Goal: Feedback & Contribution: Contribute content

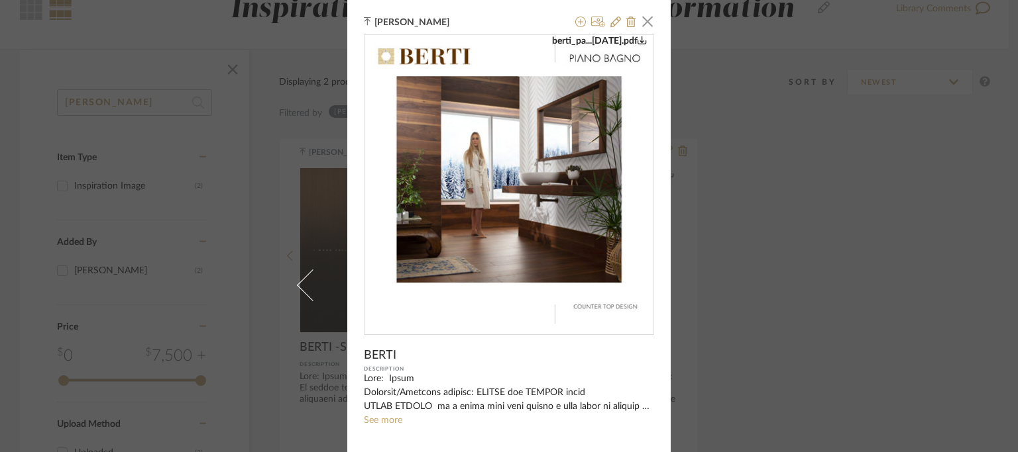
click at [178, 56] on div "[PERSON_NAME] × berti_pa...[DATE].pdf BERTI Description See more Notes PLEASE R…" at bounding box center [509, 226] width 1018 height 452
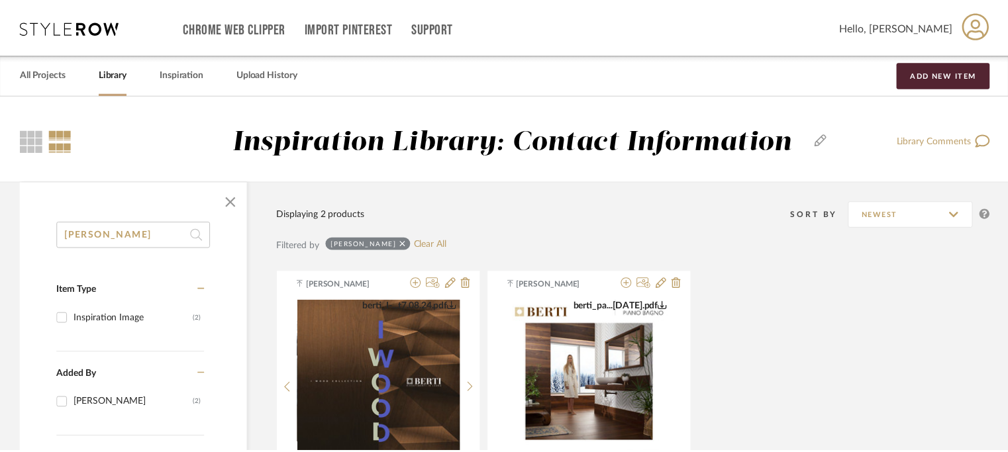
scroll to position [132, 0]
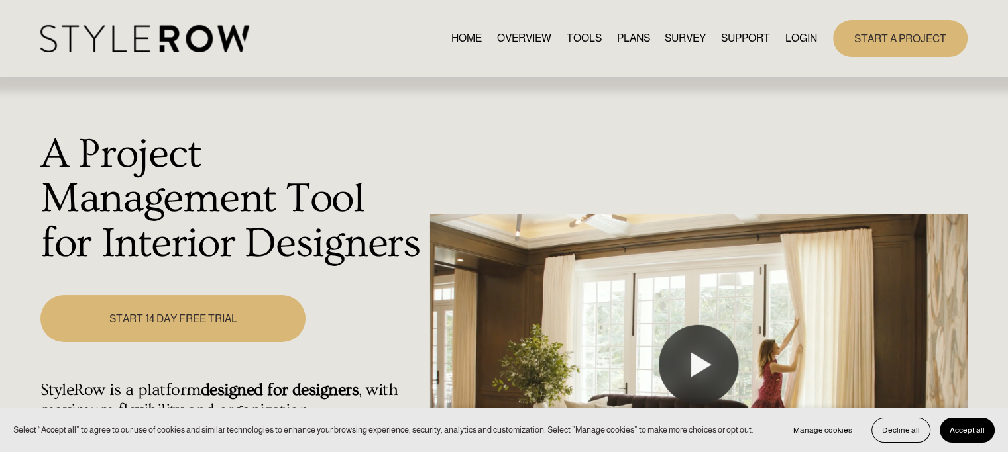
click at [798, 38] on link "LOGIN" at bounding box center [801, 38] width 32 height 18
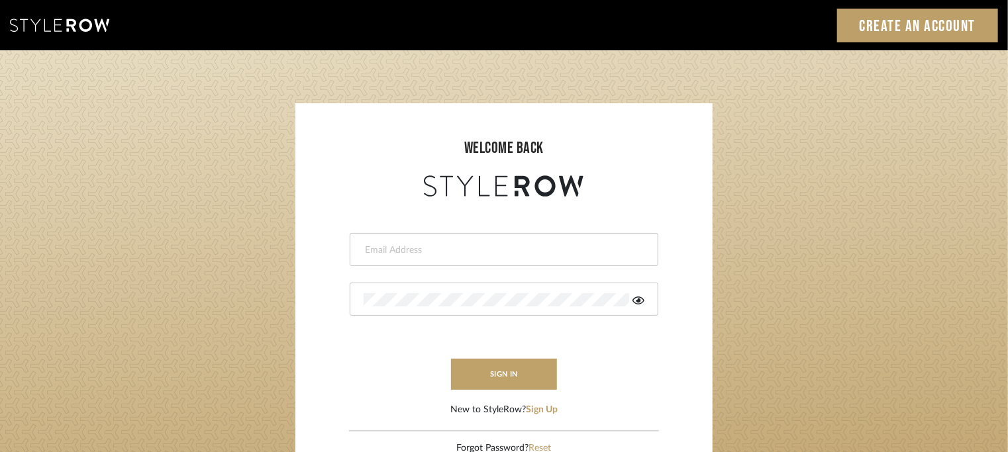
click at [448, 248] on input "email" at bounding box center [503, 250] width 278 height 13
type input "tehseen@mancini-design.com"
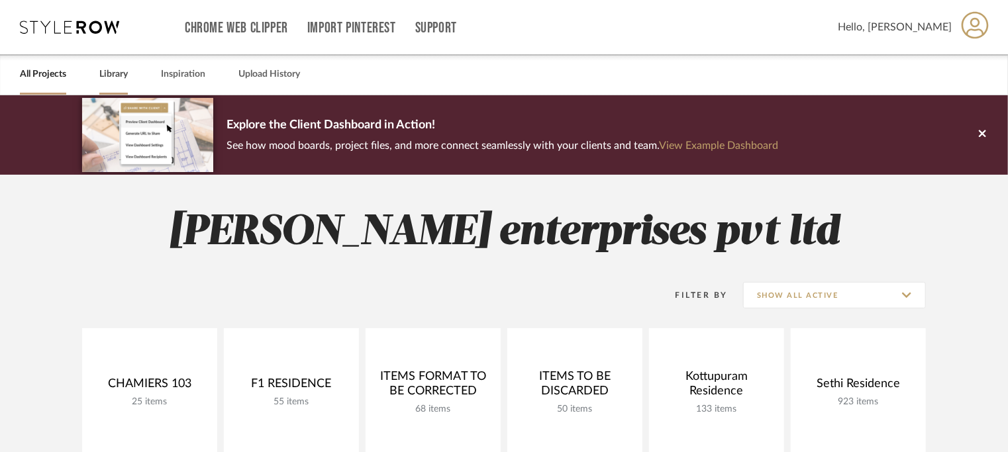
click at [111, 70] on link "Library" at bounding box center [113, 75] width 28 height 18
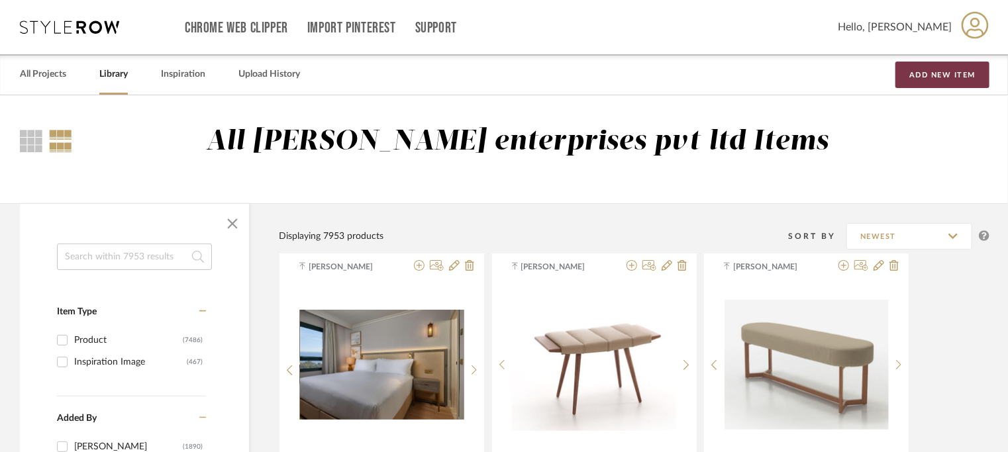
click at [916, 71] on button "Add New Item" at bounding box center [943, 75] width 94 height 26
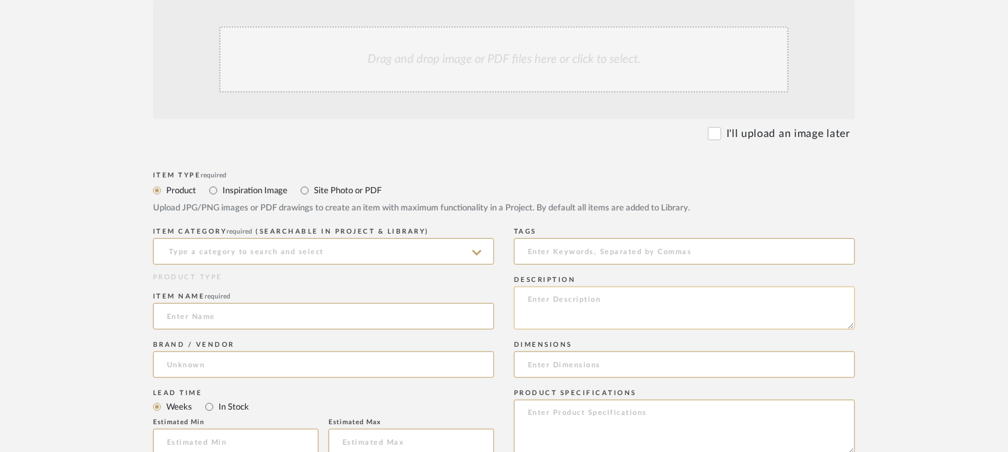
scroll to position [331, 0]
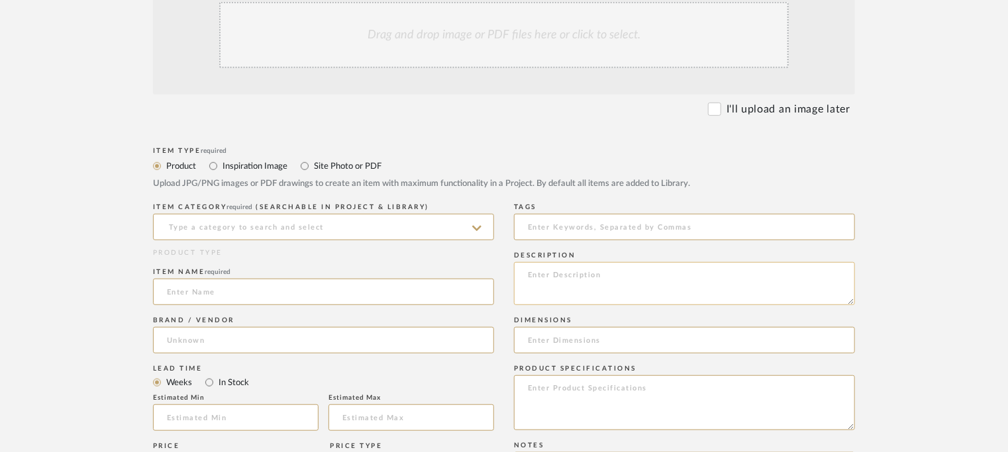
paste textarea "Type: Head board - Cora Designer : Arbel Dimensions : na Material & Finishes : …"
type textarea "Type: Head board - Cora Designer : Arbel Dimensions : na Material & Finishes : …"
click at [355, 222] on input at bounding box center [323, 227] width 341 height 26
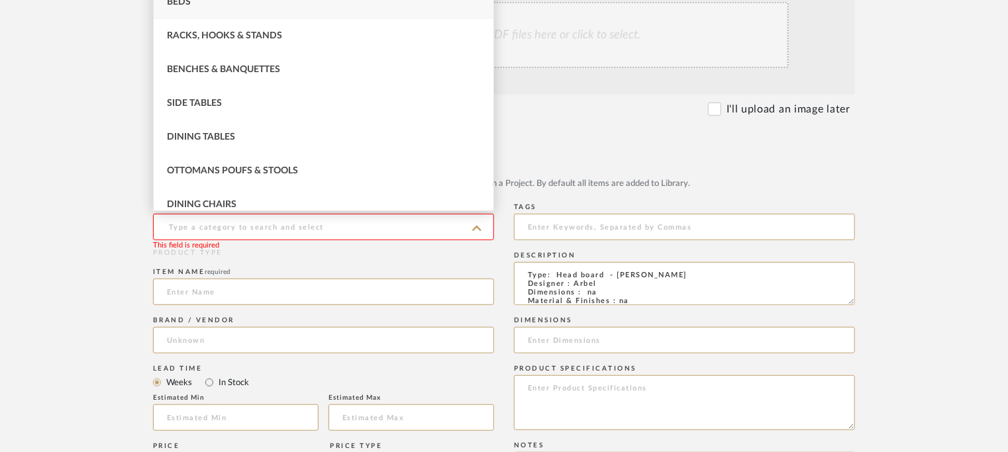
click at [186, 0] on span "Beds" at bounding box center [179, 1] width 24 height 9
type input "Beds"
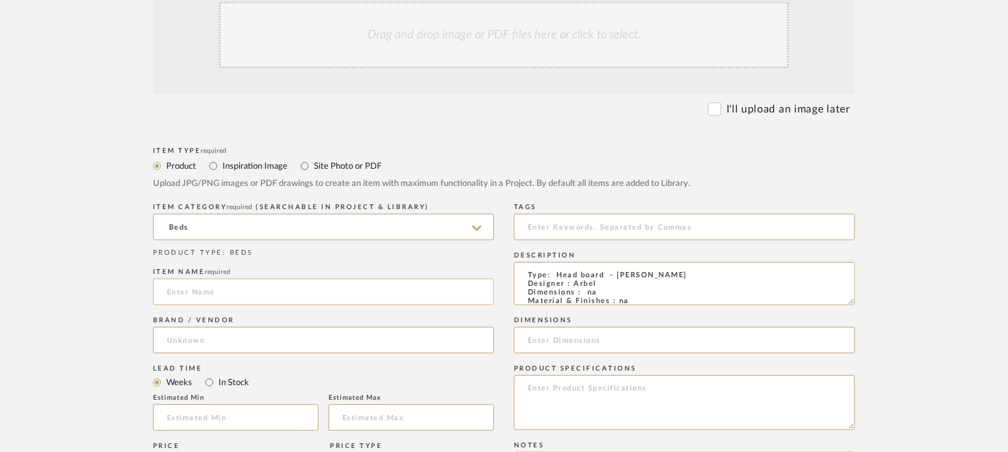
paste input "CORA headboard bed"
click at [210, 298] on input "CORA headboard bed" at bounding box center [323, 292] width 341 height 26
click at [204, 291] on input "CORA headboard bed" at bounding box center [323, 292] width 341 height 26
type input "CORA HEADBOARD BED"
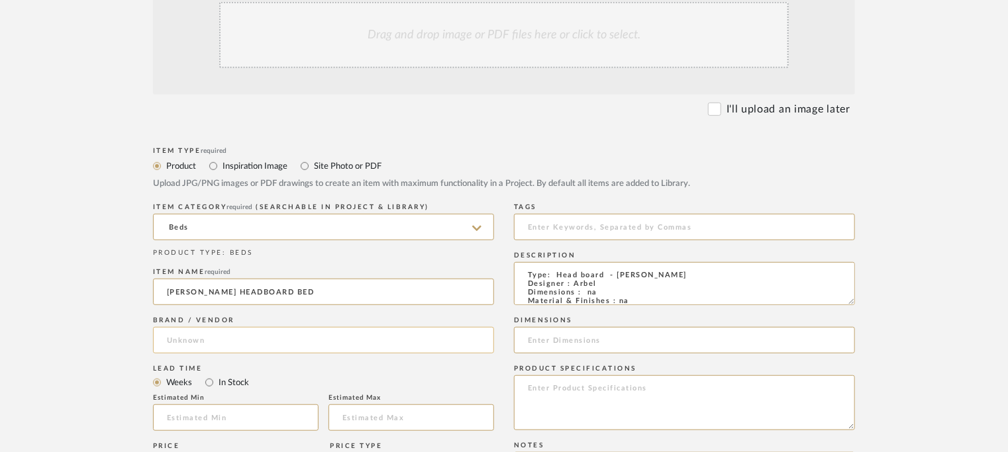
click at [247, 337] on input at bounding box center [323, 340] width 341 height 26
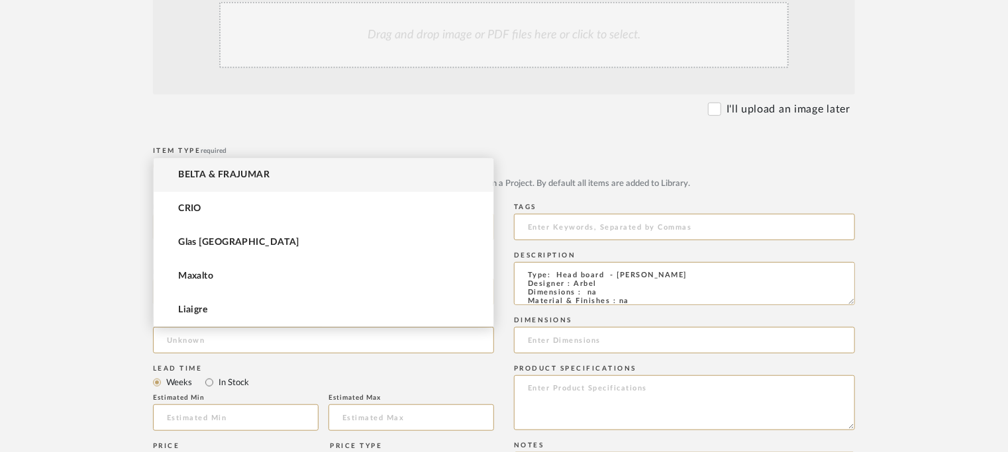
click at [252, 164] on mat-option "BELTA & FRAJUMAR" at bounding box center [324, 175] width 340 height 34
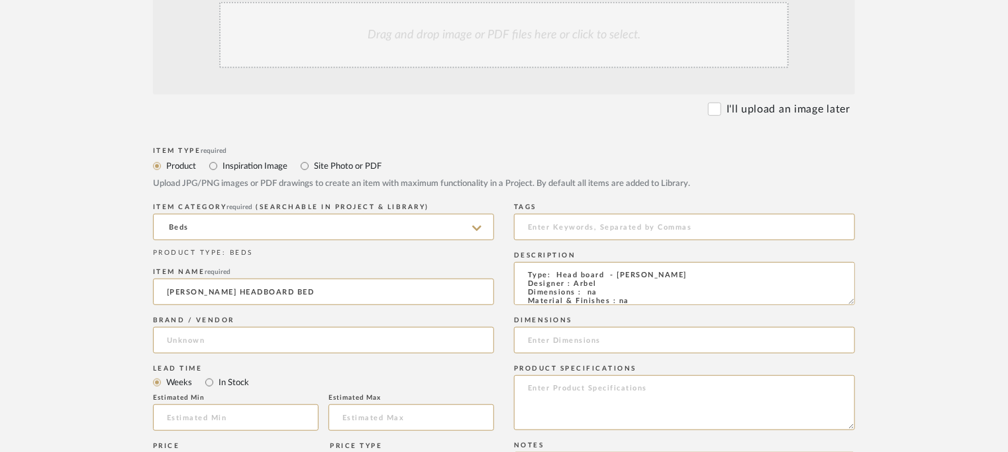
type input "BELTA & FRAJUMAR"
click at [231, 417] on input at bounding box center [236, 418] width 166 height 26
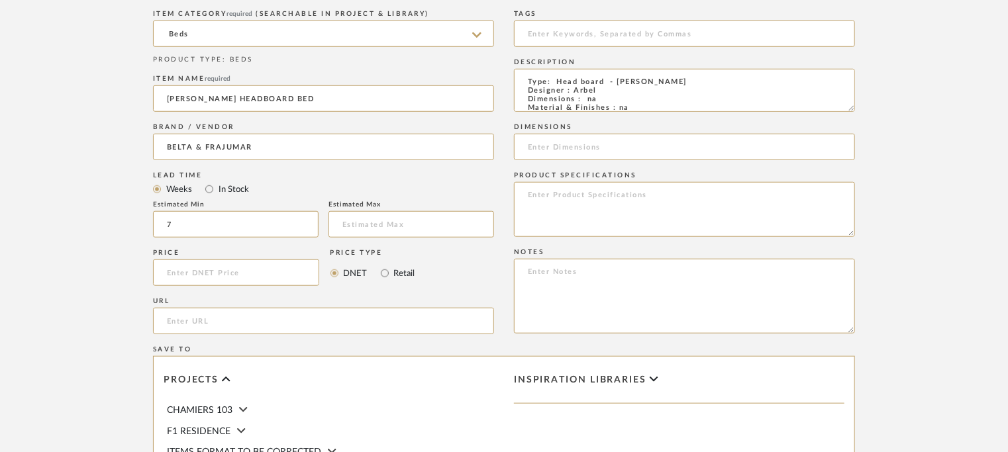
scroll to position [530, 0]
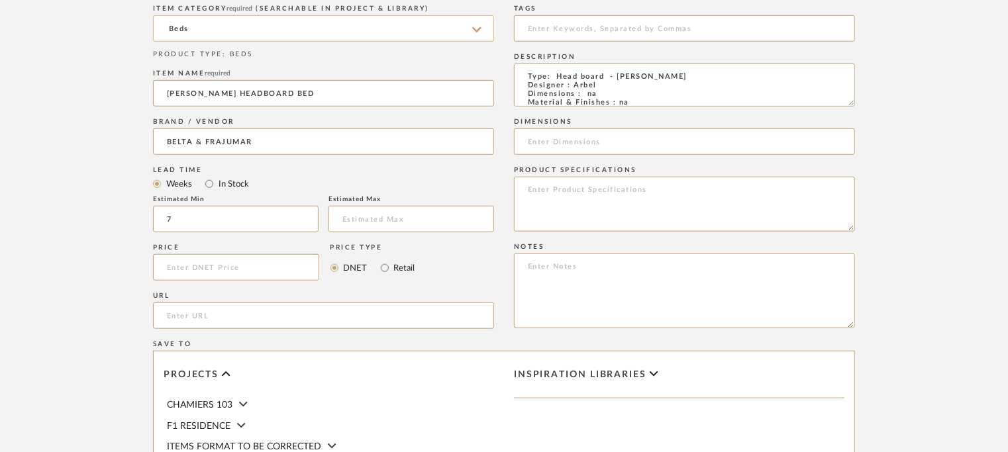
type input "7"
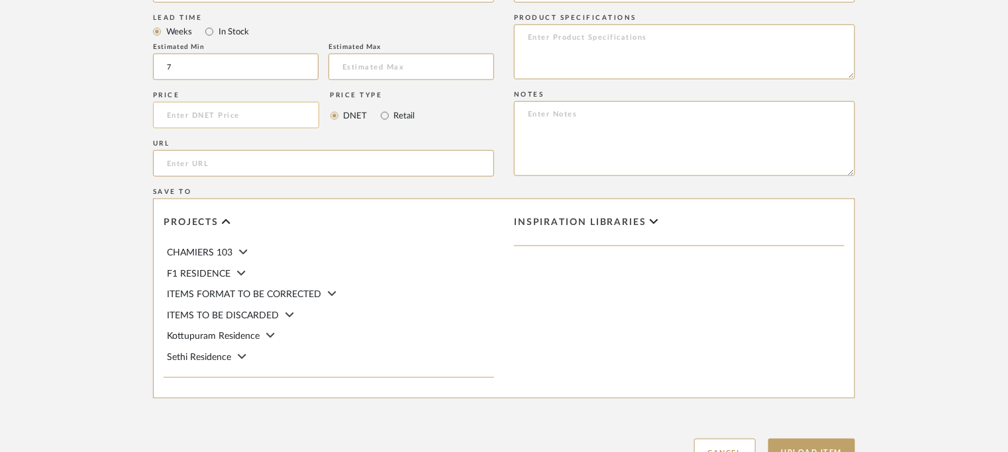
scroll to position [729, 0]
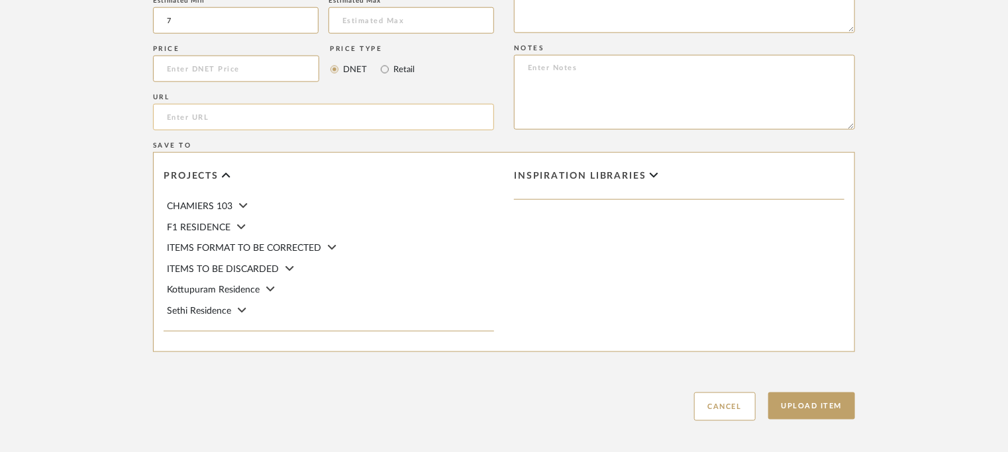
click at [268, 121] on input "url" at bounding box center [323, 117] width 341 height 26
paste input "https://beltafrajumar.com/en/product/cora-headboard-bed/"
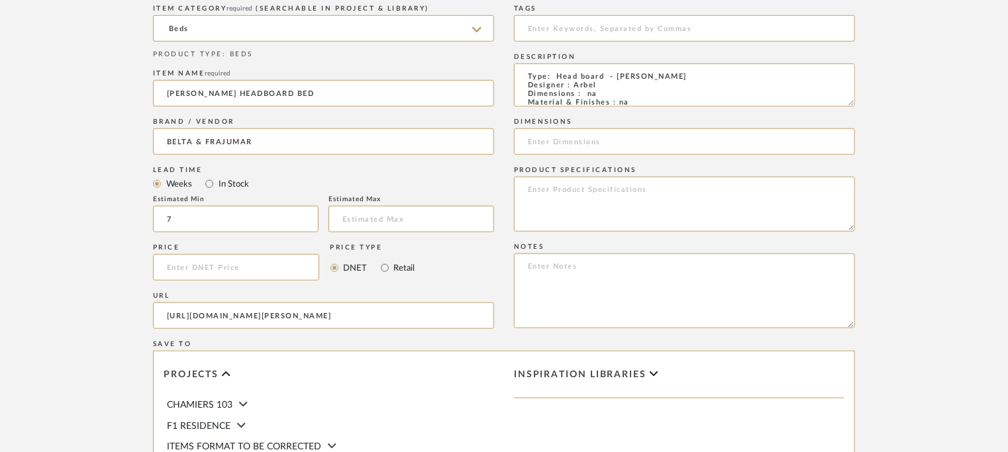
scroll to position [530, 0]
type input "https://beltafrajumar.com/en/product/cora-headboard-bed/"
paste textarea "Price: Na Lead time: 45days. MOQ : Our products for Contract projects are manuf…"
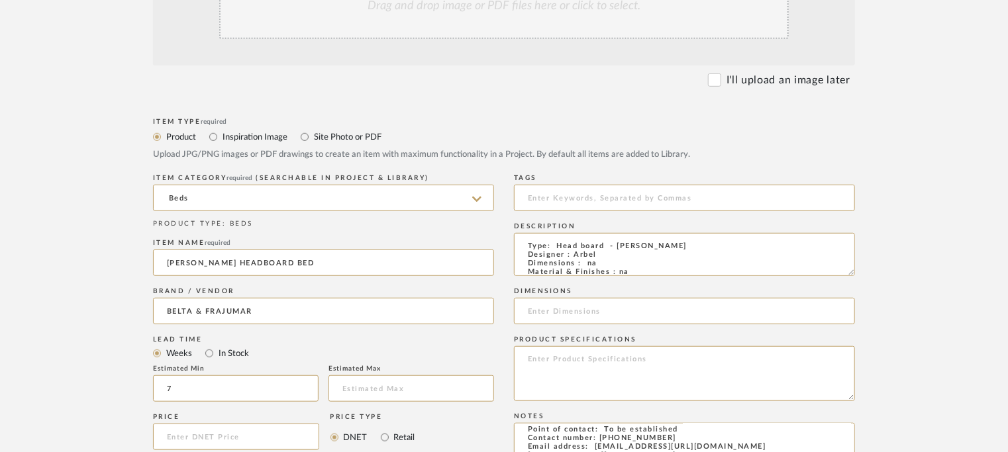
scroll to position [331, 0]
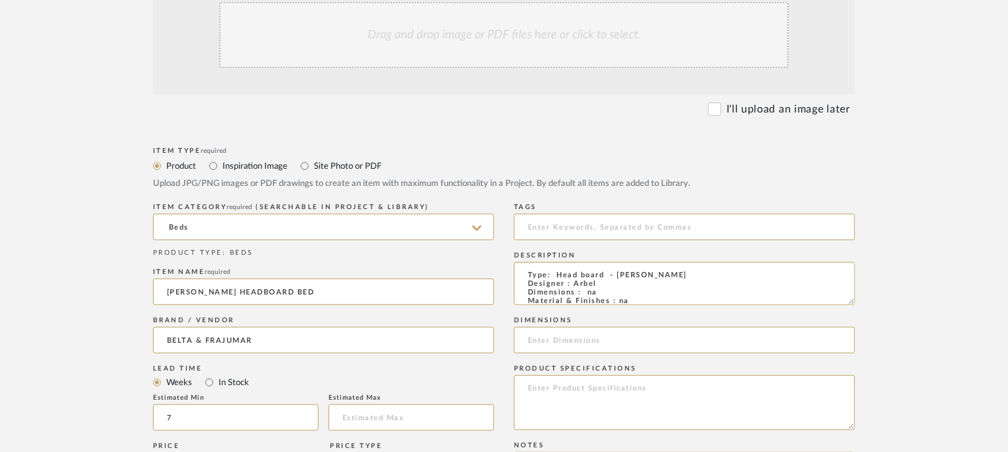
type textarea "Price: Na Lead time: 45days. MOQ : Our products for Contract projects are manuf…"
click at [526, 39] on div "Drag and drop image or PDF files here or click to select." at bounding box center [504, 35] width 570 height 66
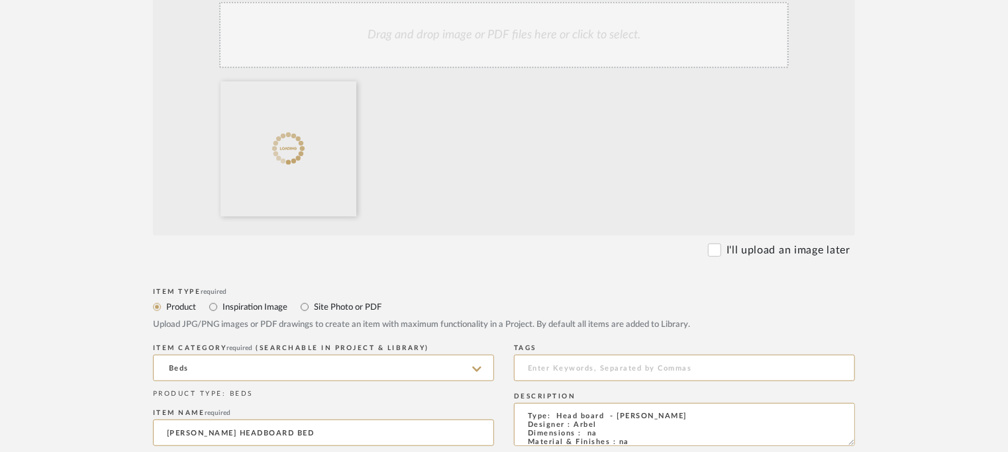
click at [498, 52] on div "Drag and drop image or PDF files here or click to select." at bounding box center [504, 35] width 570 height 66
click at [546, 50] on div "Drag and drop image or PDF files here or click to select." at bounding box center [504, 35] width 570 height 66
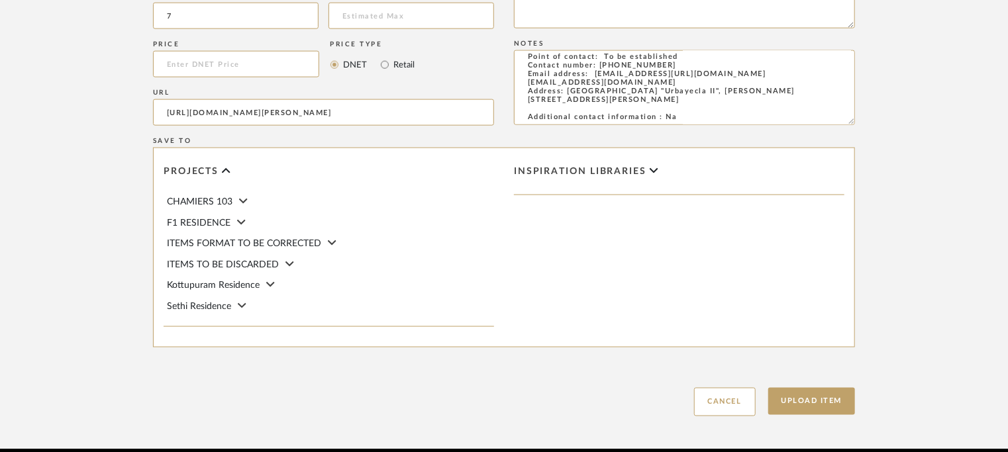
scroll to position [932, 0]
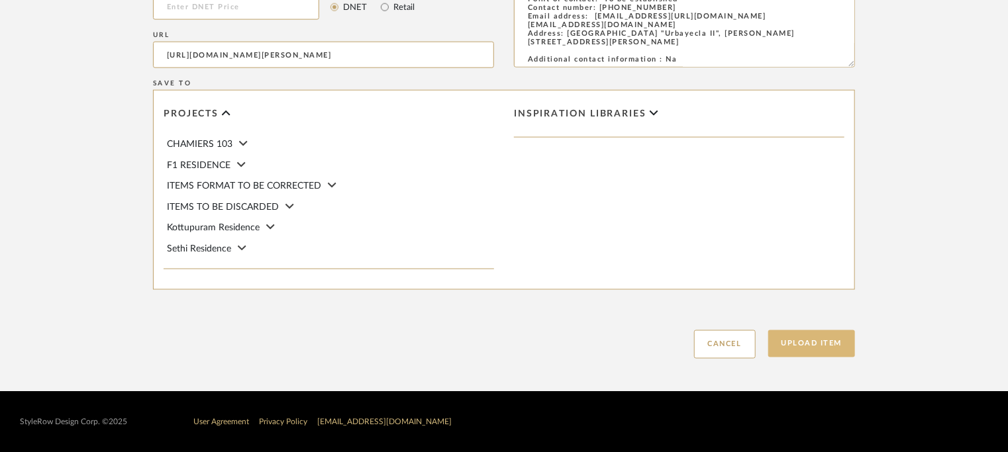
click at [827, 344] on button "Upload Item" at bounding box center [811, 344] width 87 height 27
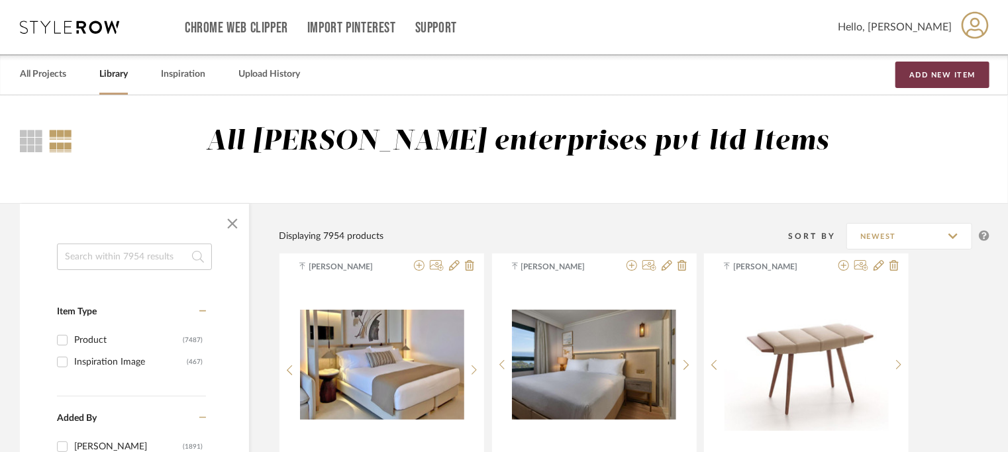
click at [929, 71] on button "Add New Item" at bounding box center [943, 75] width 94 height 26
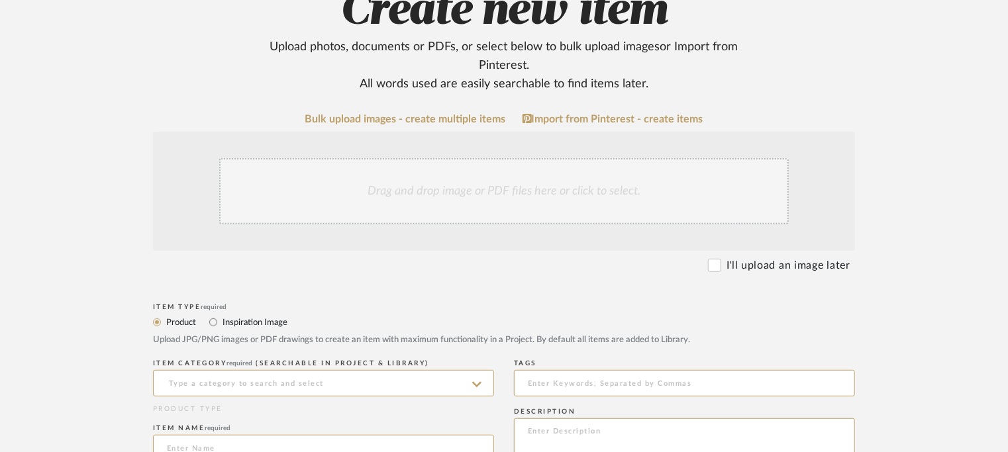
scroll to position [199, 0]
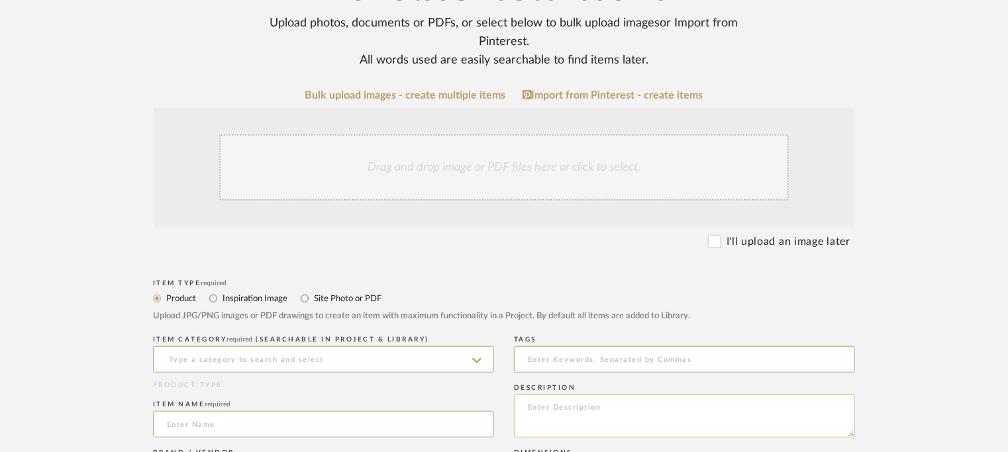
paste textarea "Type: Head board - Fond Designer : Arbel Dimensions : na Material & Finishes : …"
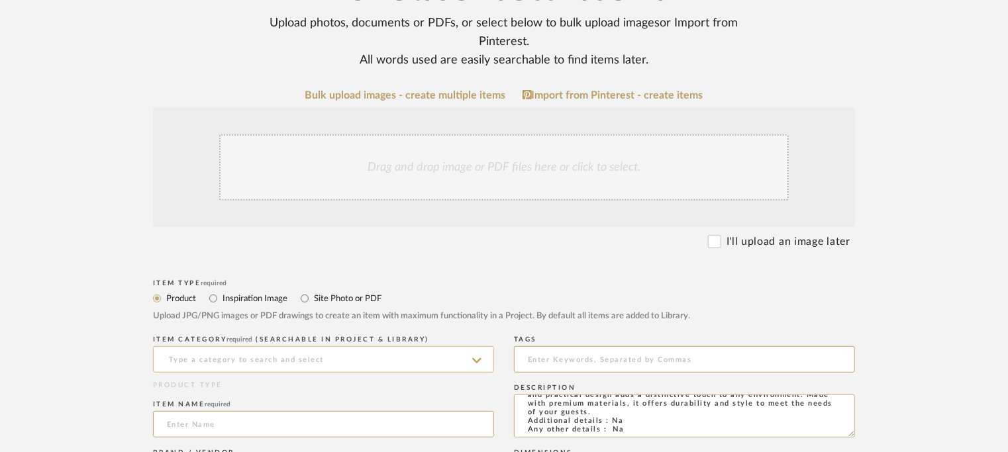
type textarea "Type: Head board - Fond Designer : Arbel Dimensions : na Material & Finishes : …"
click at [246, 359] on input at bounding box center [323, 359] width 341 height 26
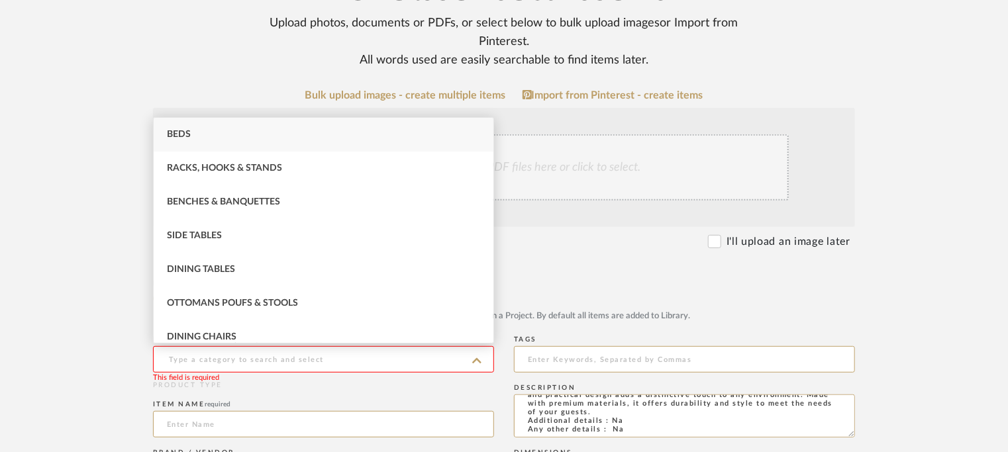
click at [177, 128] on div "Beds" at bounding box center [324, 135] width 340 height 34
type input "Beds"
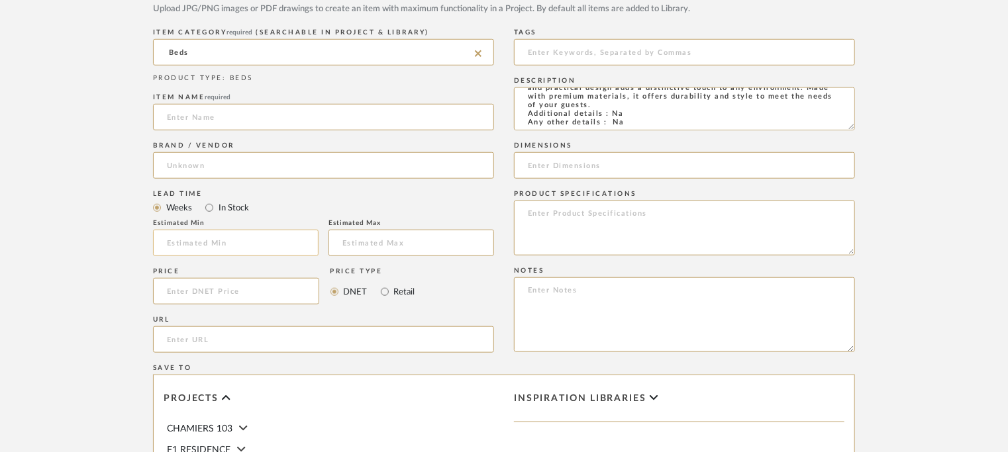
scroll to position [530, 0]
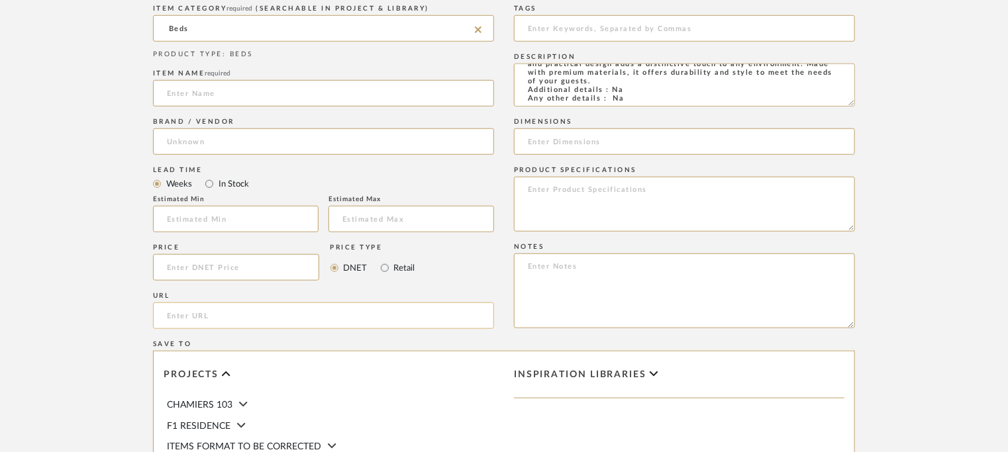
click at [195, 316] on input "url" at bounding box center [323, 316] width 341 height 26
paste input "https://beltafrajumar.com/en/product/fond-headboard-bed/"
type input "https://beltafrajumar.com/en/product/fond-headboard-bed/"
click at [204, 211] on input at bounding box center [236, 219] width 166 height 26
type input "7"
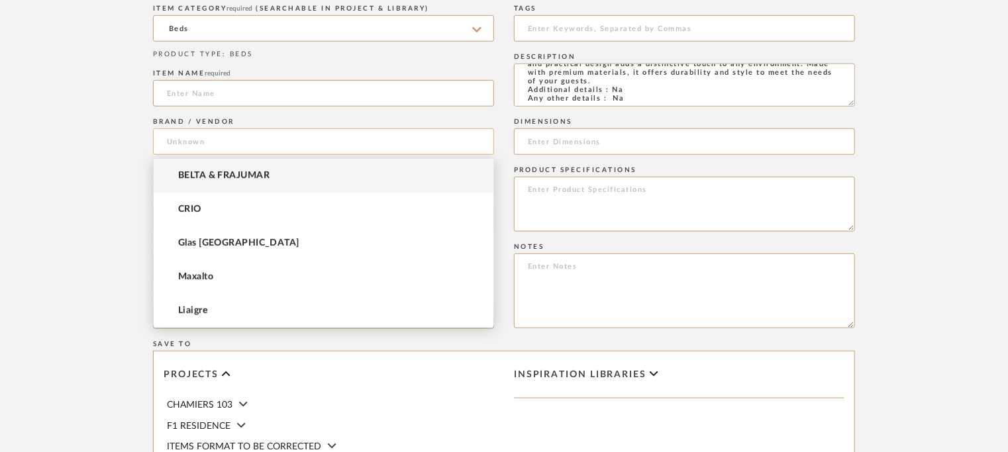
click at [214, 146] on input at bounding box center [323, 142] width 341 height 26
click at [222, 176] on span "BELTA & FRAJUMAR" at bounding box center [223, 175] width 91 height 11
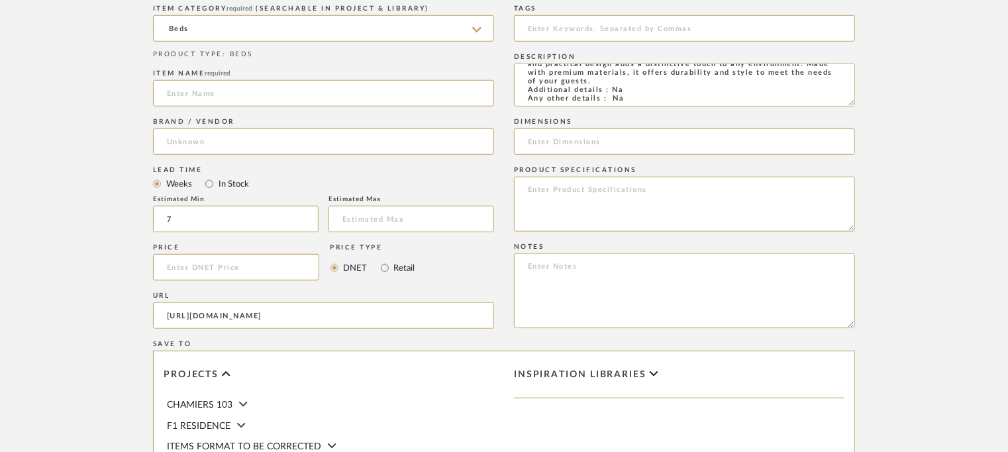
type input "BELTA & FRAJUMAR"
click at [218, 92] on input at bounding box center [323, 93] width 341 height 26
type input "FOND HEADBOARD BED"
click at [582, 264] on textarea at bounding box center [684, 291] width 341 height 75
paste textarea "Price: Na Lead time: 45days. MOQ : Our products for Contract projects are manuf…"
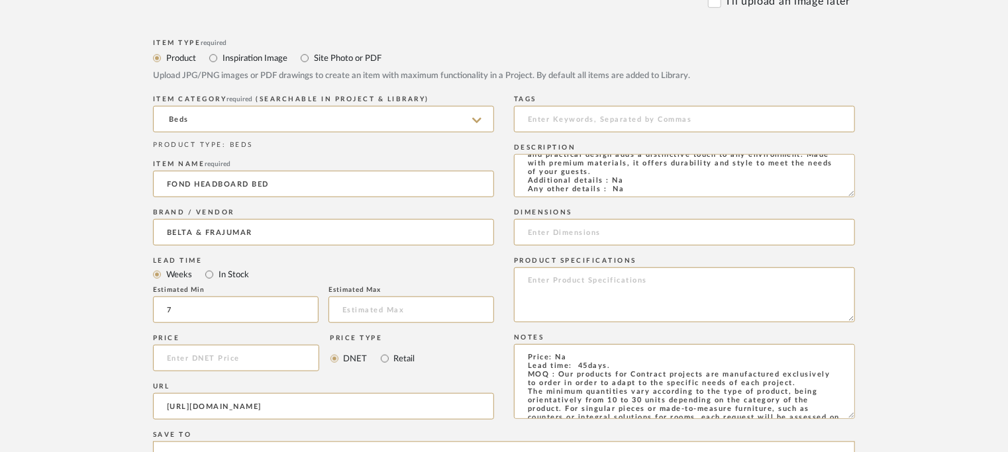
scroll to position [132, 0]
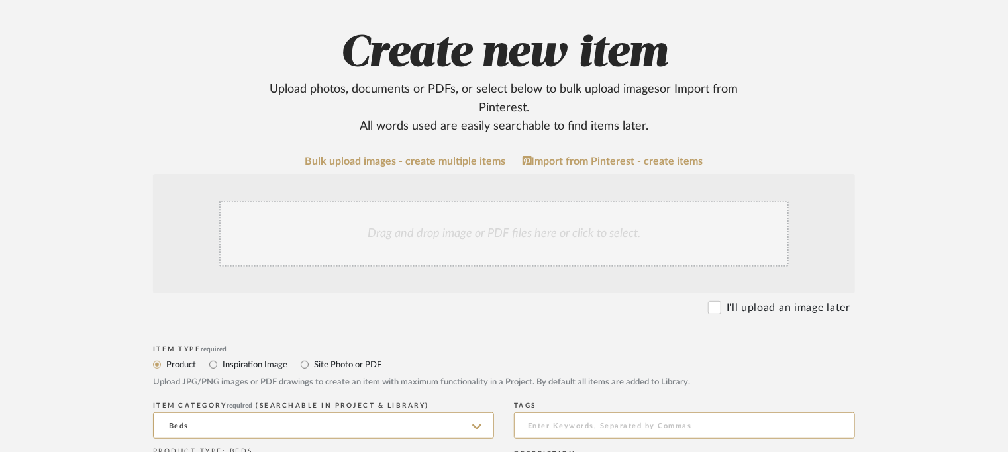
type textarea "Price: Na Lead time: 45days. MOQ : Our products for Contract projects are manuf…"
click at [474, 232] on div "Drag and drop image or PDF files here or click to select." at bounding box center [504, 234] width 570 height 66
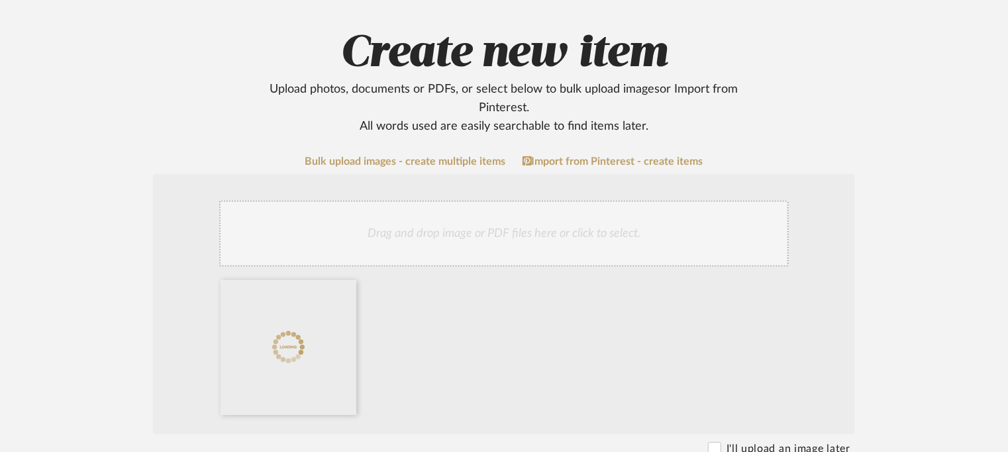
click at [604, 230] on div "Drag and drop image or PDF files here or click to select." at bounding box center [504, 234] width 570 height 66
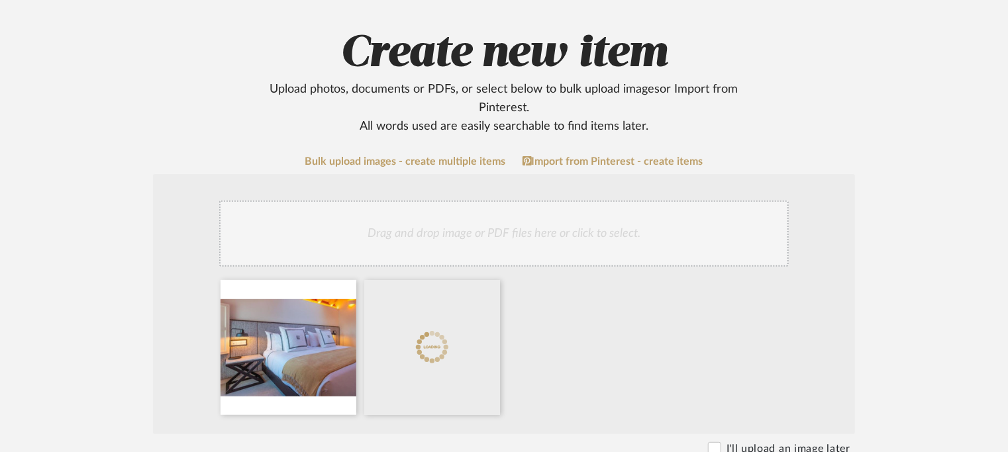
click at [527, 214] on div "Drag and drop image or PDF files here or click to select." at bounding box center [504, 234] width 570 height 66
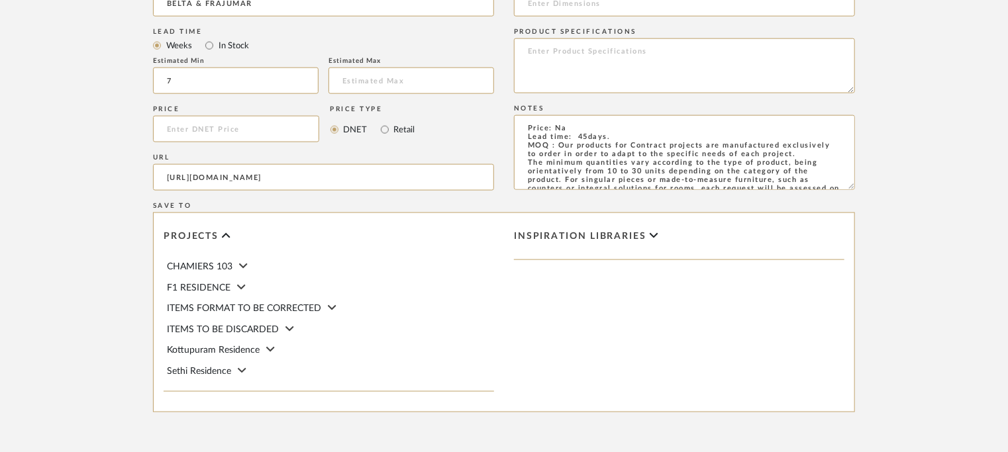
scroll to position [932, 0]
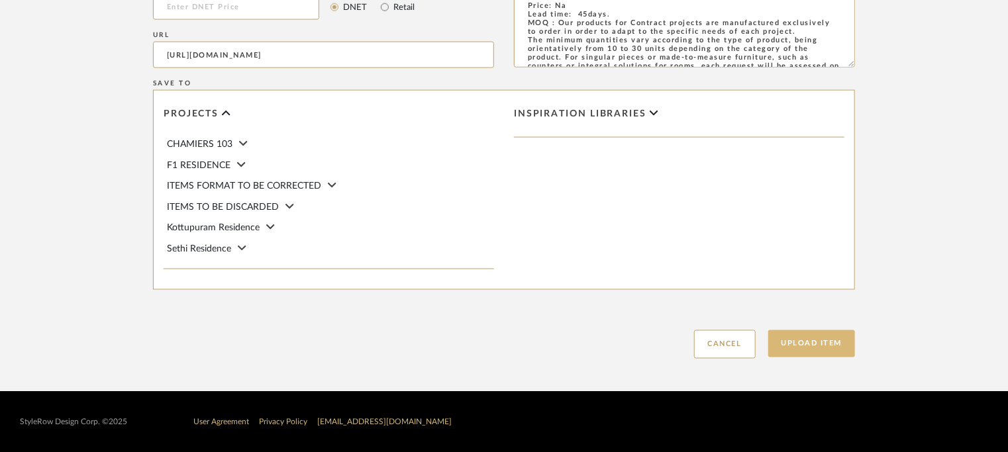
drag, startPoint x: 834, startPoint y: 345, endPoint x: 827, endPoint y: 346, distance: 7.4
click at [832, 345] on button "Upload Item" at bounding box center [811, 344] width 87 height 27
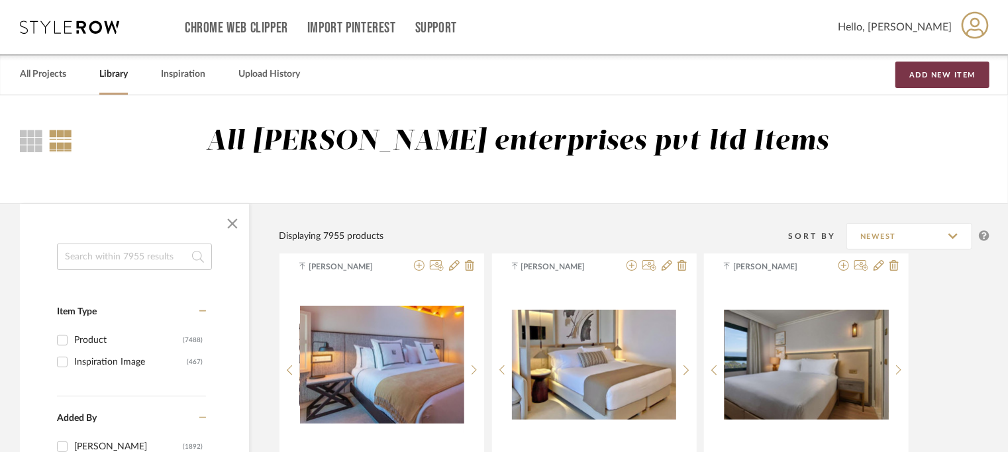
click at [933, 74] on button "Add New Item" at bounding box center [943, 75] width 94 height 26
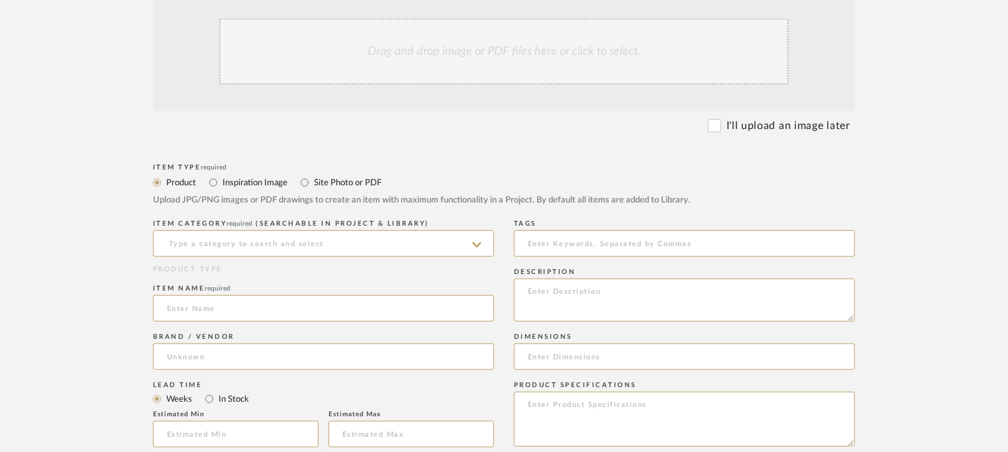
scroll to position [331, 0]
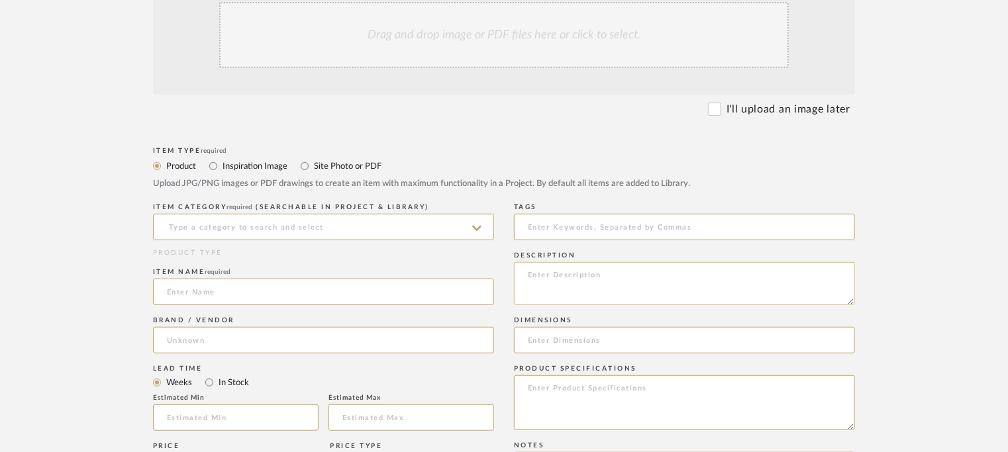
click at [553, 276] on textarea at bounding box center [684, 283] width 341 height 43
paste textarea "Type: Head board - Kopi Designer : Arbel Dimensions : na Material & Finishes : …"
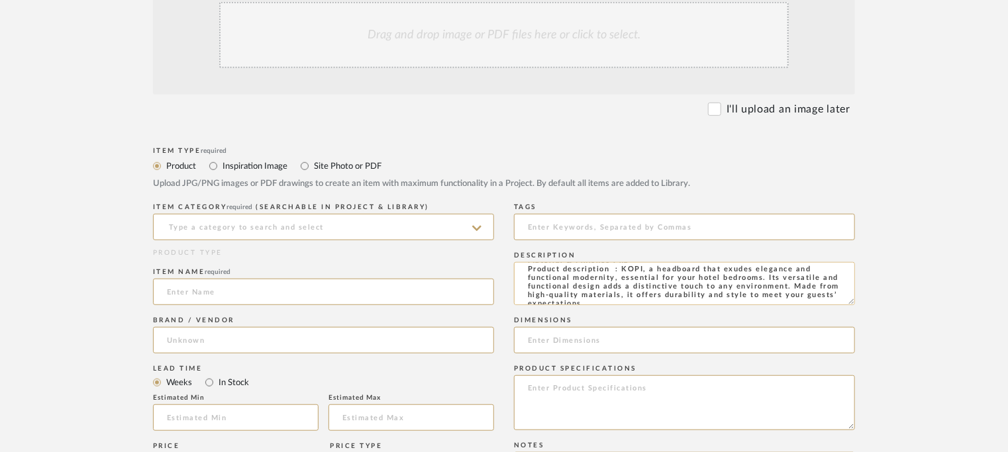
scroll to position [0, 0]
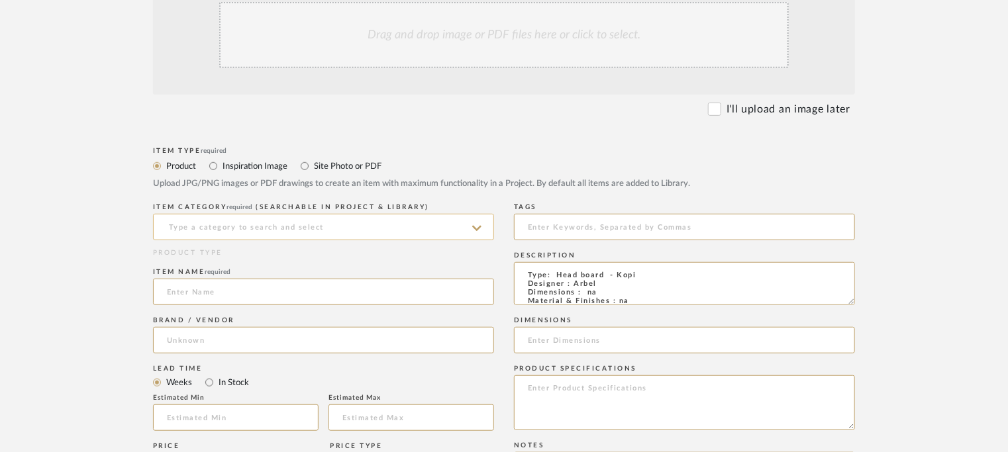
type textarea "Type: Head board - Kopi Designer : Arbel Dimensions : na Material & Finishes : …"
click at [270, 225] on input at bounding box center [323, 227] width 341 height 26
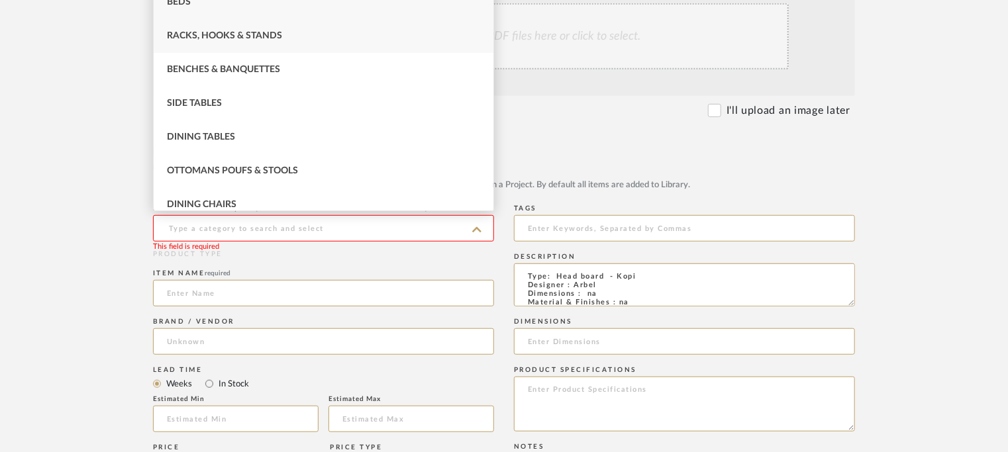
scroll to position [199, 0]
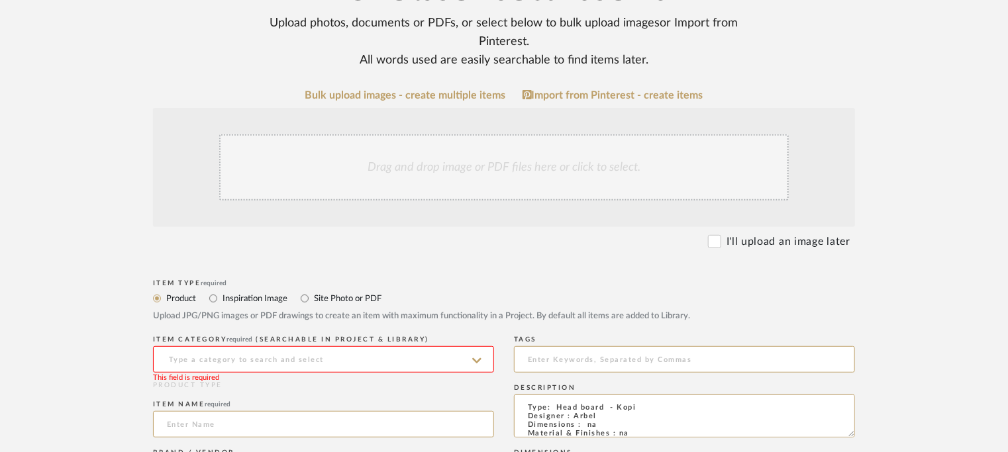
click at [224, 350] on input at bounding box center [323, 359] width 341 height 26
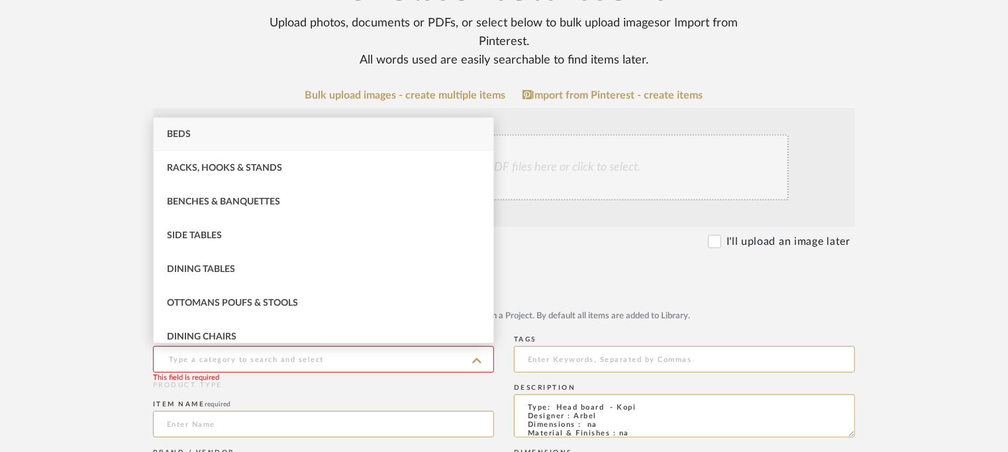
click at [193, 132] on div "Beds" at bounding box center [324, 135] width 340 height 34
type input "Beds"
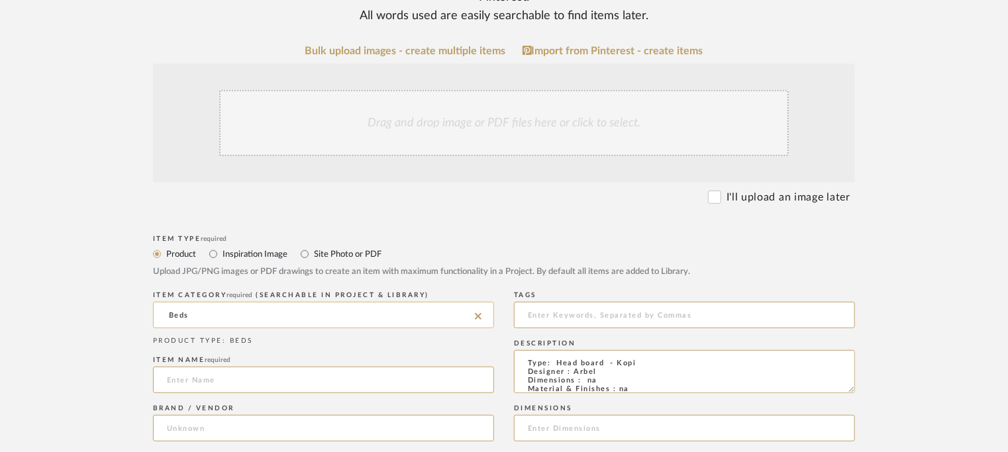
scroll to position [265, 0]
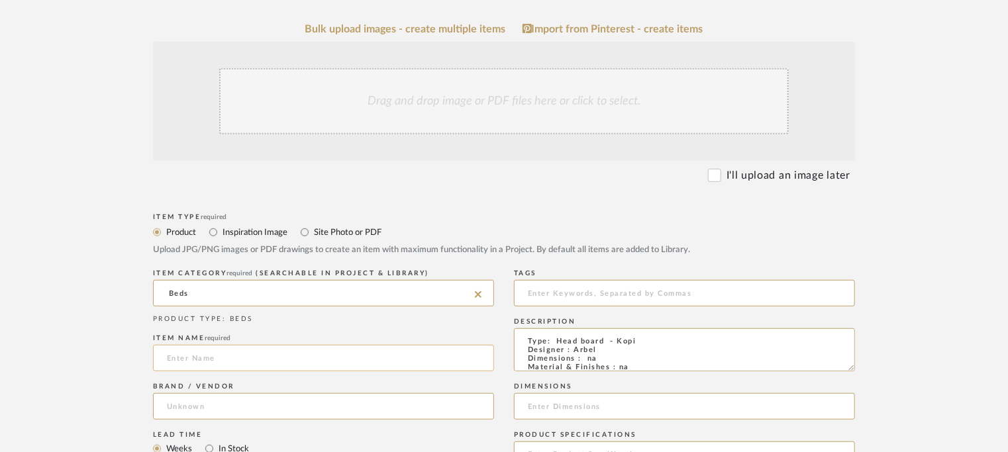
click at [202, 354] on input at bounding box center [323, 358] width 341 height 26
type input "KOPI HEADBOARD BED"
click at [223, 397] on input at bounding box center [323, 407] width 341 height 26
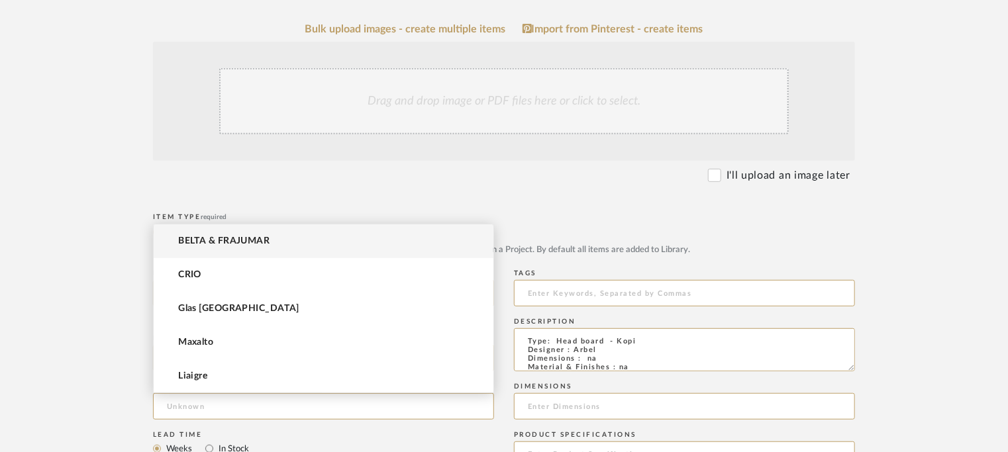
click at [256, 238] on span "BELTA & FRAJUMAR" at bounding box center [223, 241] width 91 height 11
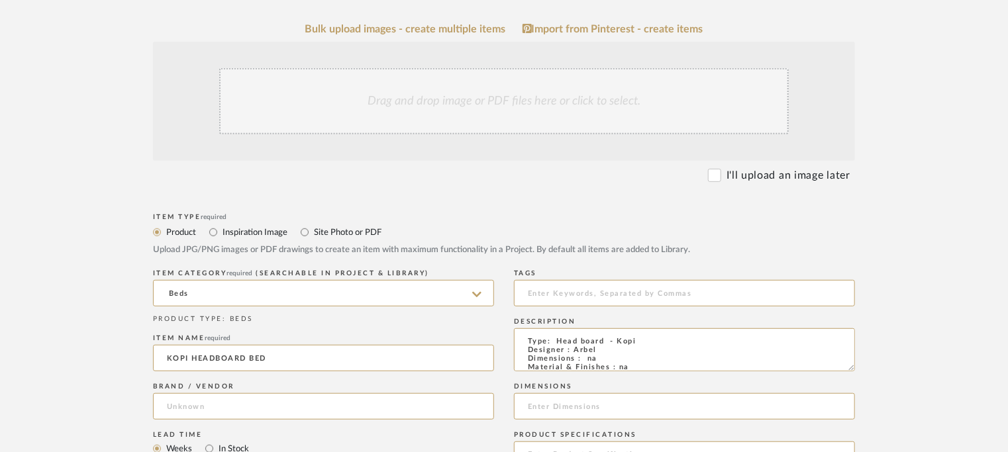
type input "BELTA & FRAJUMAR"
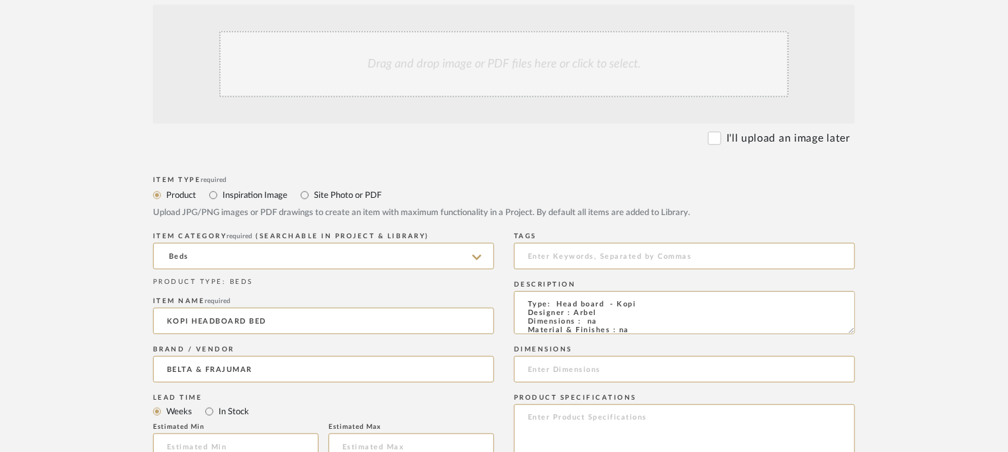
scroll to position [397, 0]
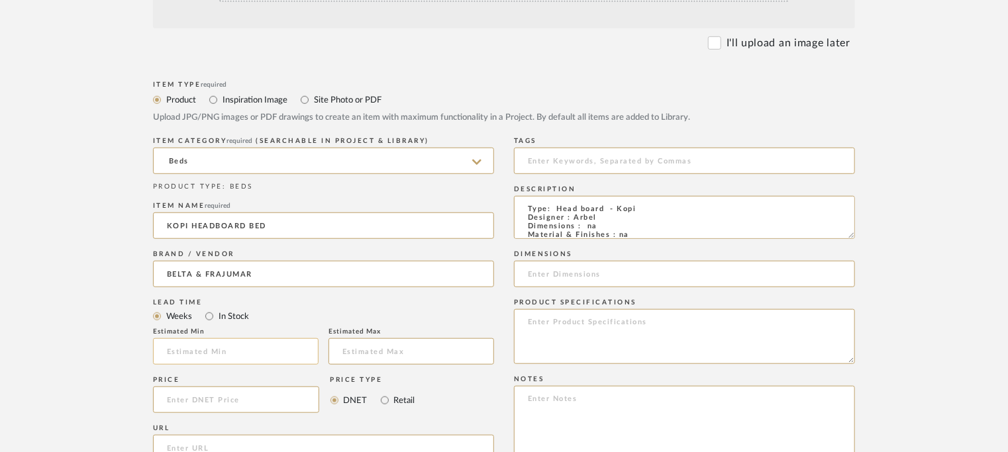
click at [228, 346] on input "text" at bounding box center [236, 352] width 166 height 26
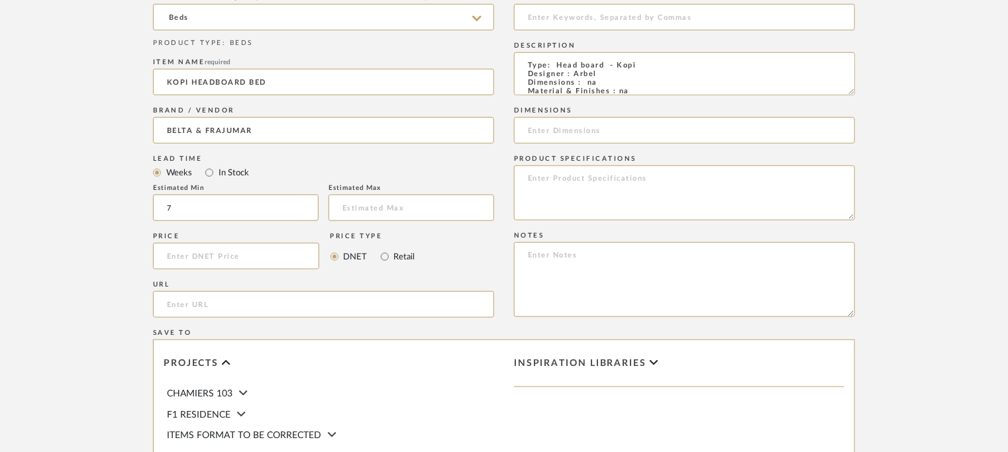
scroll to position [596, 0]
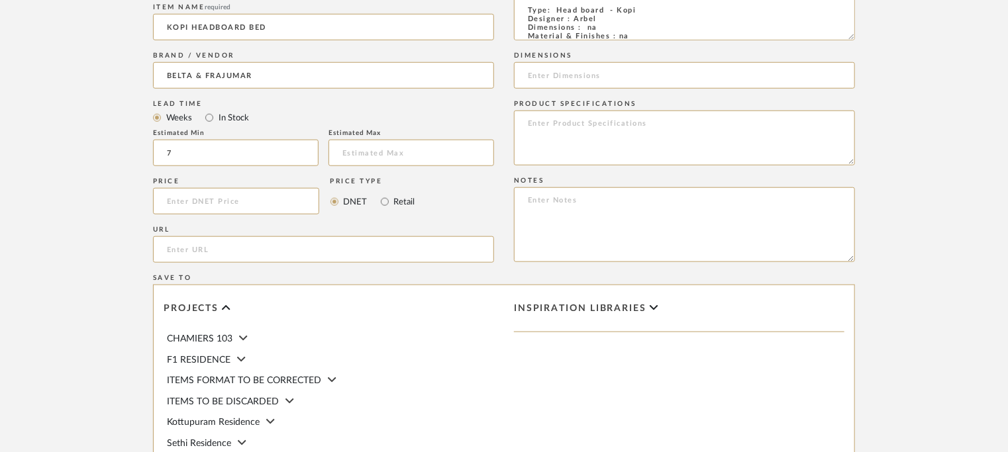
type input "7"
click at [201, 246] on input "url" at bounding box center [323, 250] width 341 height 26
paste input "https://beltafrajumar.com/en/product/kopi-headboard-bed/"
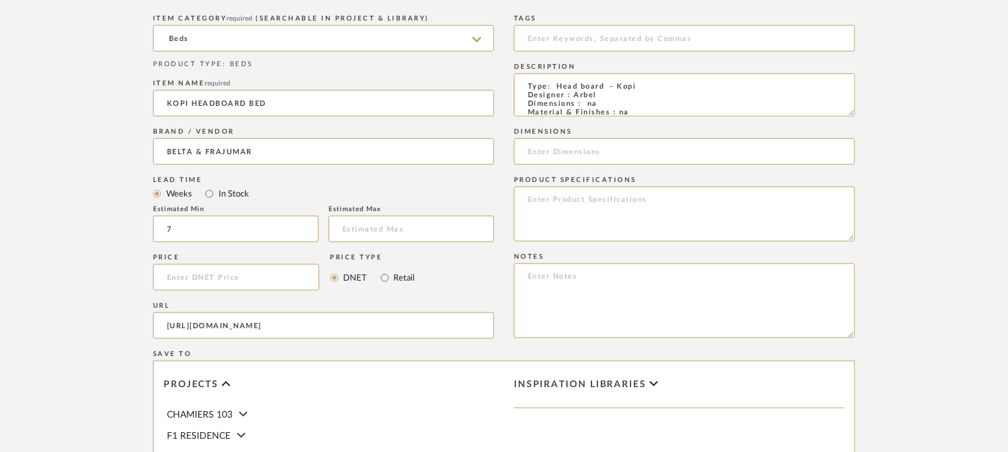
scroll to position [397, 0]
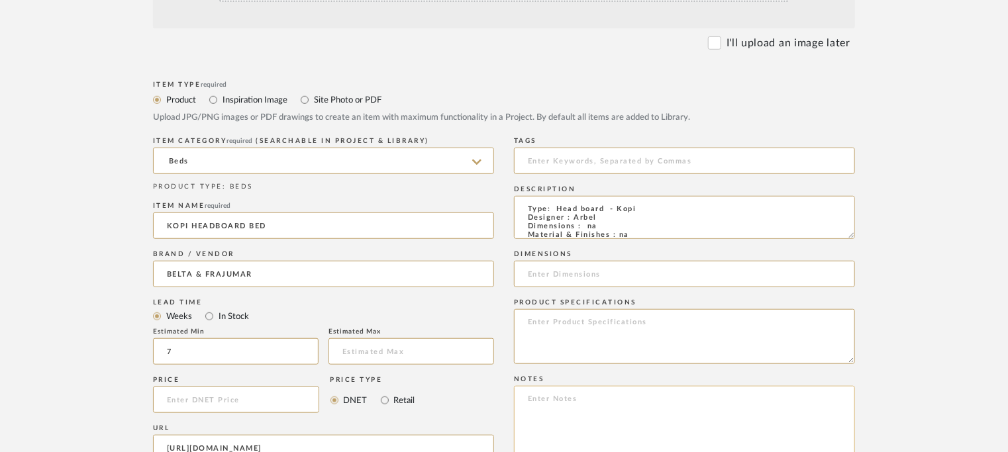
type input "https://beltafrajumar.com/en/product/kopi-headboard-bed/"
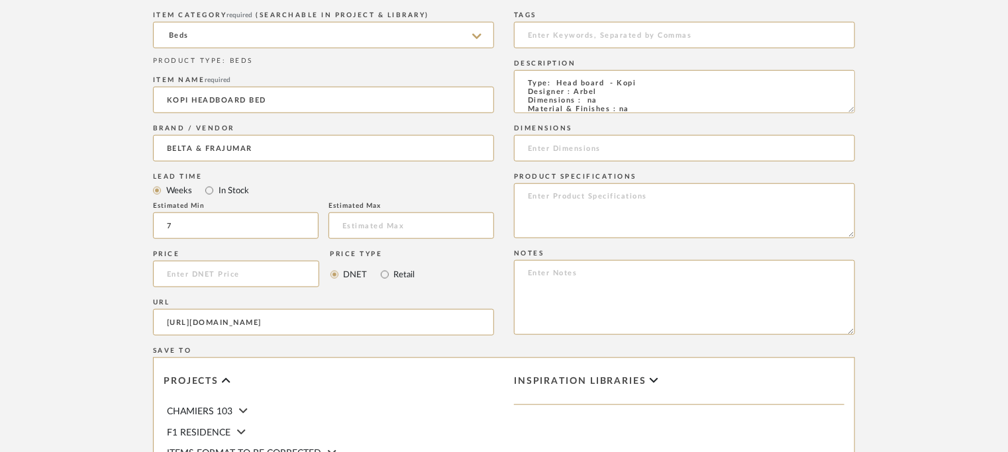
scroll to position [530, 0]
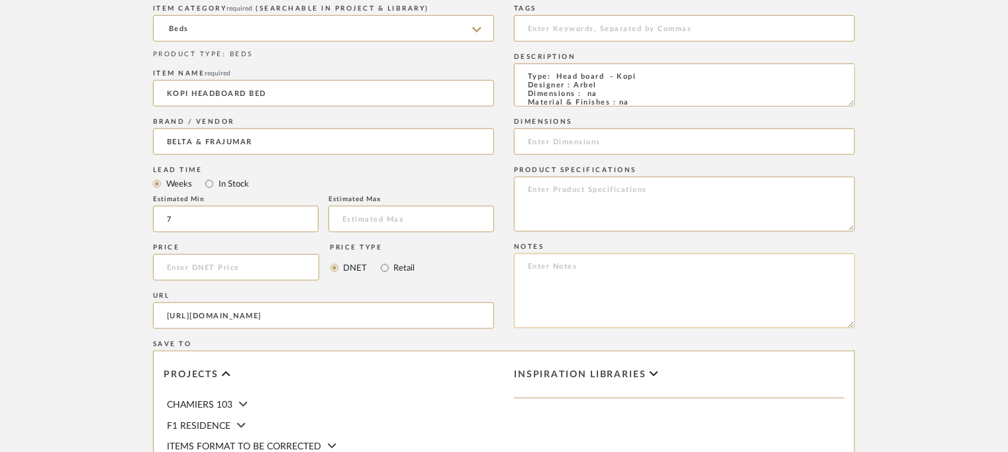
click at [556, 269] on textarea at bounding box center [684, 291] width 341 height 75
paste textarea "Price: Na Lead time: 45days. MOQ : Our products for Contract projects are manuf…"
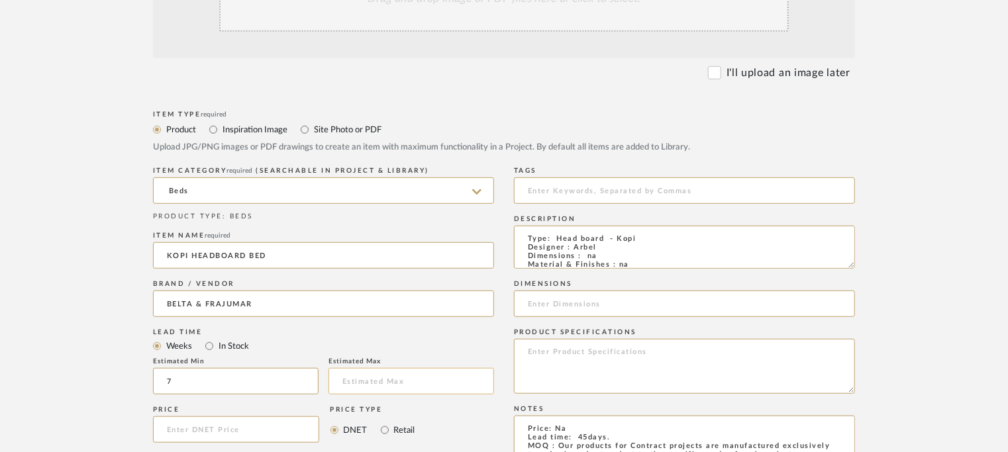
scroll to position [331, 0]
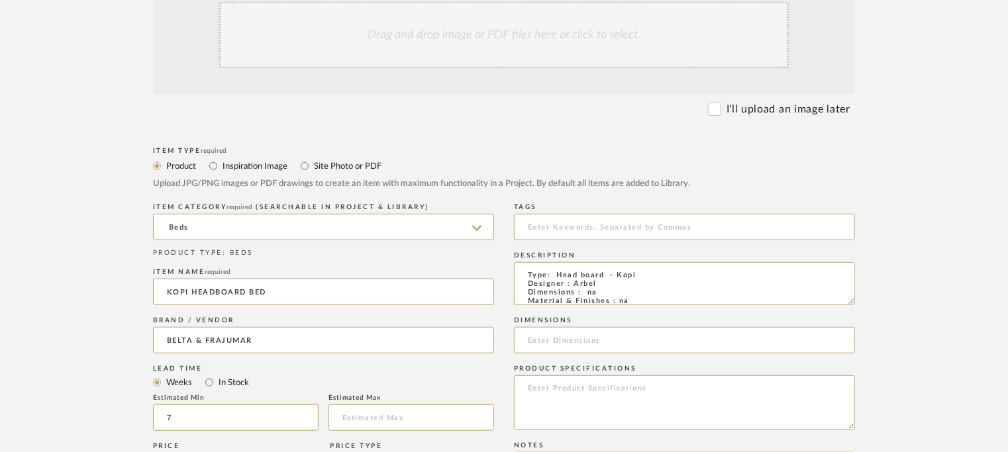
type textarea "Price: Na Lead time: 45days. MOQ : Our products for Contract projects are manuf…"
click at [498, 36] on div "Drag and drop image or PDF files here or click to select." at bounding box center [504, 35] width 570 height 66
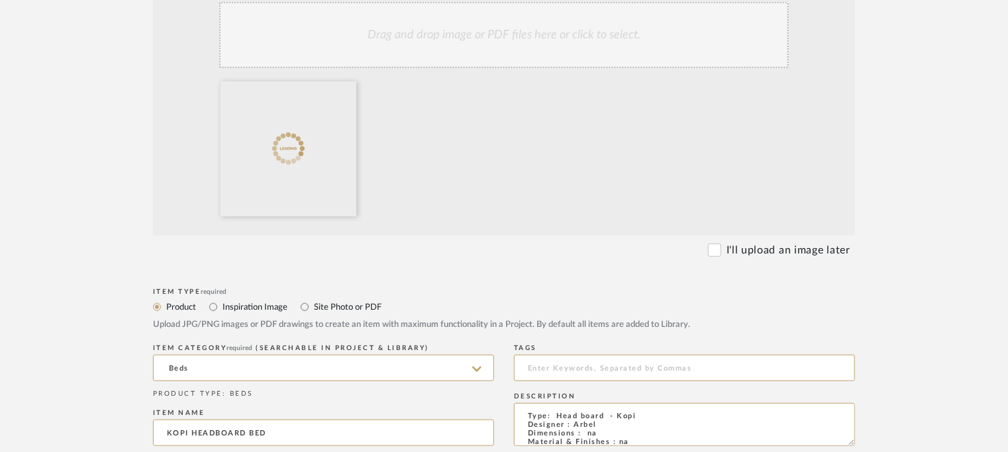
click at [596, 40] on div "Drag and drop image or PDF files here or click to select." at bounding box center [504, 35] width 570 height 66
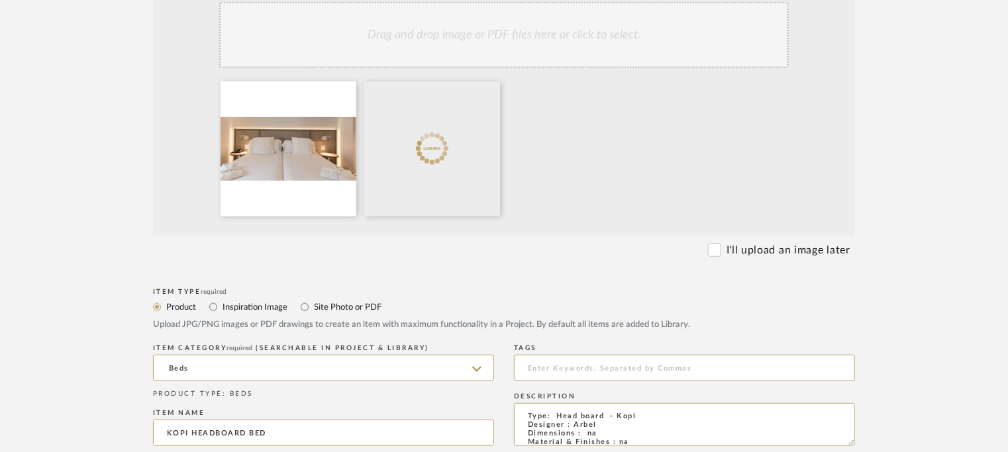
click at [480, 44] on div "Drag and drop image or PDF files here or click to select." at bounding box center [504, 35] width 570 height 66
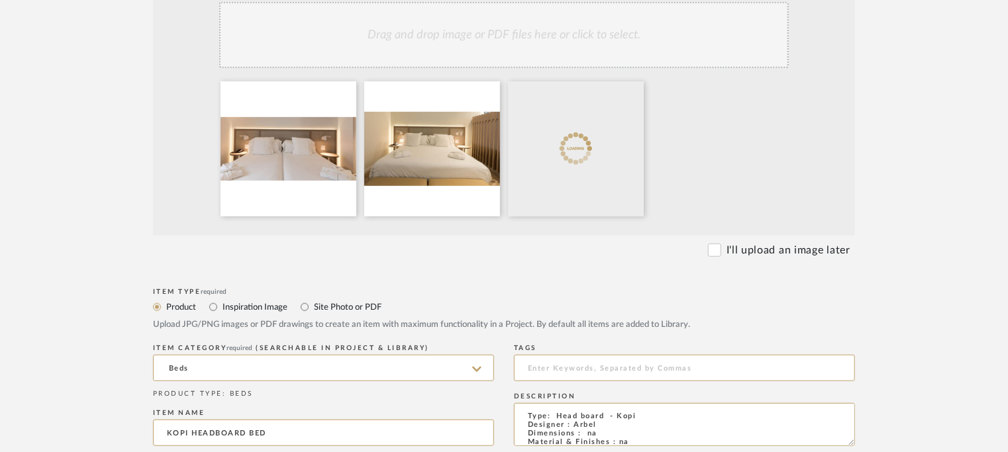
click at [503, 23] on div "Drag and drop image or PDF files here or click to select." at bounding box center [504, 35] width 570 height 66
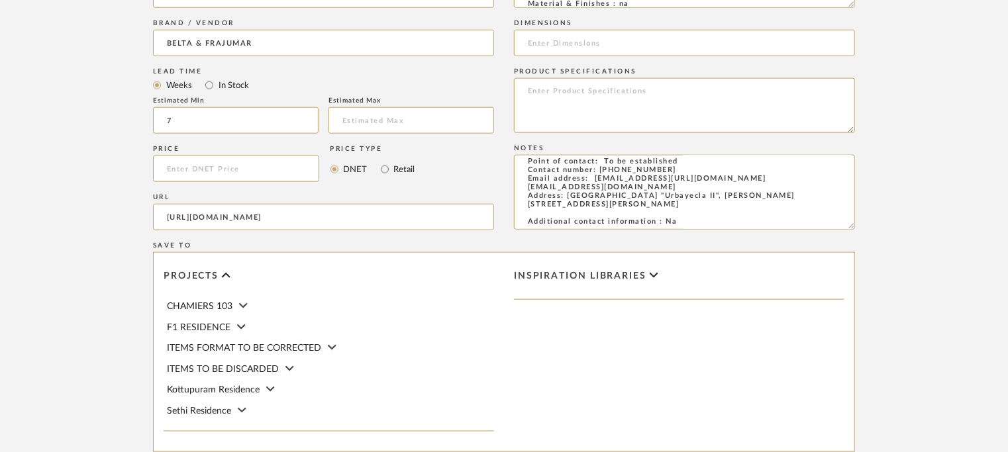
scroll to position [927, 0]
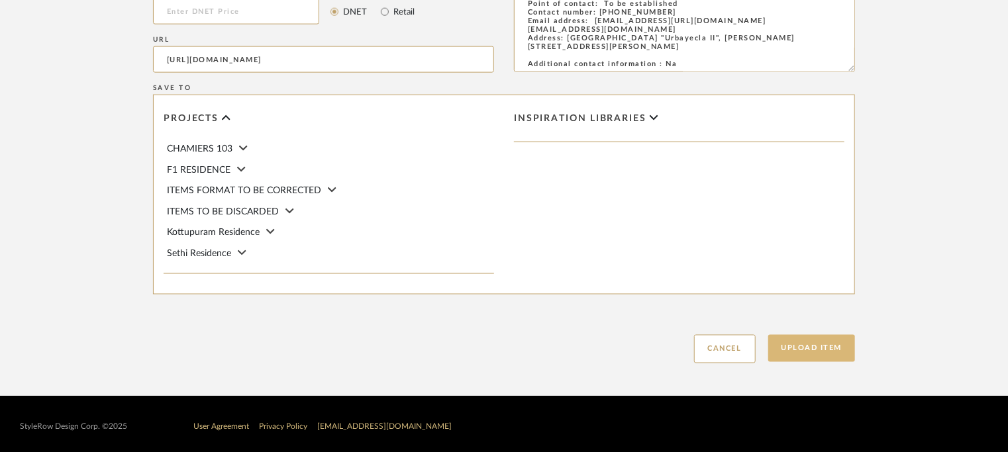
click at [814, 349] on button "Upload Item" at bounding box center [811, 348] width 87 height 27
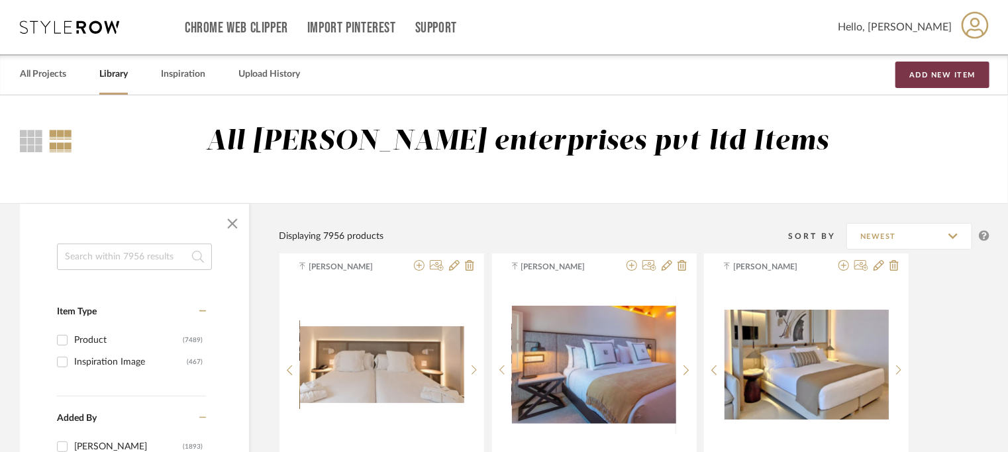
click at [946, 78] on button "Add New Item" at bounding box center [943, 75] width 94 height 26
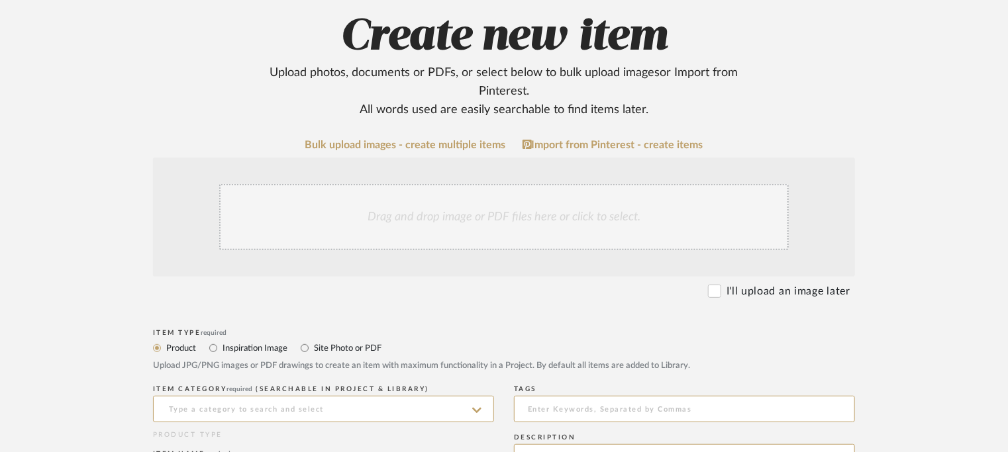
scroll to position [331, 0]
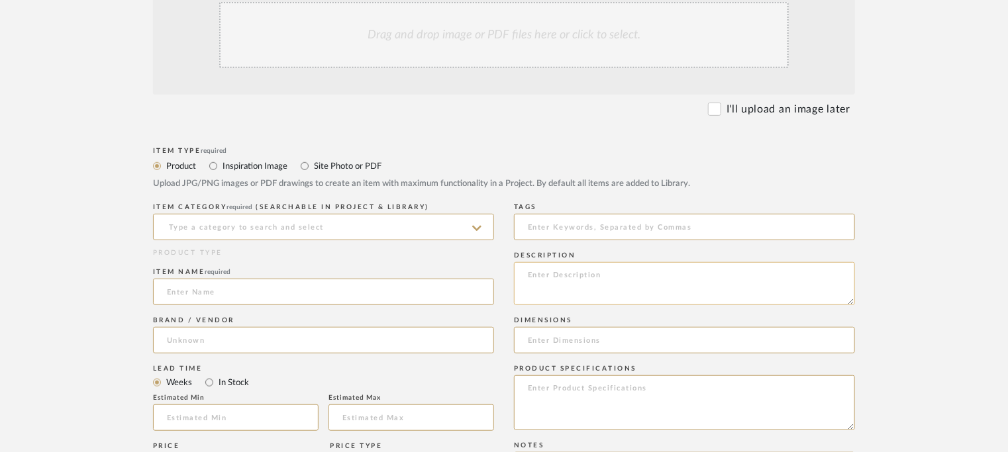
paste textarea "Type: Head board - Nahi Designer : Arbel Dimensions : Headboard : W 200 x H 160…"
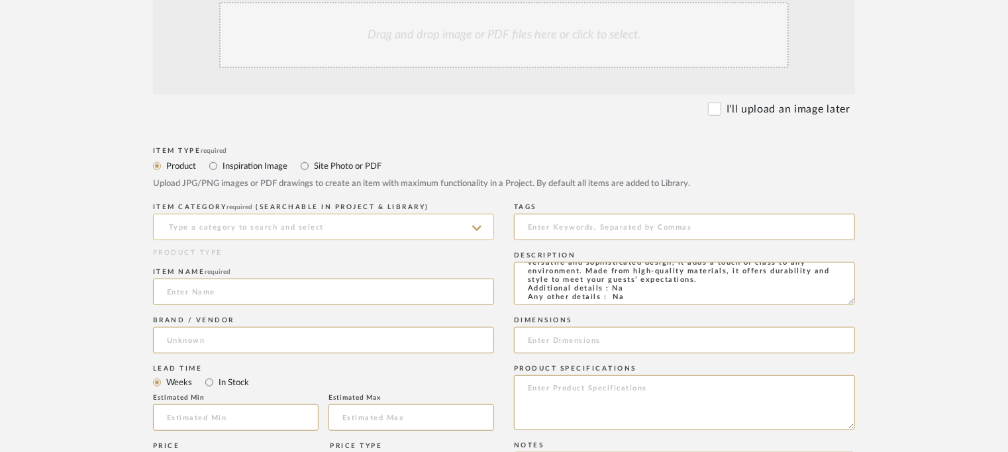
type textarea "Type: Head board - Nahi Designer : Arbel Dimensions : Headboard : W 200 x H 160…"
click at [342, 229] on input at bounding box center [323, 227] width 341 height 26
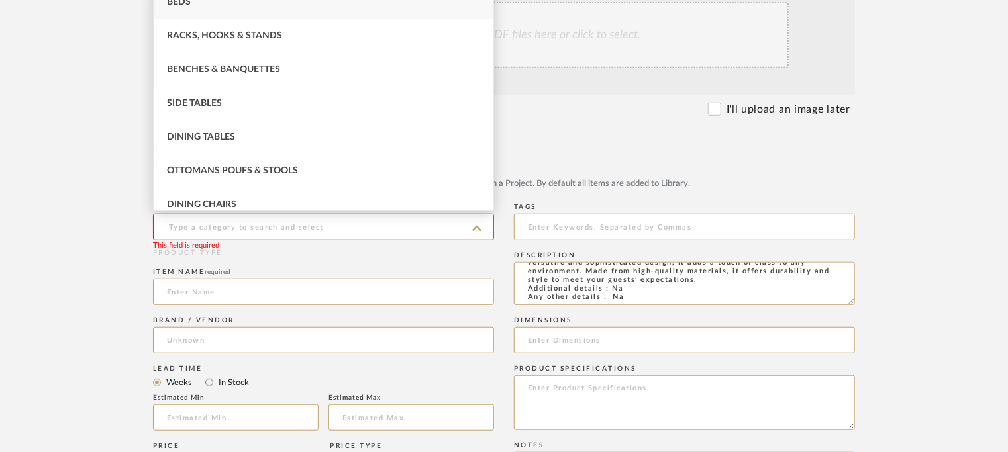
click at [198, 0] on div "Beds" at bounding box center [324, 2] width 340 height 34
type input "Beds"
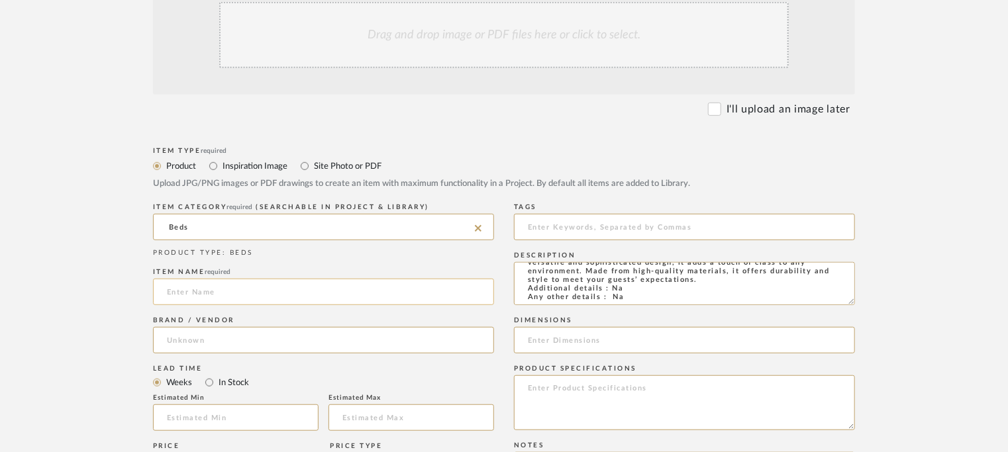
click at [223, 291] on input at bounding box center [323, 292] width 341 height 26
type input "b"
type input "B"
type input "NAHI HEADBOARD BED"
click at [201, 340] on input at bounding box center [323, 340] width 341 height 26
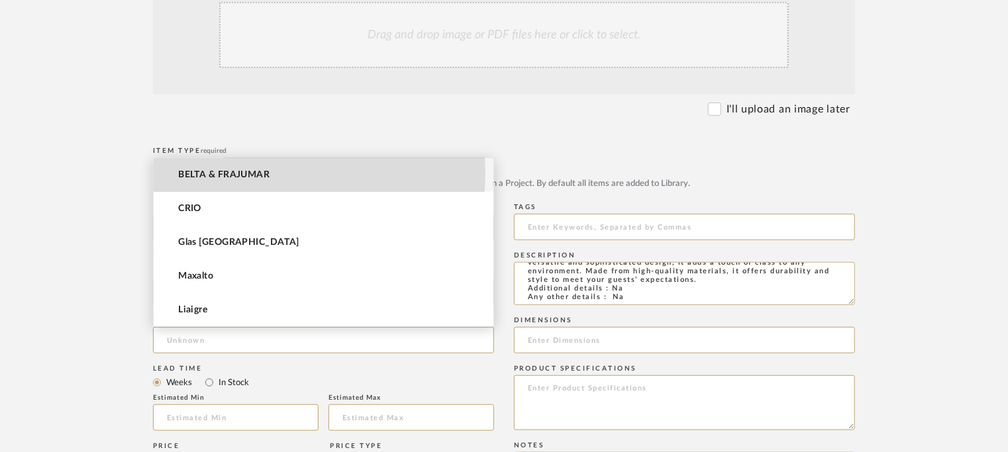
click at [270, 174] on mat-option "BELTA & FRAJUMAR" at bounding box center [324, 175] width 340 height 34
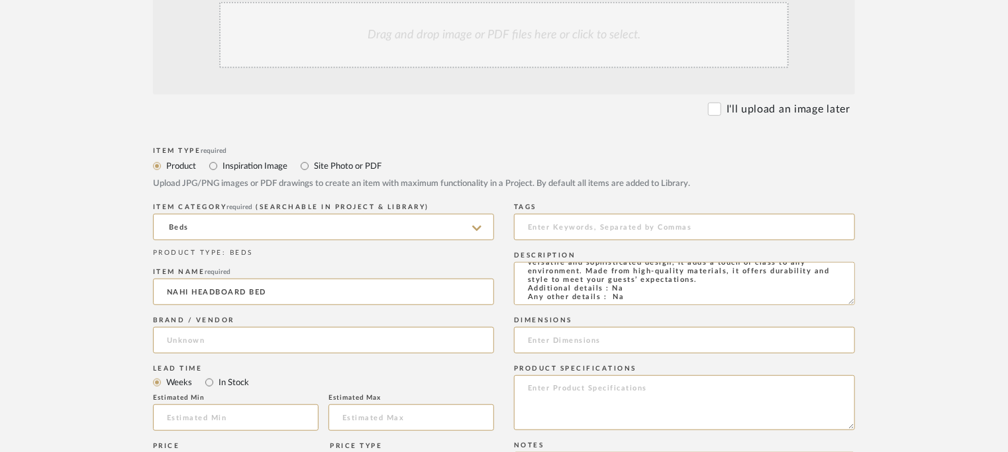
type input "BELTA & FRAJUMAR"
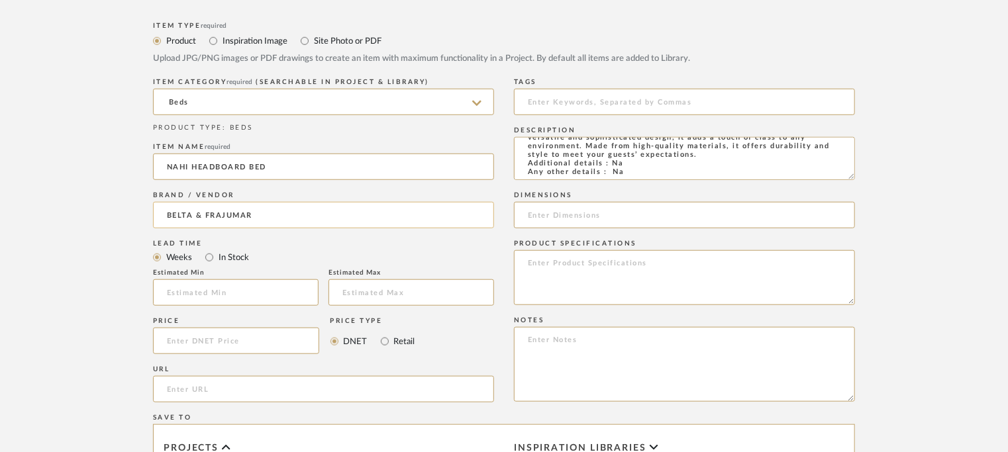
scroll to position [464, 0]
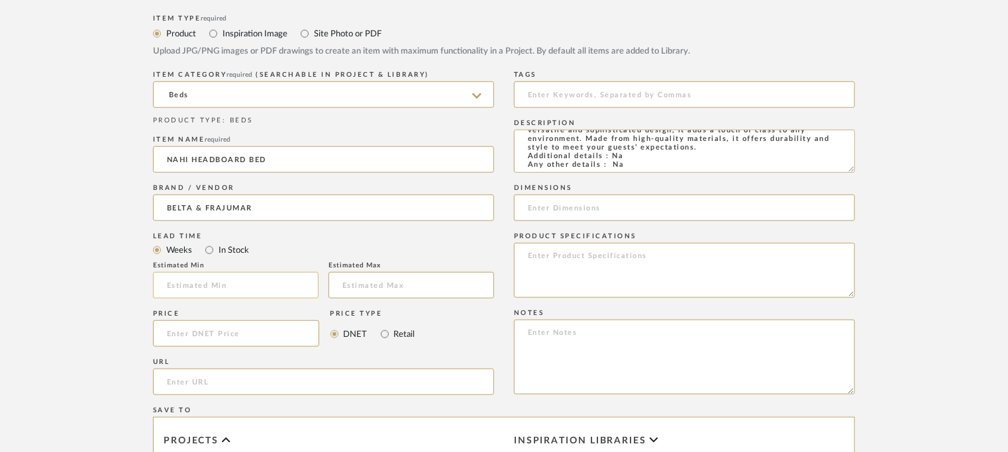
click at [250, 284] on input at bounding box center [236, 285] width 166 height 26
type input "7"
click at [180, 386] on input "url" at bounding box center [323, 382] width 341 height 26
paste input "https://beltafrajumar.com/en/product/nahi-headboard-bed/"
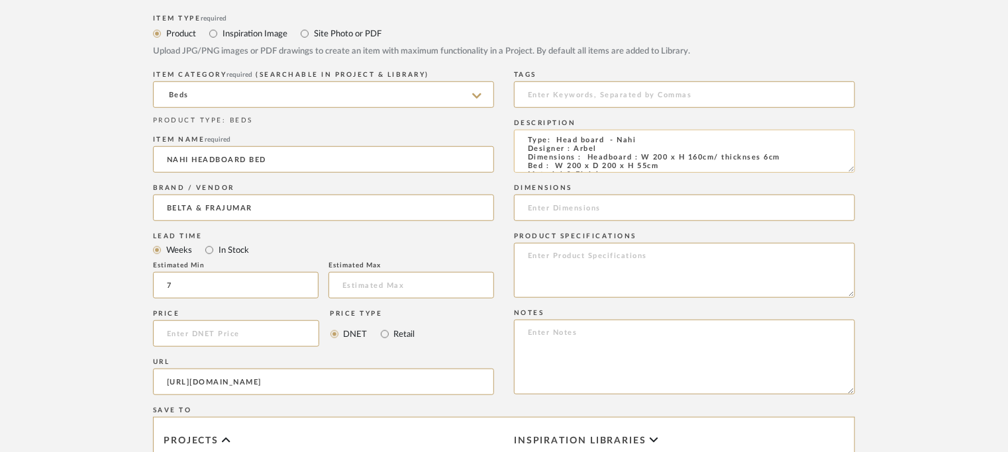
scroll to position [0, 0]
type input "https://beltafrajumar.com/en/product/nahi-headboard-bed/"
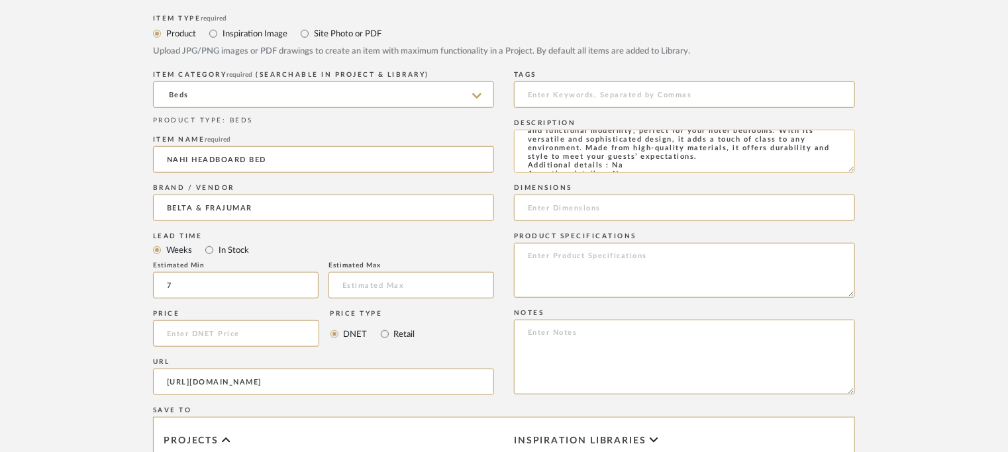
drag, startPoint x: 587, startPoint y: 158, endPoint x: 657, endPoint y: 162, distance: 70.4
click at [657, 162] on textarea "Type: Head board - Nahi Designer : Arbel Dimensions : Headboard : W 200 x H 160…" at bounding box center [684, 151] width 341 height 43
click at [571, 206] on input at bounding box center [684, 208] width 341 height 26
paste input "Headboard : W 200 x H 160cm/ thicknses 6cm Bed : W 200 x D 200 x H 55cm"
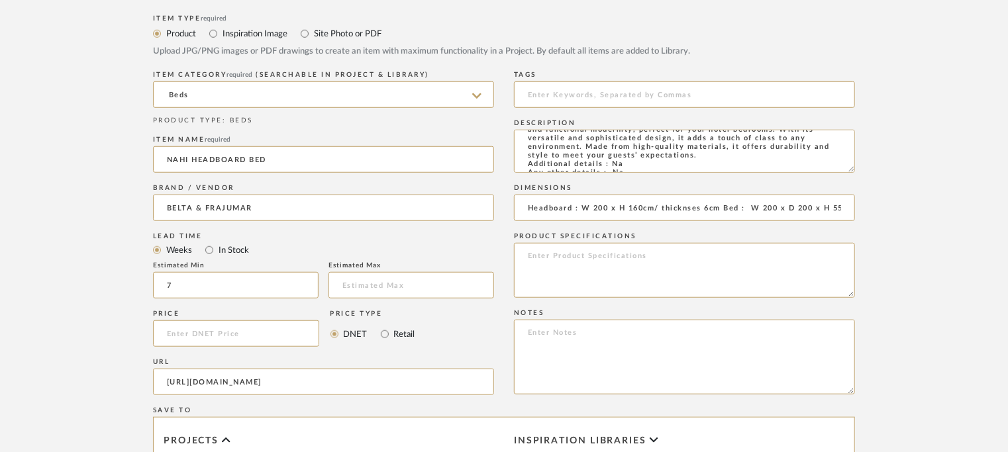
scroll to position [0, 13]
drag, startPoint x: 676, startPoint y: 205, endPoint x: 680, endPoint y: 213, distance: 9.5
click at [676, 206] on input "Headboard : W 200 x H 160cm/ thicknses 6cm Bed : W 200 x D 200 x H 55cm" at bounding box center [684, 208] width 341 height 26
type input "Headboard: W200 x H160cm/ thicknesss 6cm/ Bed: W 200 x D 200 x H 55cm"
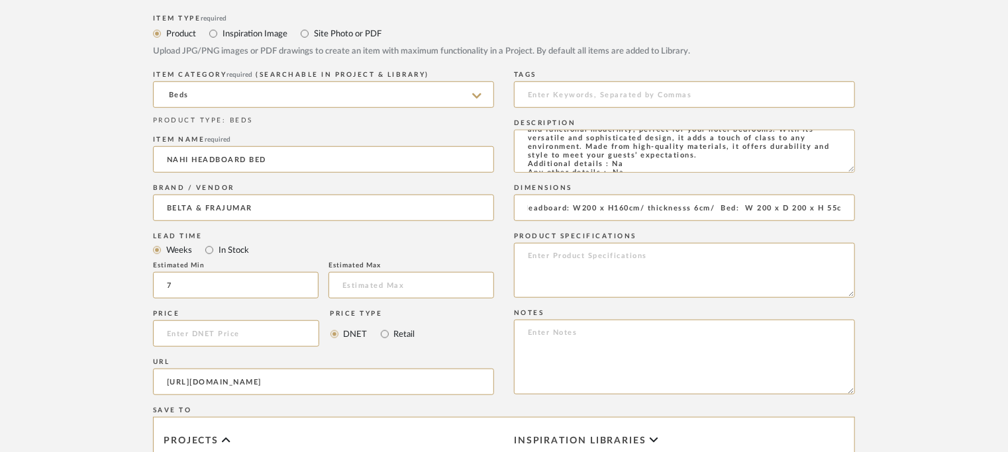
scroll to position [0, 0]
paste textarea "Price: Na Lead time: 45days. MOQ : Our products for Contract projects are manuf…"
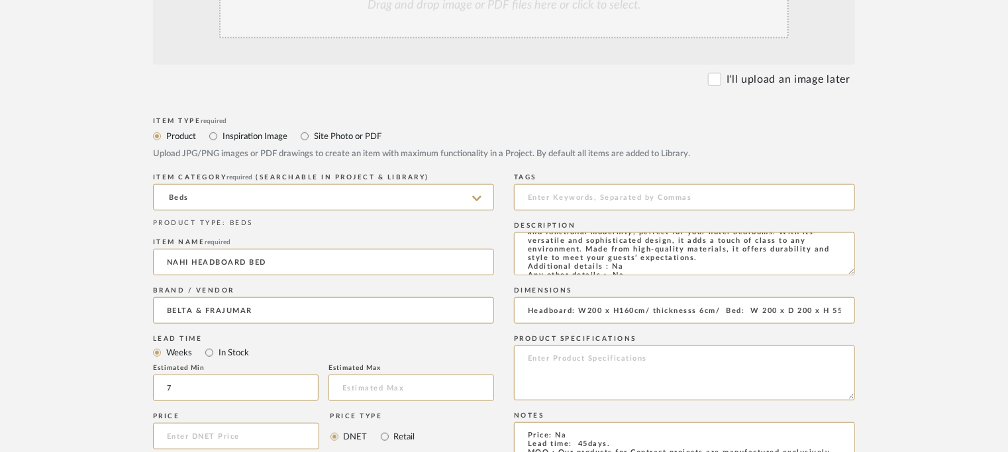
scroll to position [132, 0]
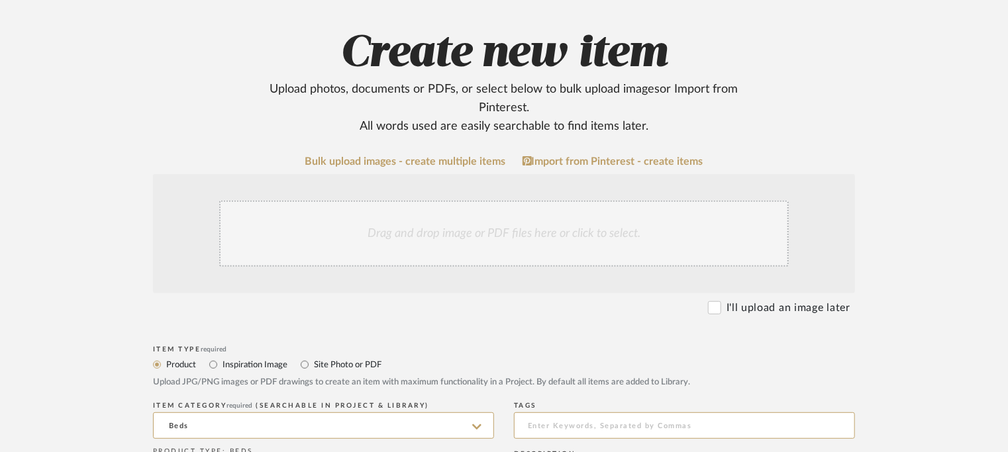
type textarea "Price: Na Lead time: 45days. MOQ : Our products for Contract projects are manuf…"
click at [453, 237] on div "Drag and drop image or PDF files here or click to select." at bounding box center [504, 234] width 570 height 66
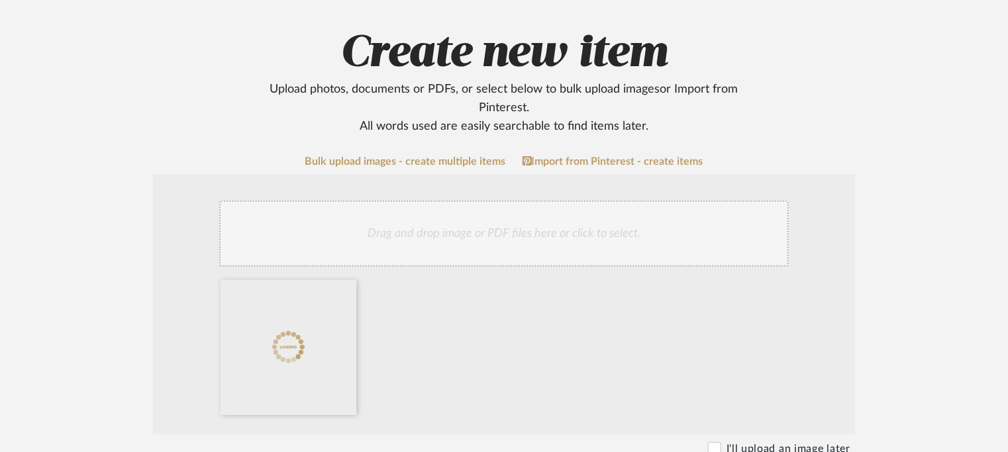
click at [496, 233] on div "Drag and drop image or PDF files here or click to select." at bounding box center [504, 234] width 570 height 66
click at [501, 234] on div "Drag and drop image or PDF files here or click to select." at bounding box center [504, 234] width 570 height 66
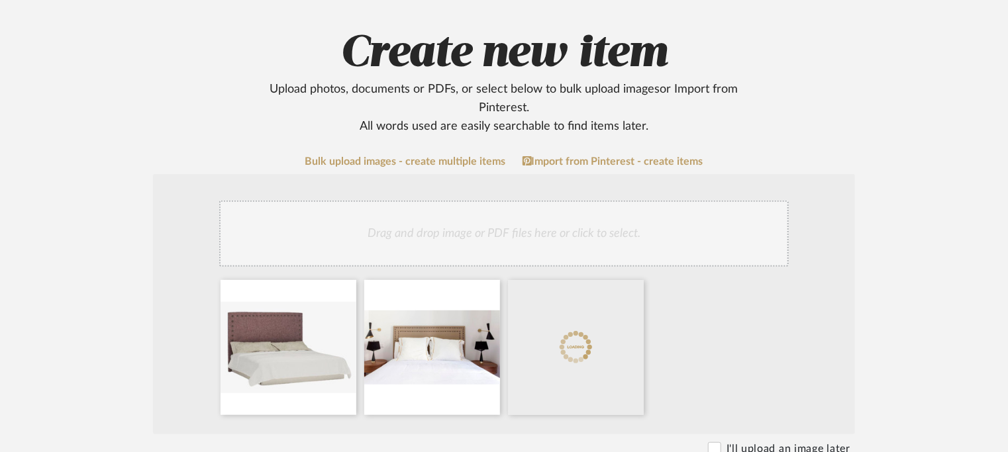
click at [525, 225] on div "Drag and drop image or PDF files here or click to select." at bounding box center [504, 234] width 570 height 66
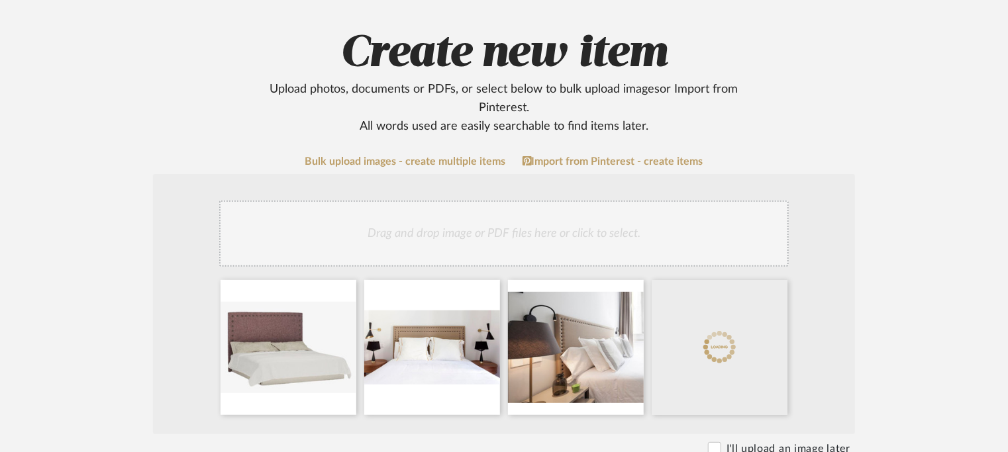
click at [537, 246] on div "Drag and drop image or PDF files here or click to select." at bounding box center [504, 234] width 570 height 66
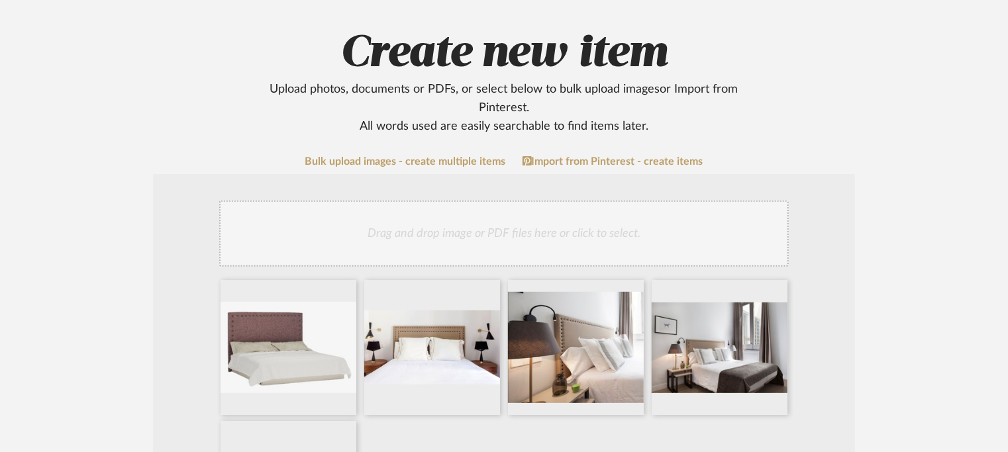
click at [607, 241] on div "Drag and drop image or PDF files here or click to select." at bounding box center [504, 234] width 570 height 66
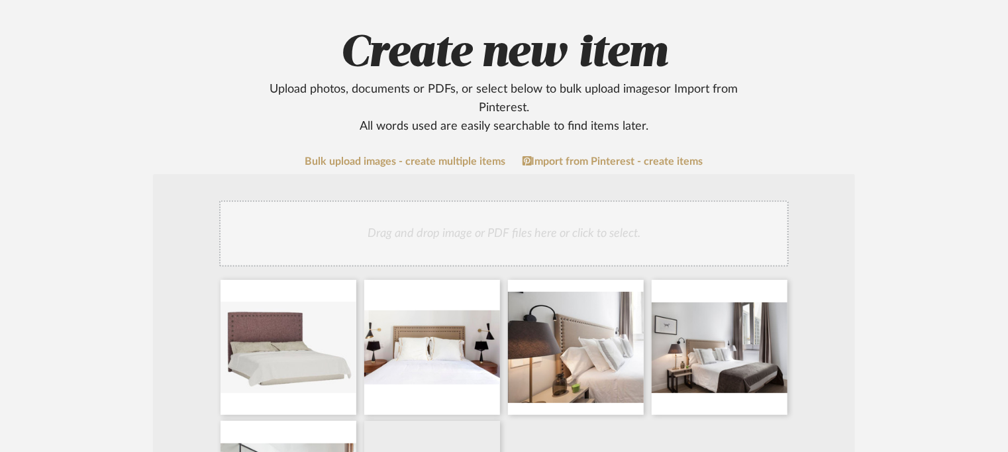
click at [585, 224] on div "Drag and drop image or PDF files here or click to select." at bounding box center [504, 234] width 570 height 66
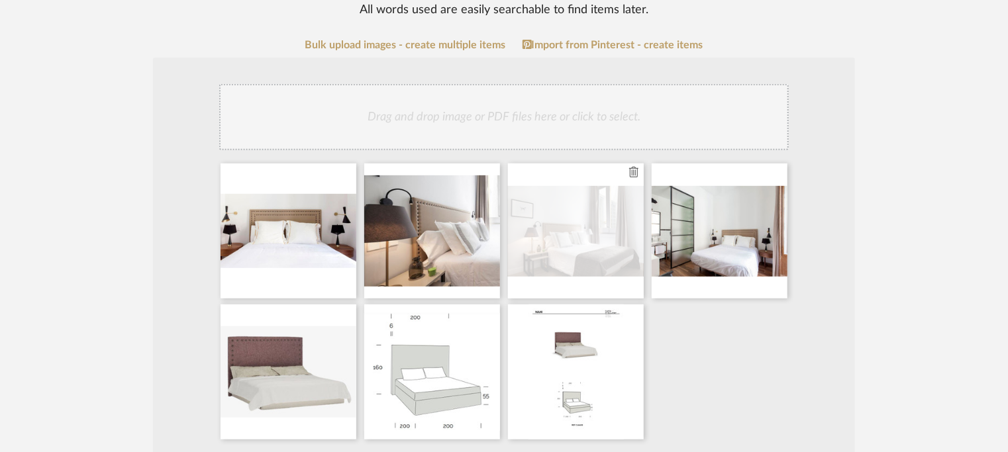
scroll to position [199, 0]
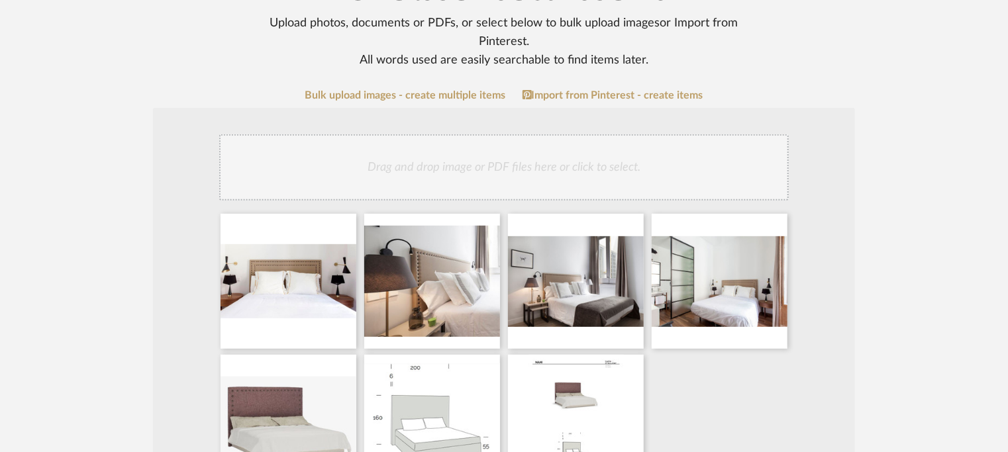
click at [622, 166] on div "Drag and drop image or PDF files here or click to select." at bounding box center [504, 167] width 570 height 66
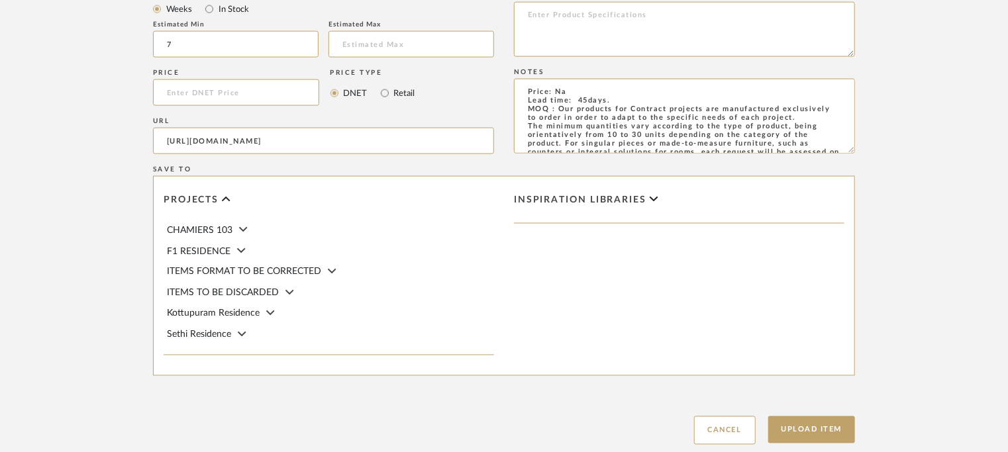
scroll to position [1073, 0]
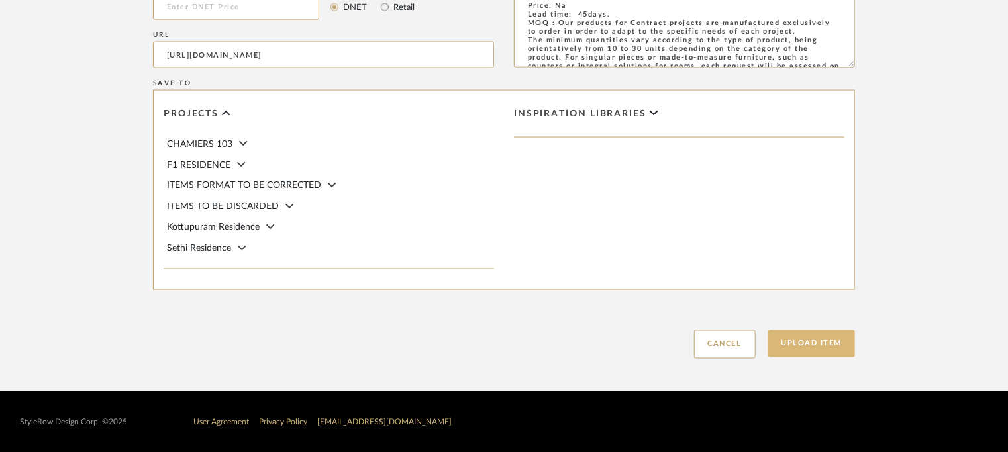
click at [843, 343] on button "Upload Item" at bounding box center [811, 344] width 87 height 27
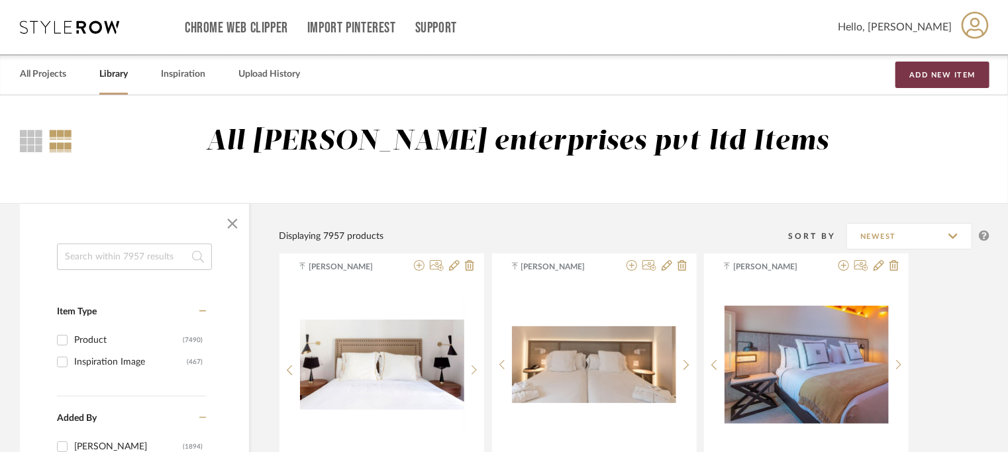
click at [950, 74] on button "Add New Item" at bounding box center [943, 75] width 94 height 26
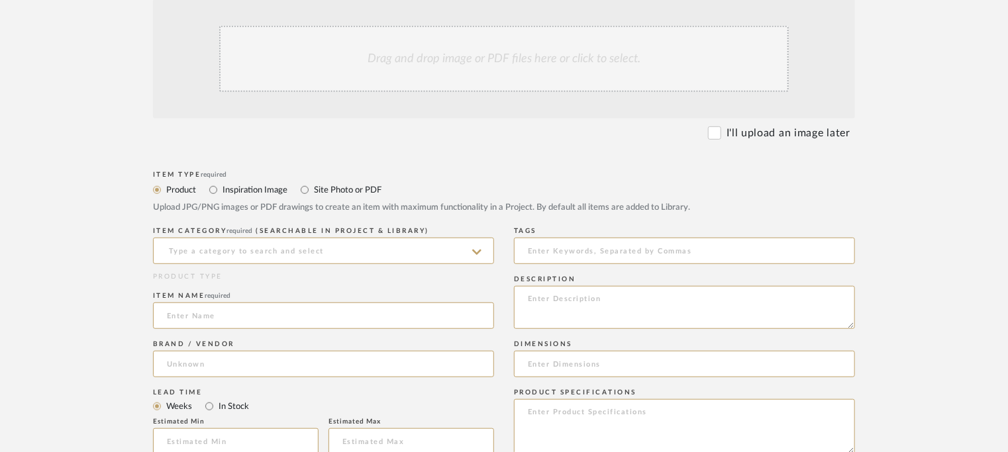
scroll to position [331, 0]
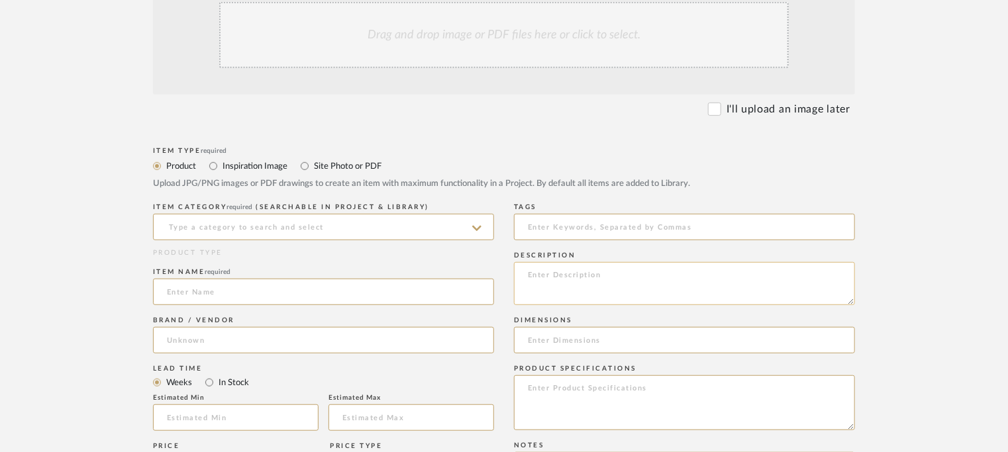
paste textarea "Type: Head board - Picc Designer : Arbel Dimensions : na Material & Finishes : …"
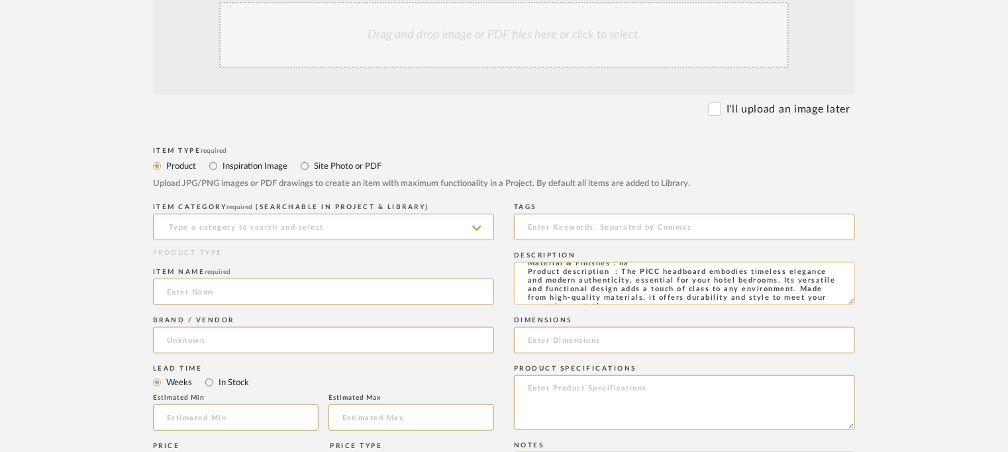
scroll to position [0, 0]
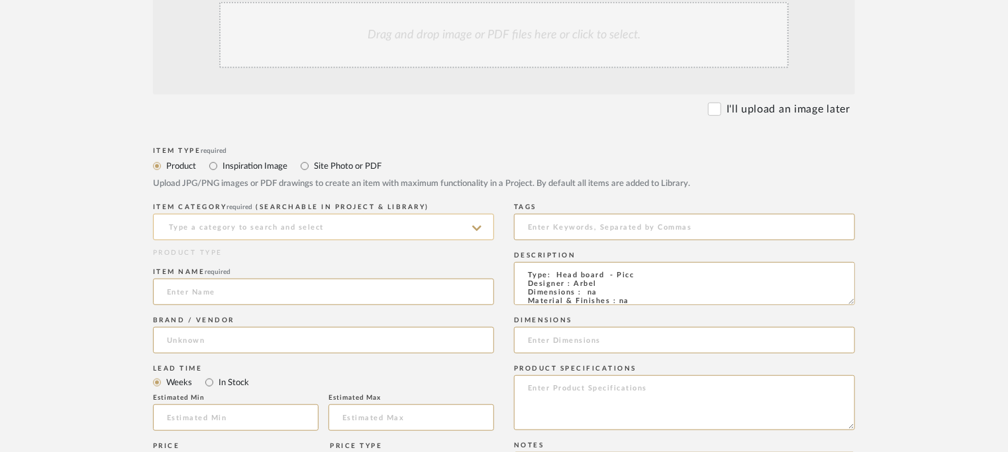
type textarea "Type: Head board - Picc Designer : Arbel Dimensions : na Material & Finishes : …"
click at [268, 227] on input at bounding box center [323, 227] width 341 height 26
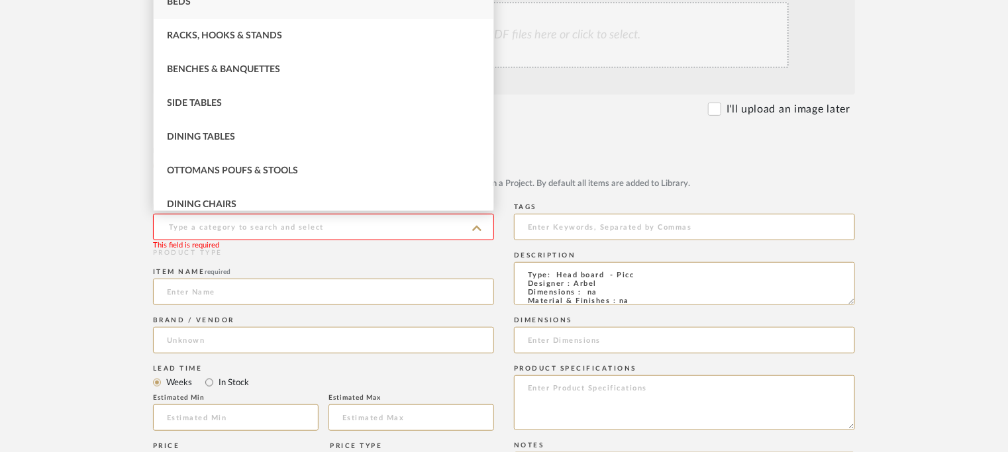
click at [189, 5] on span "Beds" at bounding box center [179, 1] width 24 height 9
type input "Beds"
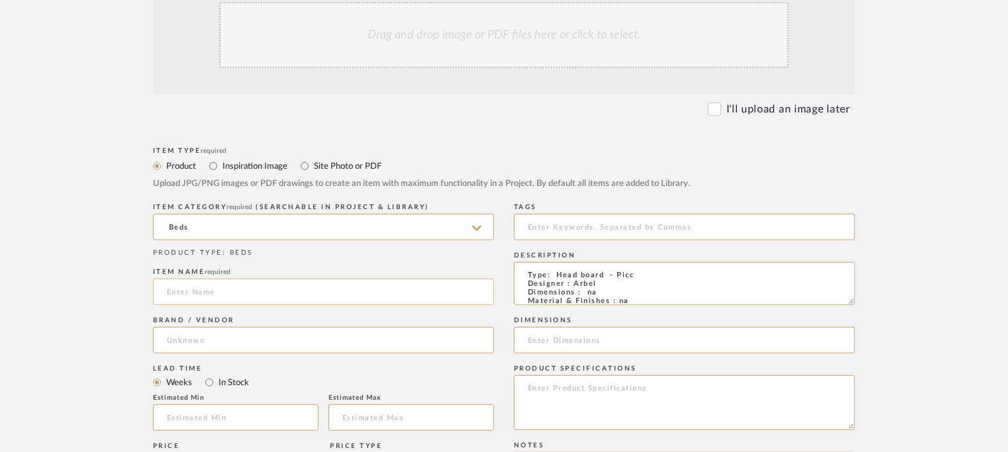
paste input "PICC headboard bed"
click at [212, 290] on input "PICC headboard bed" at bounding box center [323, 292] width 341 height 26
type input "PICC HEADBOARD BED"
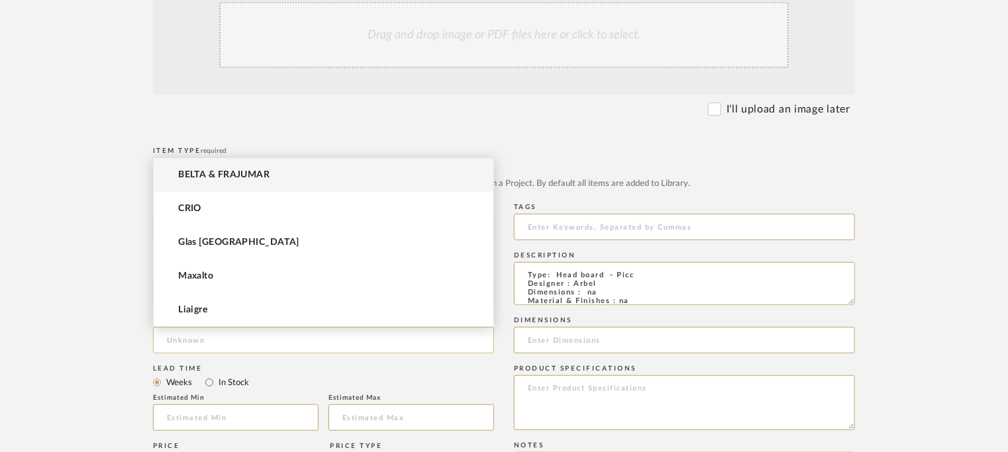
click at [173, 333] on input at bounding box center [323, 340] width 341 height 26
click at [227, 165] on mat-option "BELTA & FRAJUMAR" at bounding box center [324, 175] width 340 height 34
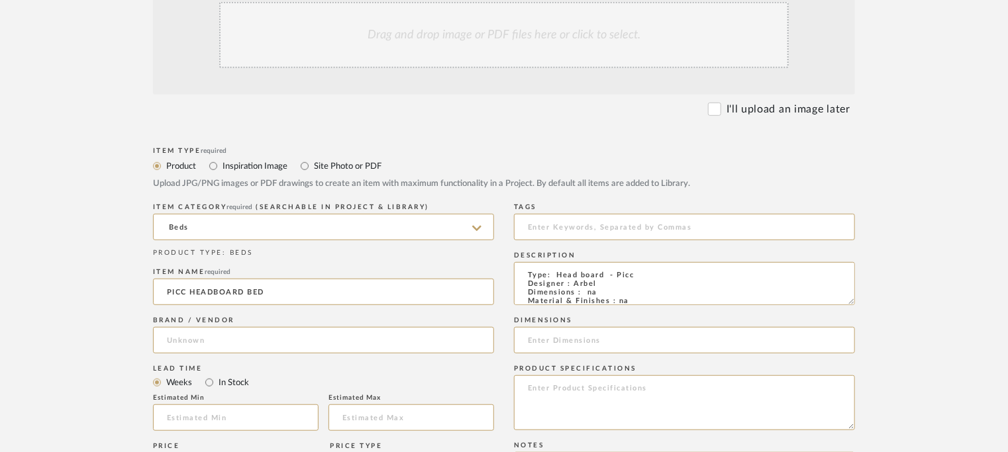
type input "BELTA & FRAJUMAR"
click at [278, 411] on input at bounding box center [236, 418] width 166 height 26
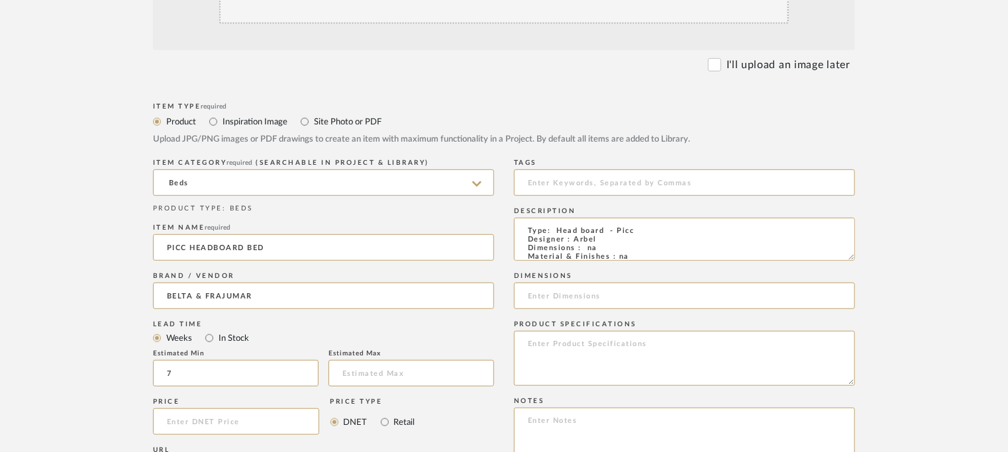
scroll to position [464, 0]
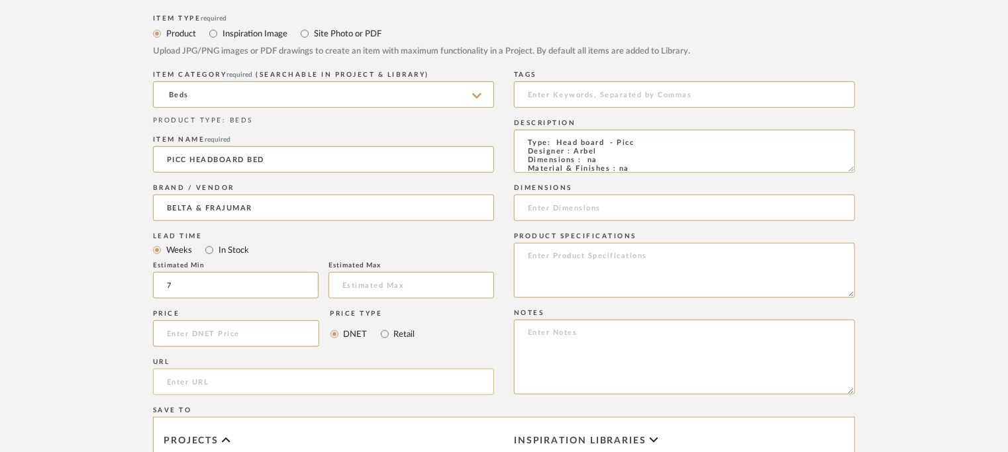
type input "7"
paste input "https://beltafrajumar.com/en/product/picc-headboard-bed/"
type input "https://beltafrajumar.com/en/product/picc-headboard-bed/"
paste textarea "Price: Na Lead time: 45days. MOQ : Our products for Contract projects are manuf…"
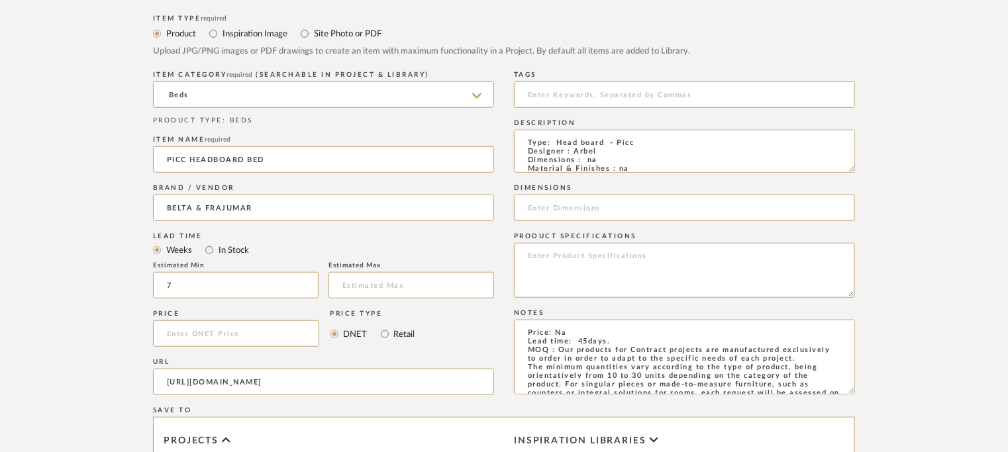
scroll to position [199, 0]
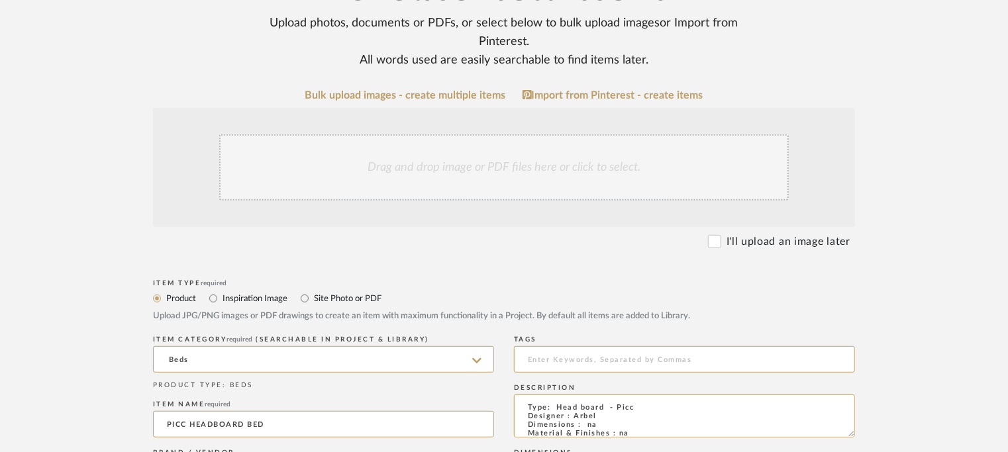
type textarea "Price: Na Lead time: 45days. MOQ : Our products for Contract projects are manuf…"
click at [511, 167] on div "Drag and drop image or PDF files here or click to select." at bounding box center [504, 167] width 570 height 66
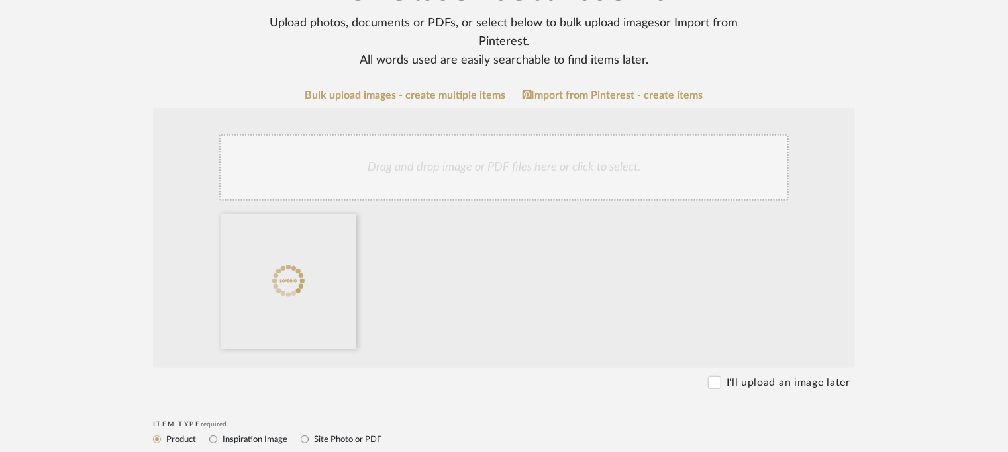
click at [507, 159] on div "Drag and drop image or PDF files here or click to select." at bounding box center [504, 167] width 570 height 66
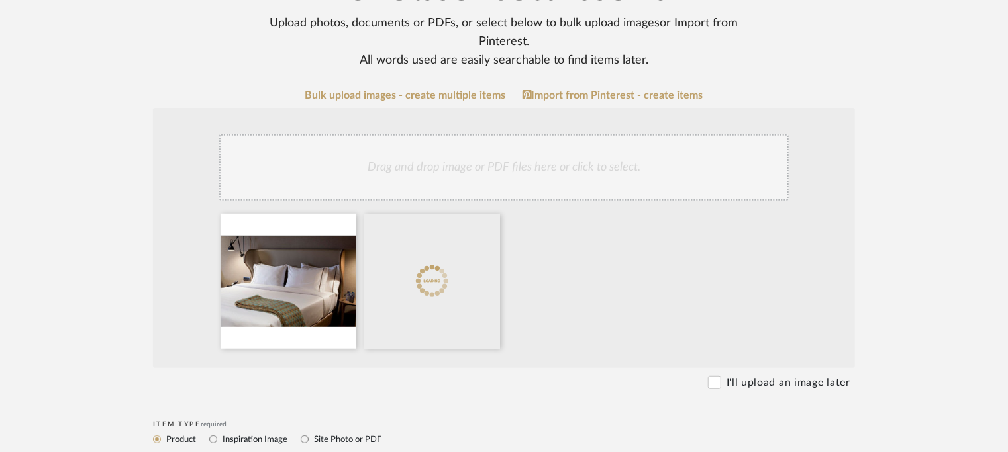
click at [468, 172] on div "Drag and drop image or PDF files here or click to select." at bounding box center [504, 167] width 570 height 66
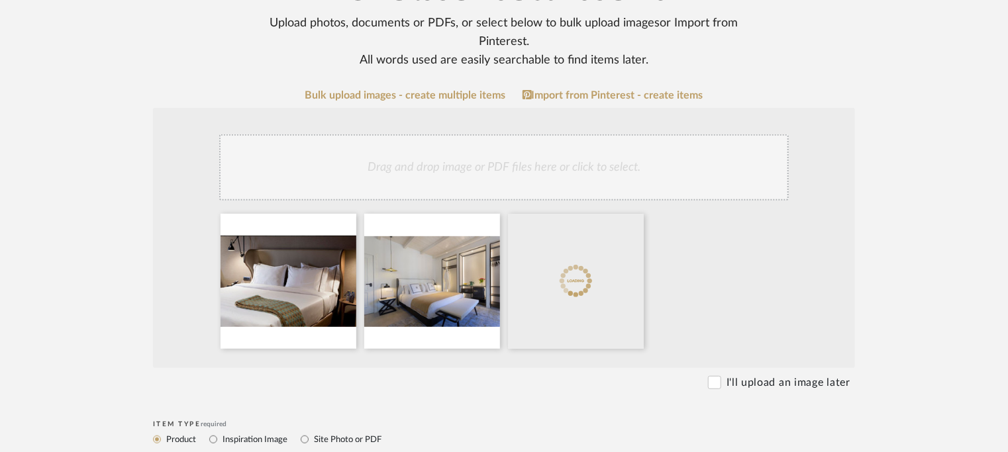
click at [654, 158] on div "Drag and drop image or PDF files here or click to select." at bounding box center [504, 167] width 570 height 66
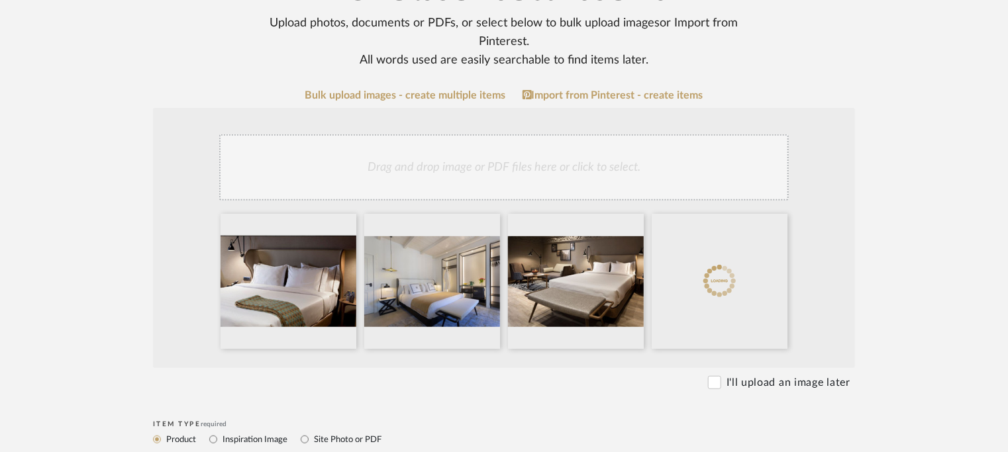
click at [546, 160] on div "Drag and drop image or PDF files here or click to select." at bounding box center [504, 167] width 570 height 66
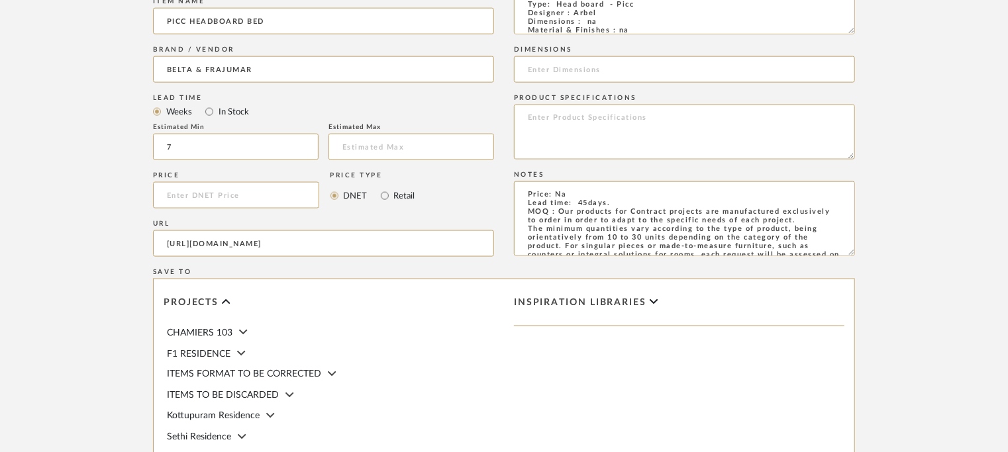
scroll to position [1060, 0]
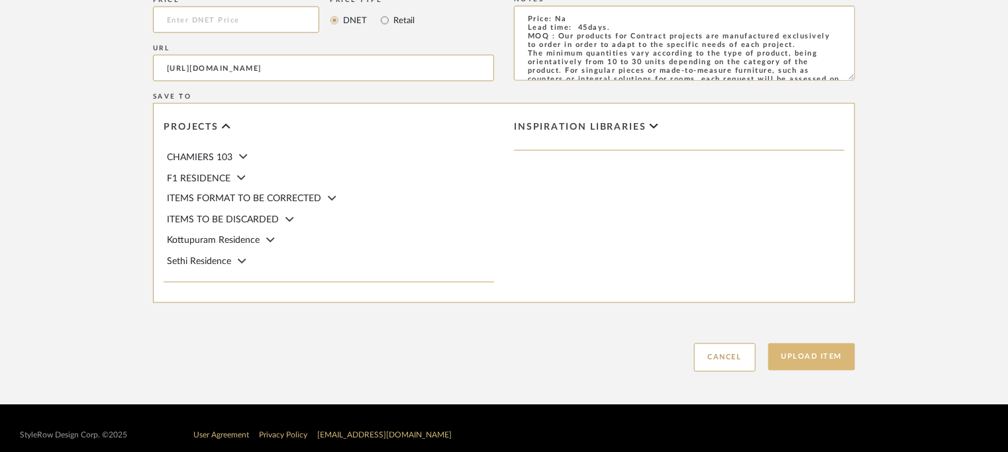
click at [830, 354] on button "Upload Item" at bounding box center [811, 357] width 87 height 27
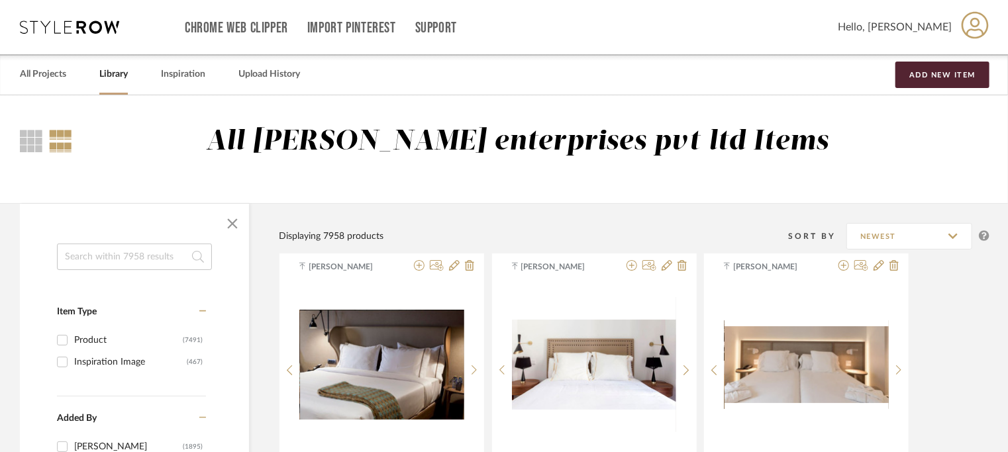
drag, startPoint x: 144, startPoint y: 264, endPoint x: 134, endPoint y: 263, distance: 10.0
click at [135, 263] on input at bounding box center [134, 257] width 155 height 26
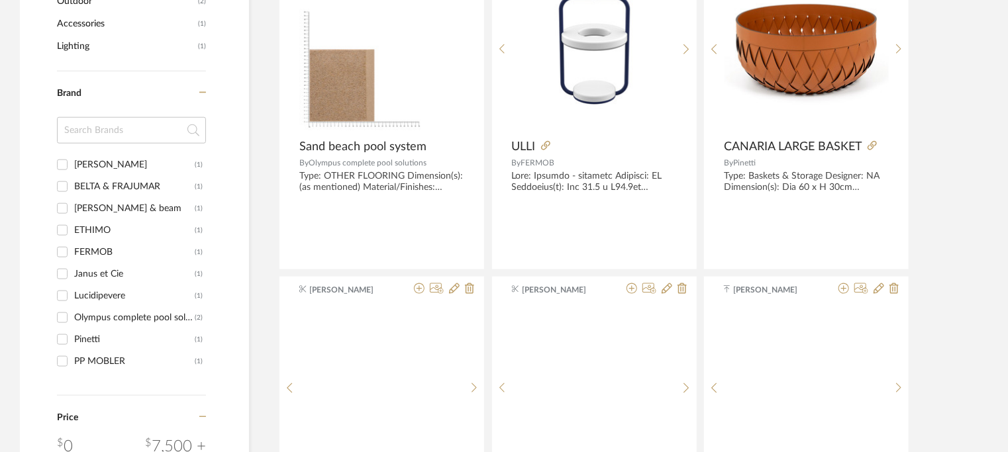
scroll to position [729, 0]
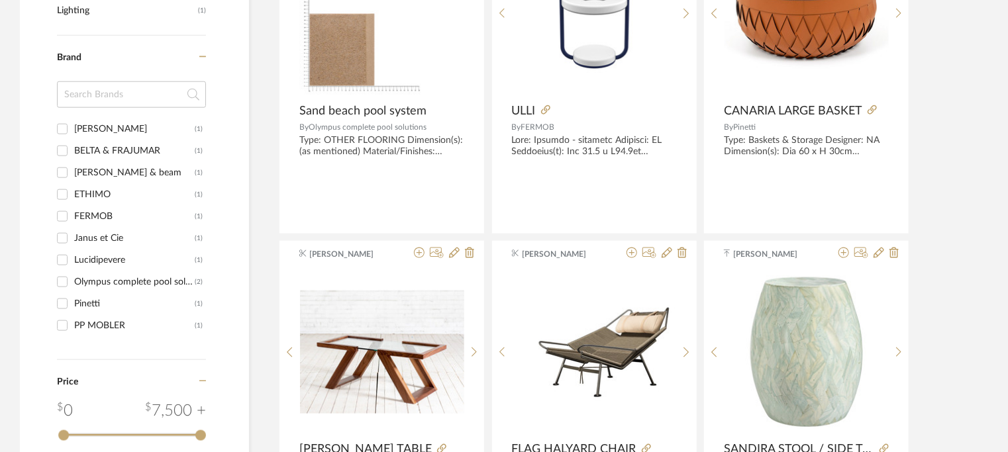
type input "beach"
click at [150, 150] on div "BELTA & FRAJUMAR" at bounding box center [134, 150] width 121 height 21
click at [73, 150] on input "BELTA & FRAJUMAR (1)" at bounding box center [62, 150] width 21 height 21
checkbox input "true"
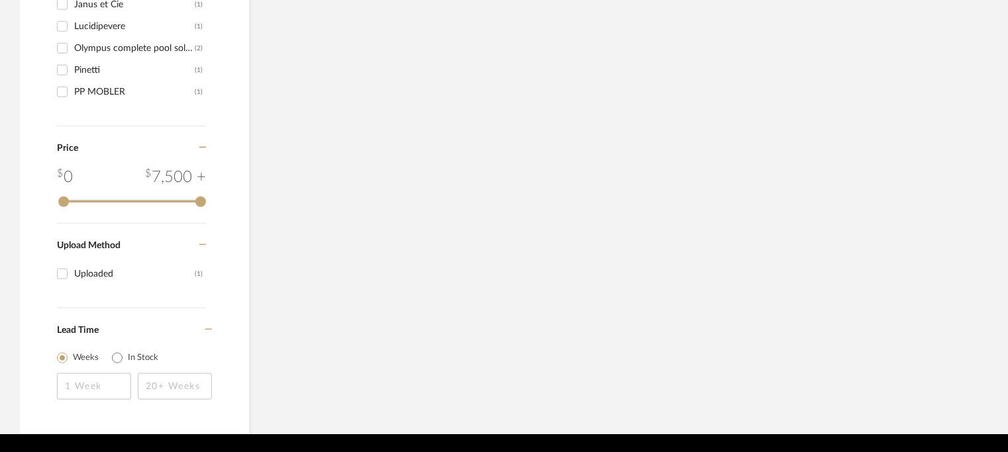
scroll to position [607, 0]
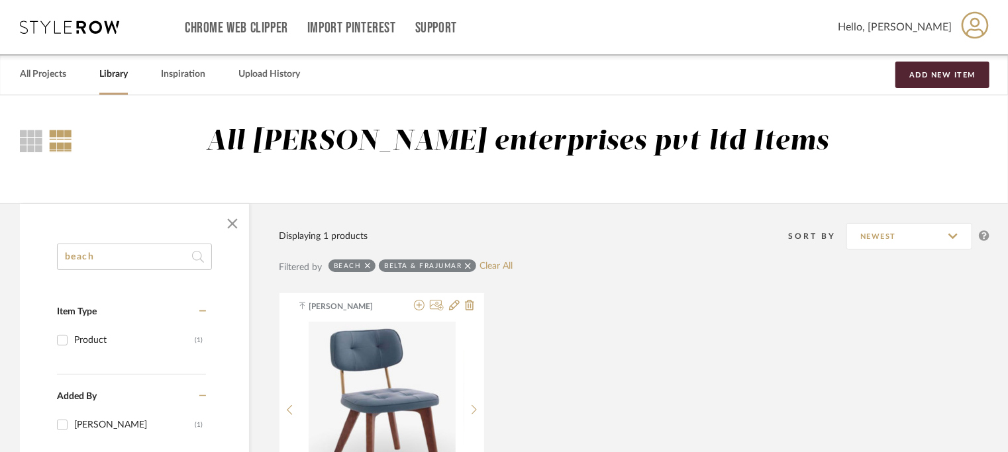
click at [131, 254] on input "beach" at bounding box center [134, 257] width 155 height 26
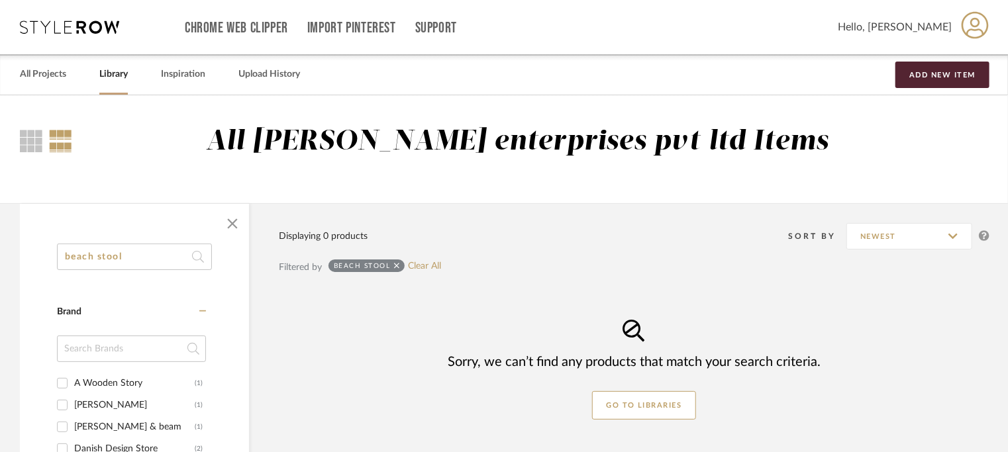
click at [113, 251] on input "beach stool" at bounding box center [134, 257] width 155 height 26
type input "beach stool"
click at [932, 84] on button "Add New Item" at bounding box center [943, 75] width 94 height 26
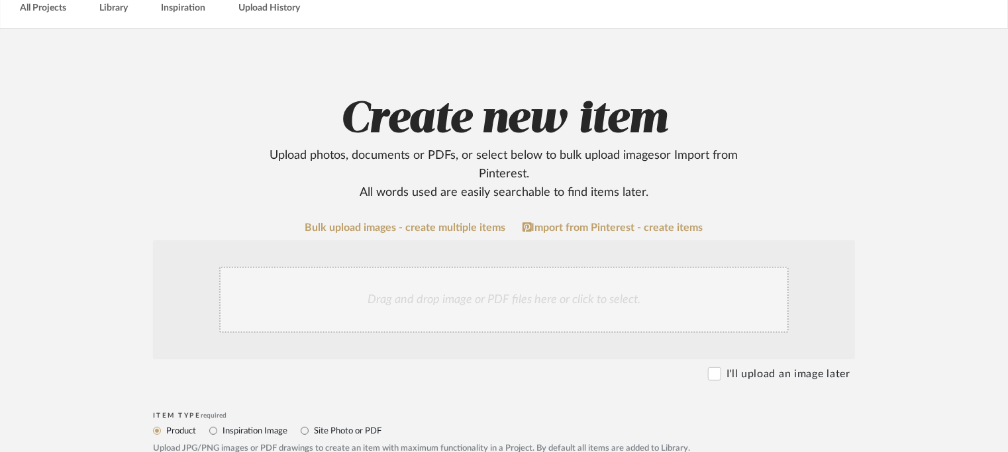
scroll to position [199, 0]
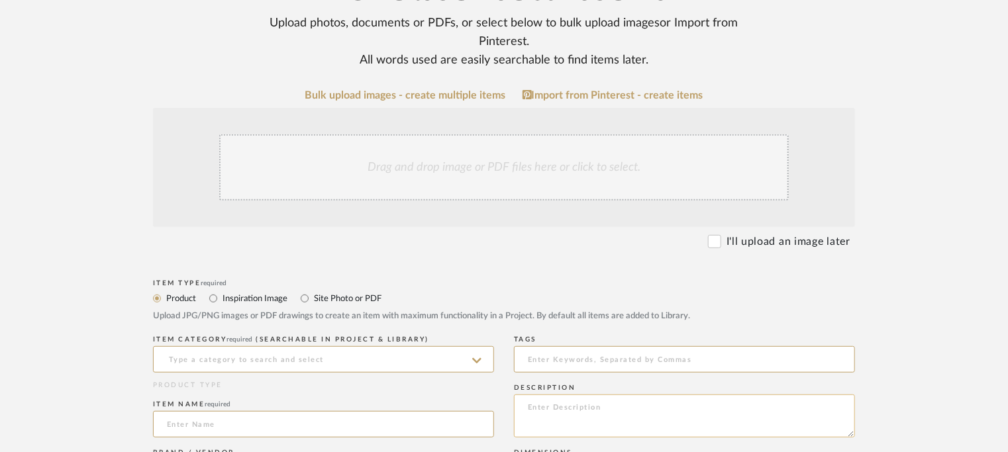
paste textarea "Type: Stool - Beach Designer : Arbel Dimensions : na Material & Finishes : na P…"
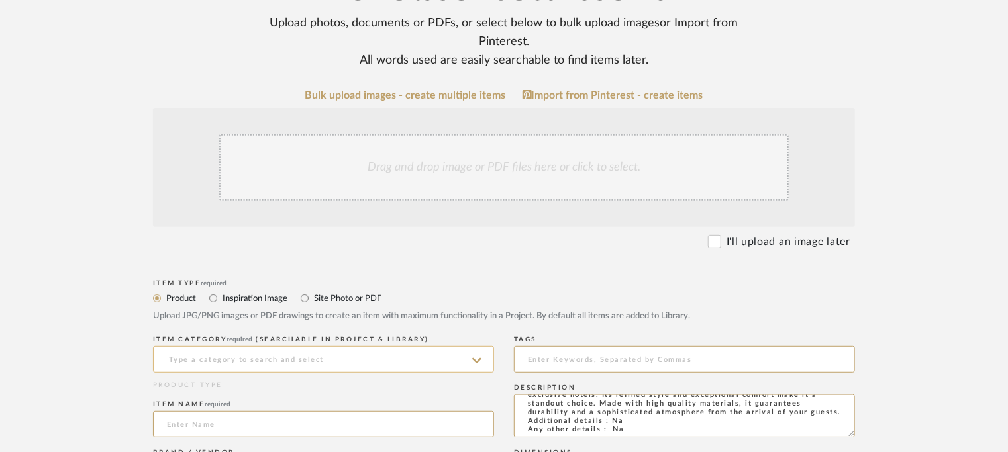
type textarea "Type: Stool - Beach Designer : Arbel Dimensions : na Material & Finishes : na P…"
click at [358, 356] on input at bounding box center [323, 359] width 341 height 26
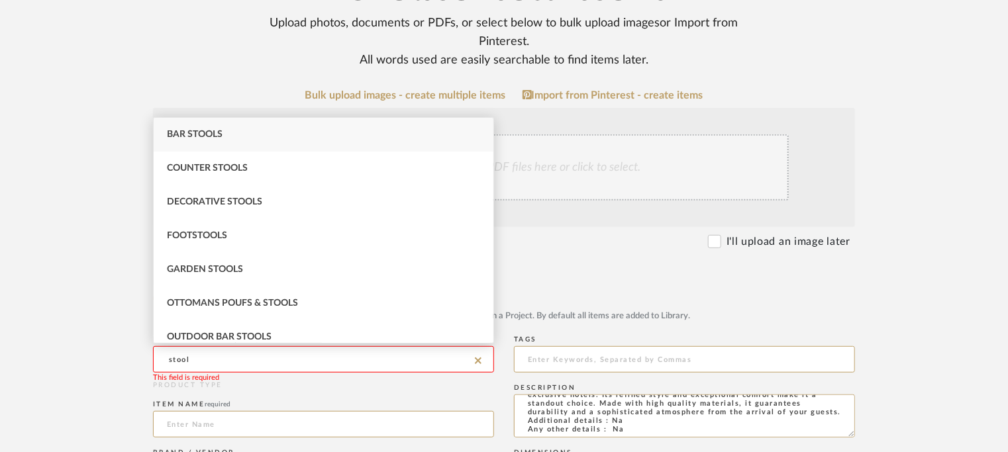
click at [203, 131] on div "Bar Stools" at bounding box center [324, 135] width 340 height 34
type input "Bar Stools"
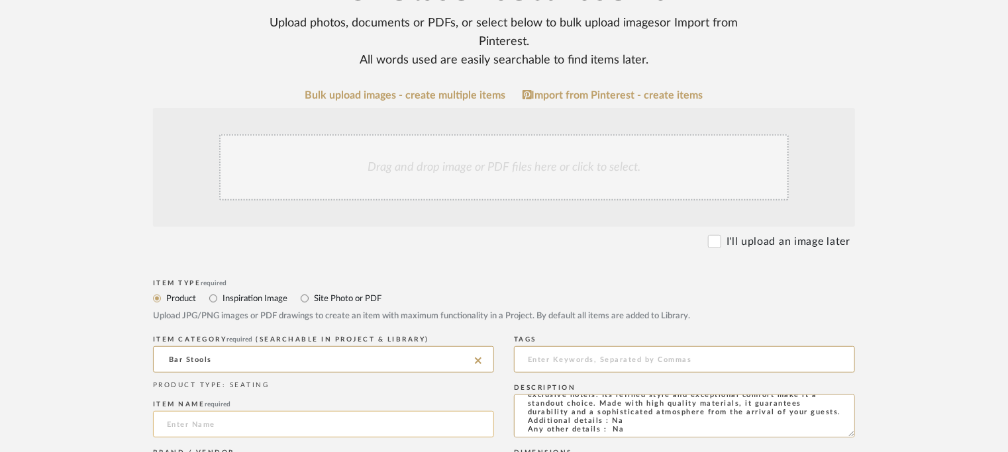
drag, startPoint x: 244, startPoint y: 426, endPoint x: 260, endPoint y: 429, distance: 15.5
click at [254, 427] on input at bounding box center [323, 424] width 341 height 26
type input "b"
type input "BEACH STOOL"
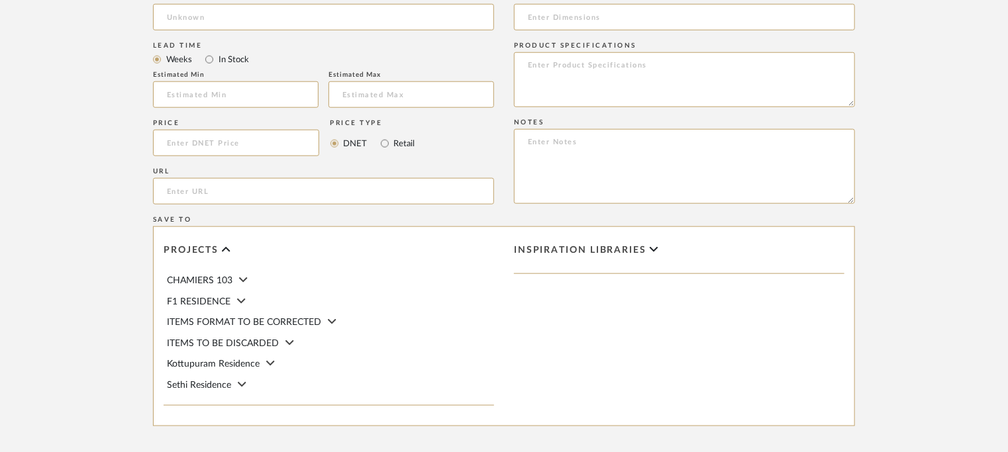
scroll to position [662, 0]
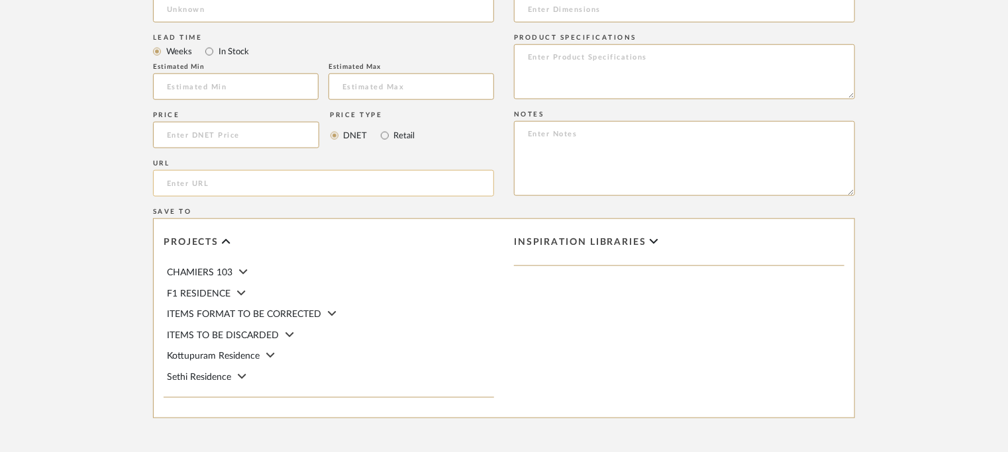
paste input "https://beltafrajumar.com/en/product/beach-stool/"
type input "https://beltafrajumar.com/en/product/beach-stool/"
click at [233, 87] on input at bounding box center [236, 87] width 166 height 26
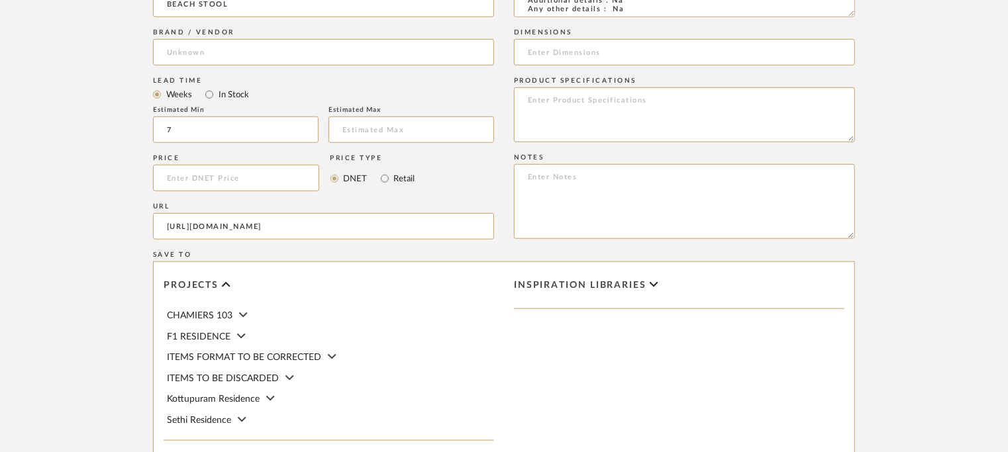
scroll to position [596, 0]
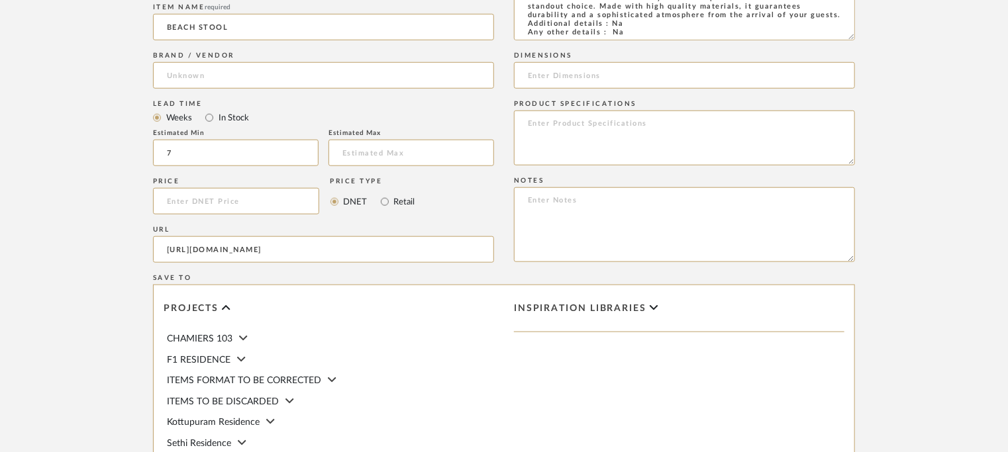
type input "7"
click at [840, 201] on textarea at bounding box center [684, 224] width 341 height 75
paste textarea "Price: Na Lead time: 45days. MOQ : Our products for Contract projects are manuf…"
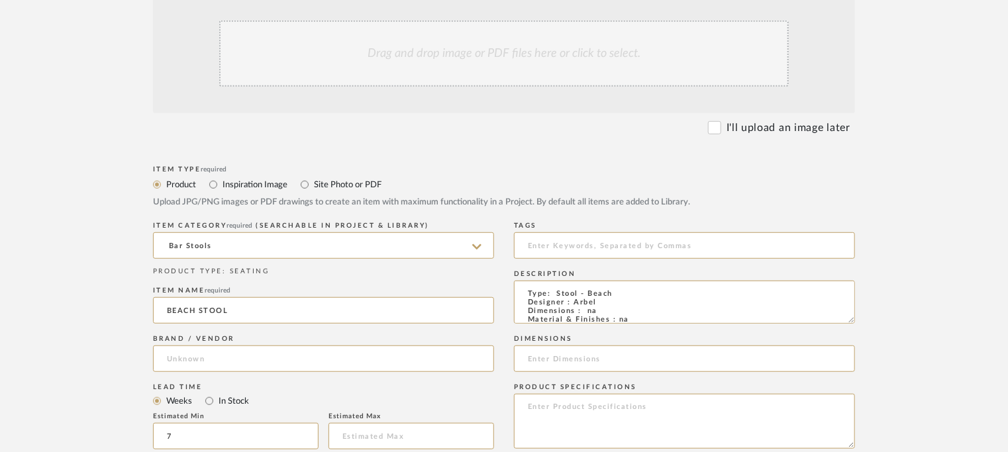
scroll to position [132, 0]
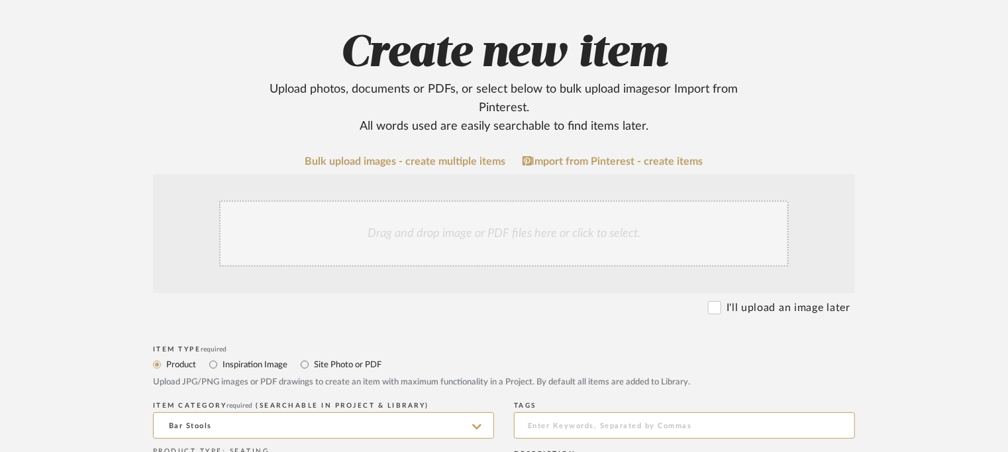
type textarea "Price: Na Lead time: 45days. MOQ : Our products for Contract projects are manuf…"
click at [412, 227] on div "Drag and drop image or PDF files here or click to select." at bounding box center [504, 234] width 570 height 66
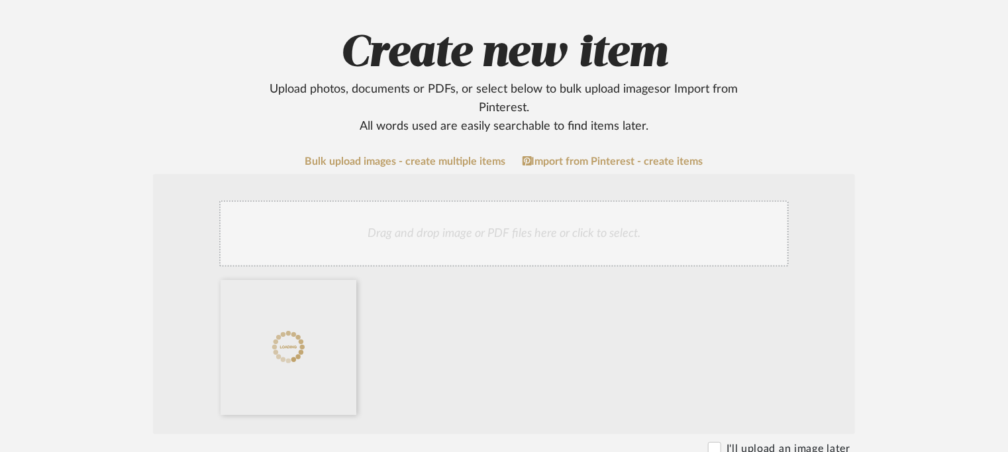
click at [620, 238] on div "Drag and drop image or PDF files here or click to select." at bounding box center [504, 234] width 570 height 66
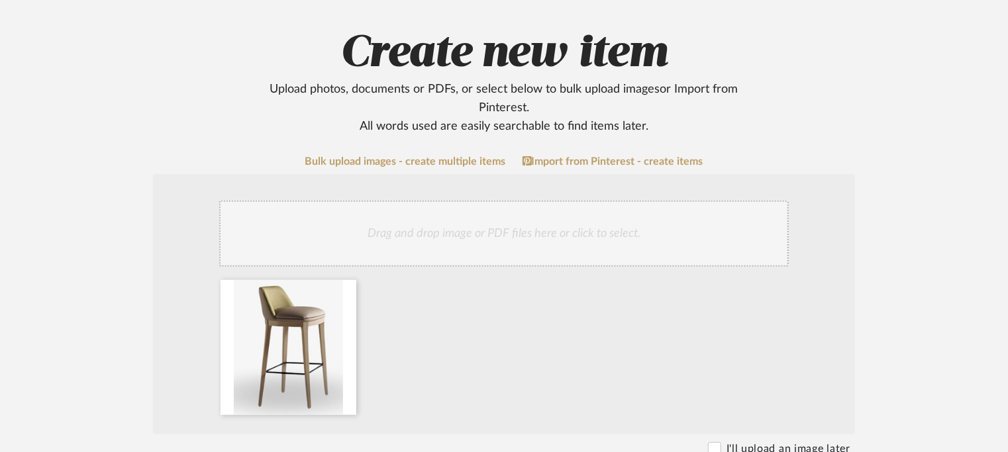
click at [519, 231] on div "Drag and drop image or PDF files here or click to select." at bounding box center [504, 234] width 570 height 66
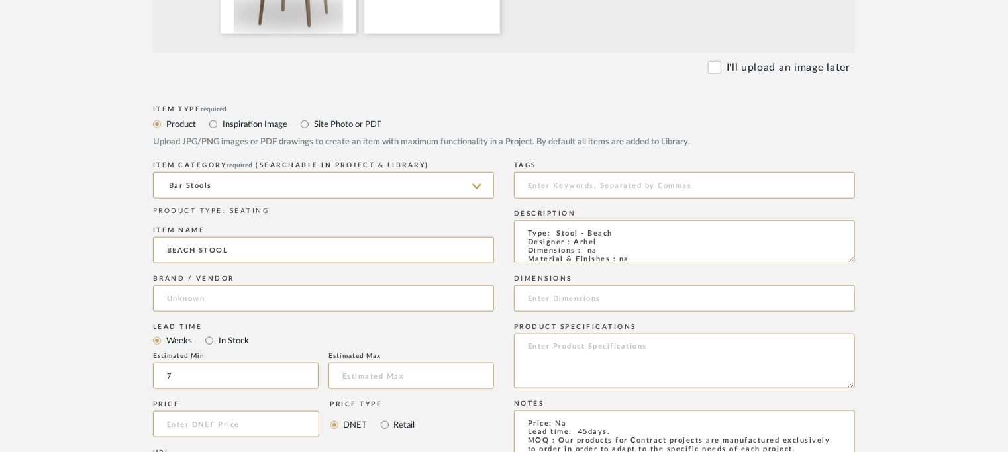
scroll to position [530, 0]
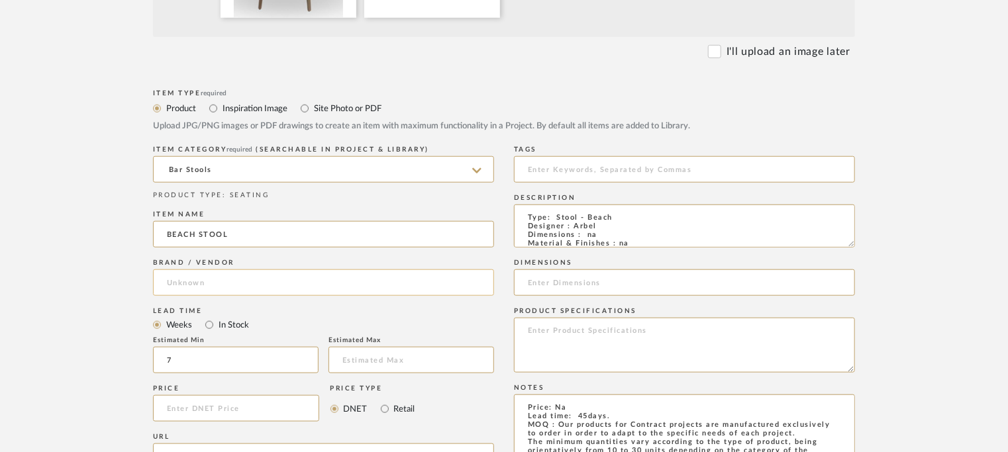
click at [244, 287] on input at bounding box center [323, 283] width 341 height 26
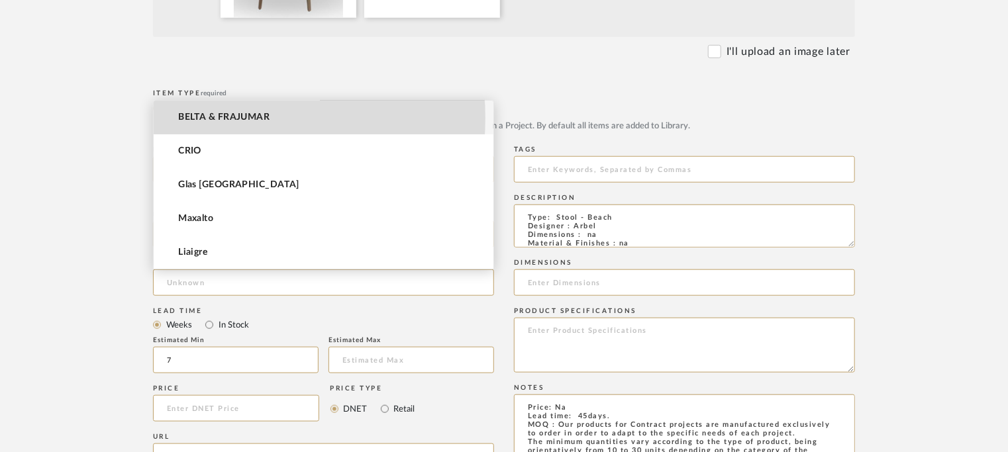
click at [234, 118] on span "BELTA & FRAJUMAR" at bounding box center [223, 117] width 91 height 11
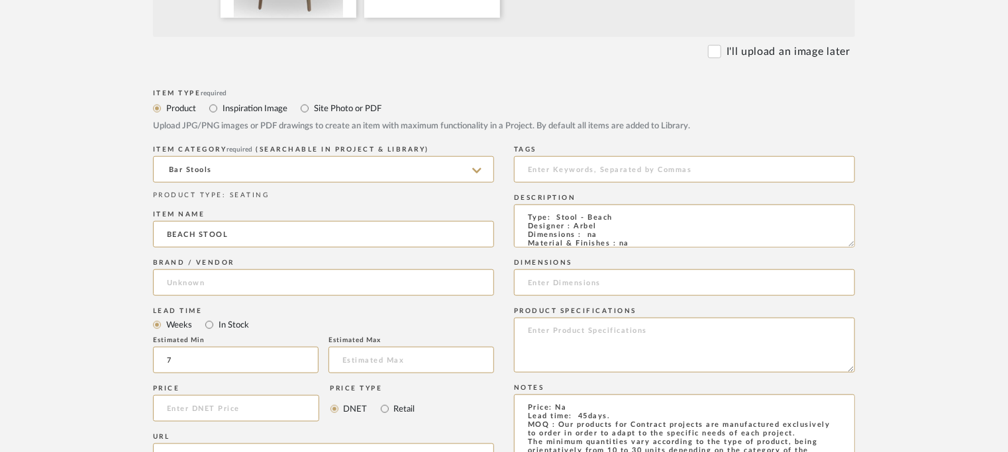
type input "BELTA & FRAJUMAR"
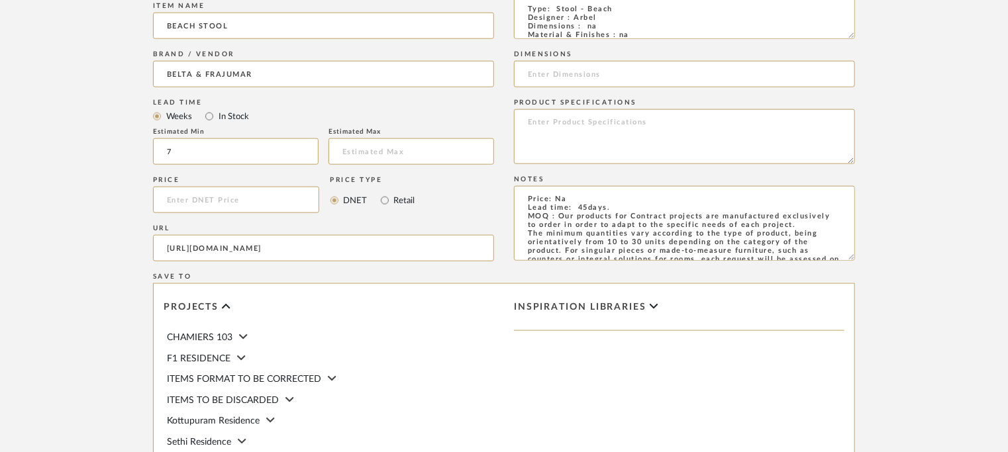
scroll to position [927, 0]
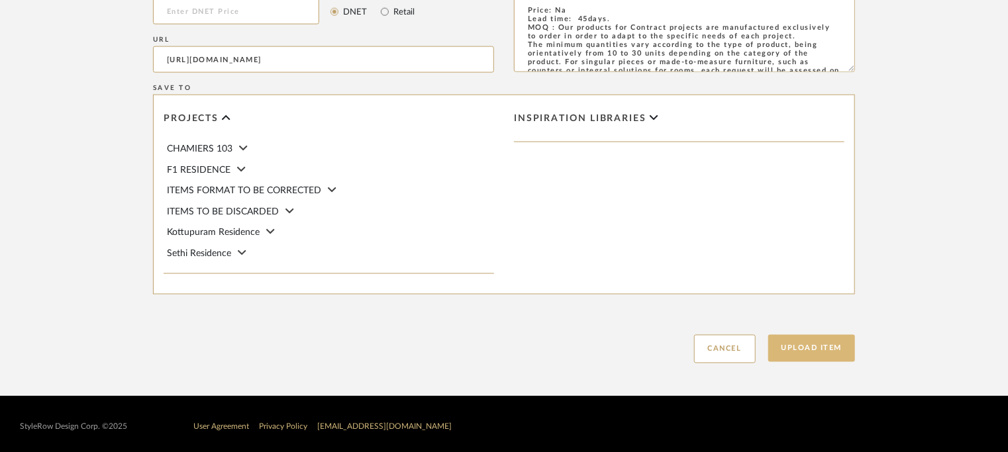
click at [829, 344] on button "Upload Item" at bounding box center [811, 348] width 87 height 27
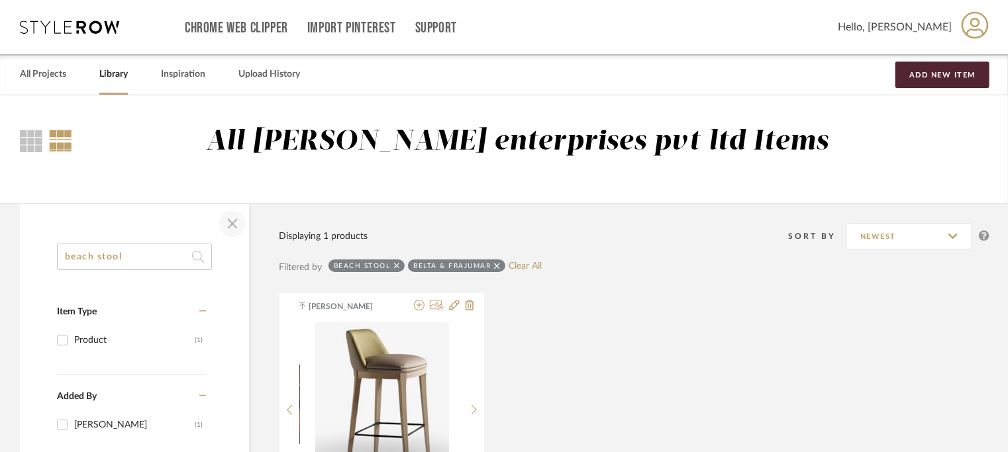
click at [233, 223] on span "button" at bounding box center [233, 224] width 32 height 32
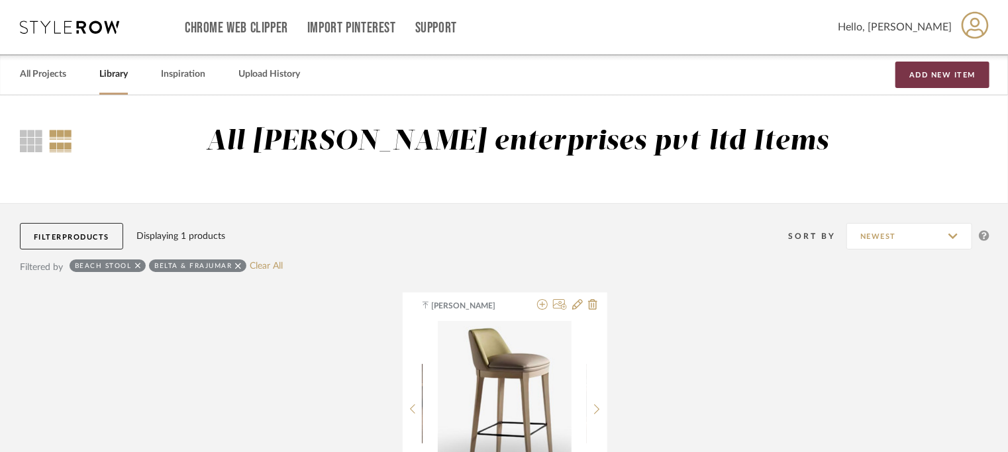
click at [937, 81] on button "Add New Item" at bounding box center [943, 75] width 94 height 26
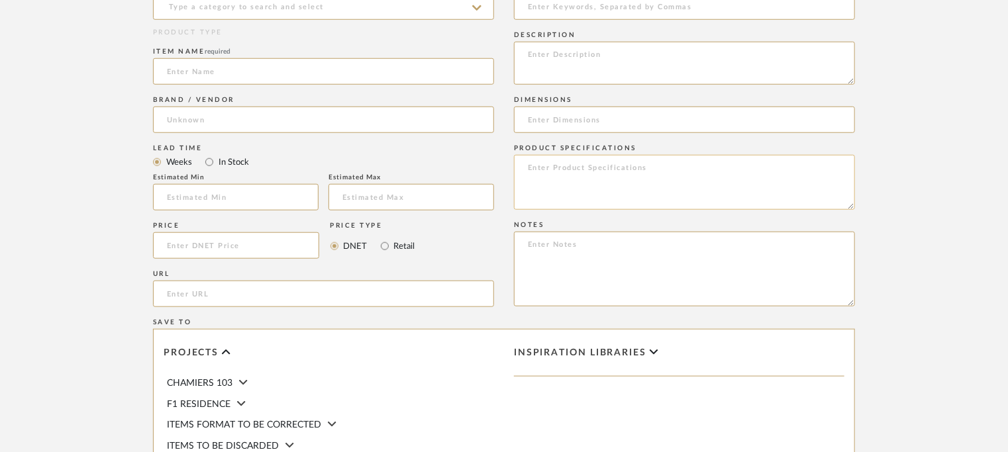
scroll to position [662, 0]
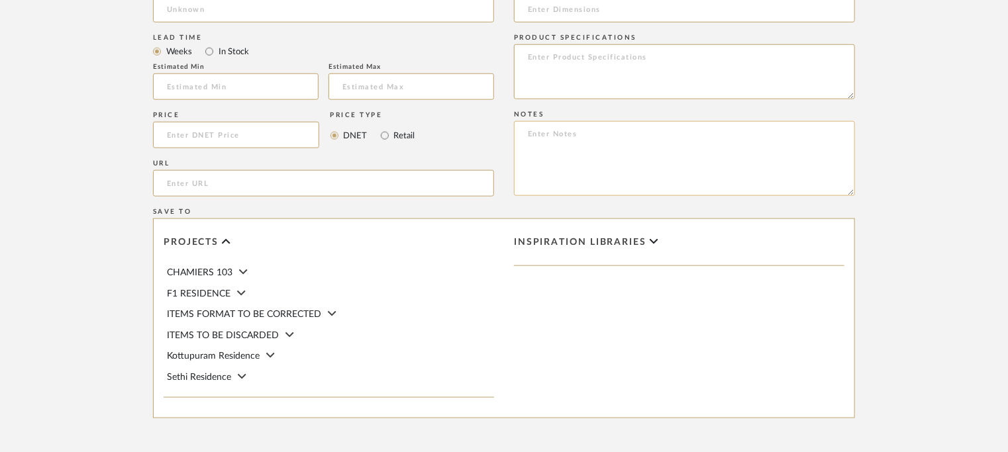
paste textarea "========================== Price: Na Lead time: 45days. MOQ : Our products for …"
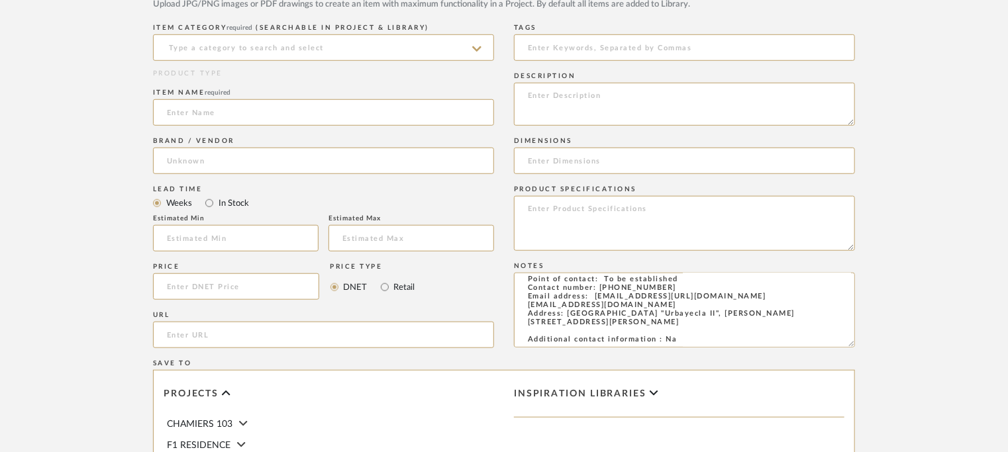
scroll to position [464, 0]
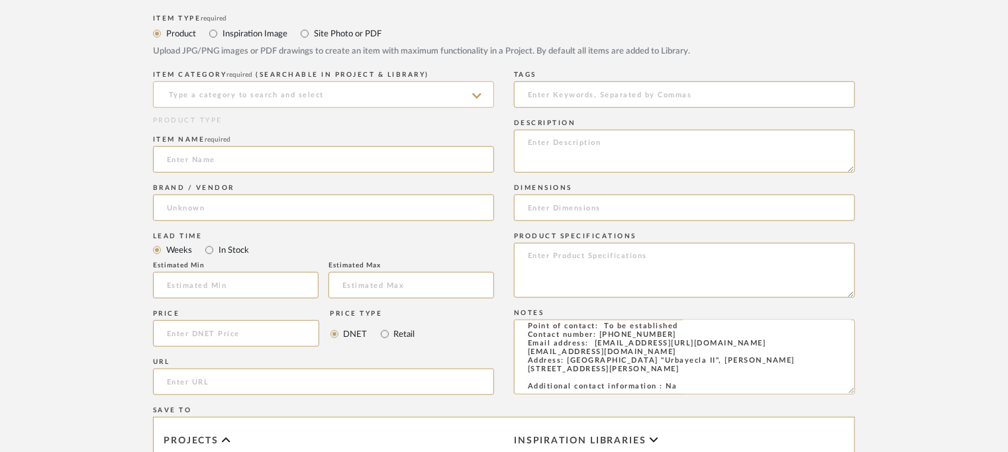
type textarea "========================== Price: Na Lead time: 45days. MOQ : Our products for …"
click at [366, 97] on input at bounding box center [323, 94] width 341 height 26
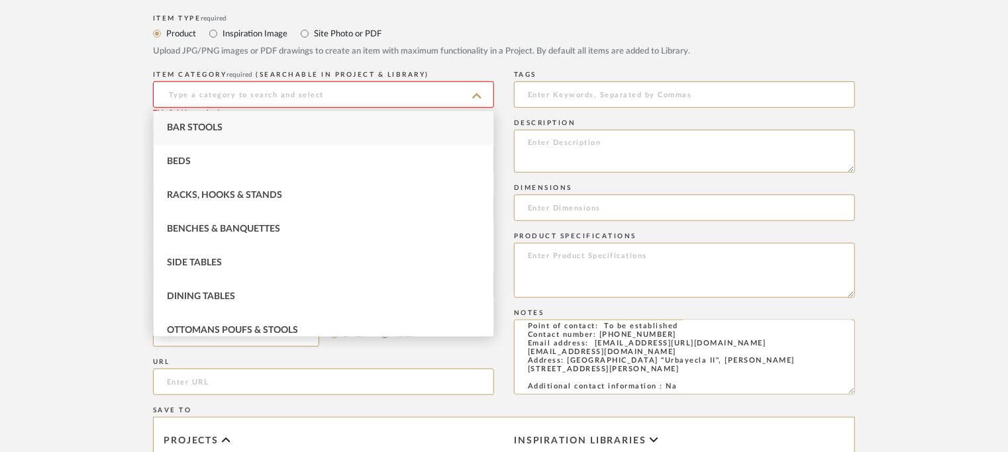
click at [276, 127] on div "Bar Stools" at bounding box center [324, 128] width 340 height 34
type input "Bar Stools"
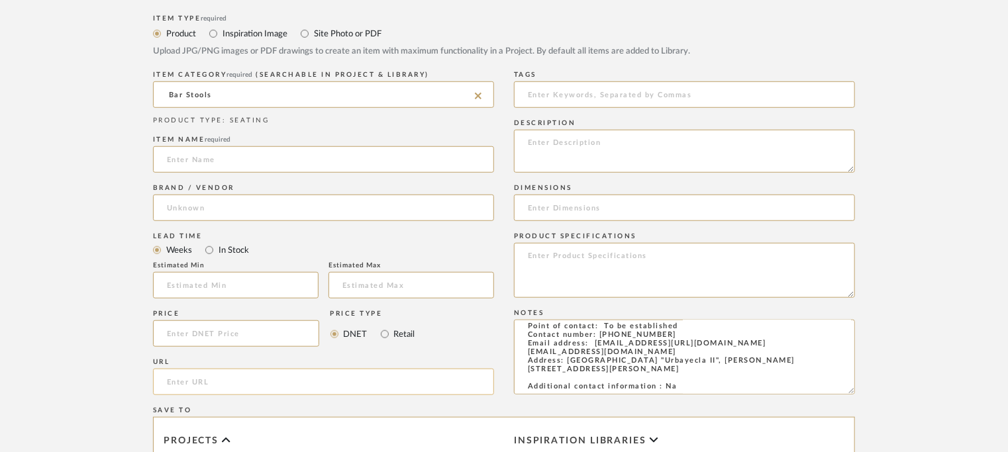
click at [175, 388] on input "url" at bounding box center [323, 382] width 341 height 26
paste input "https://beltafrajumar.com/en/product/ziok-stool/"
type input "https://beltafrajumar.com/en/product/ziok-stool/"
click at [198, 161] on input at bounding box center [323, 159] width 341 height 26
type input "z"
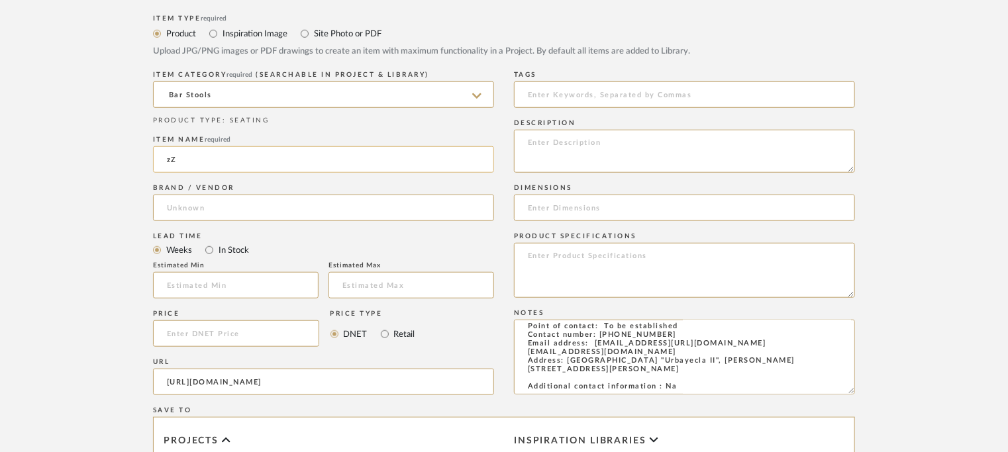
type input "z"
type input "ZIOK STOOL"
click at [185, 210] on input at bounding box center [323, 208] width 341 height 26
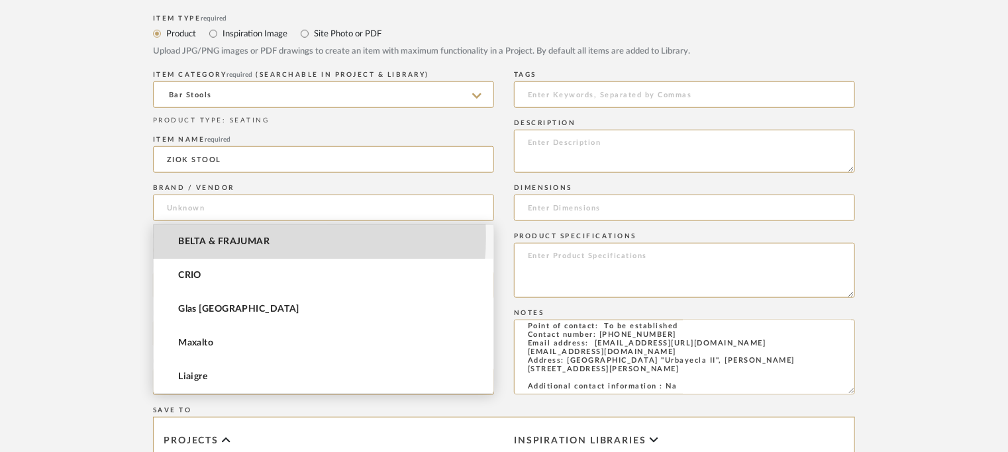
click at [238, 237] on span "BELTA & FRAJUMAR" at bounding box center [223, 242] width 91 height 11
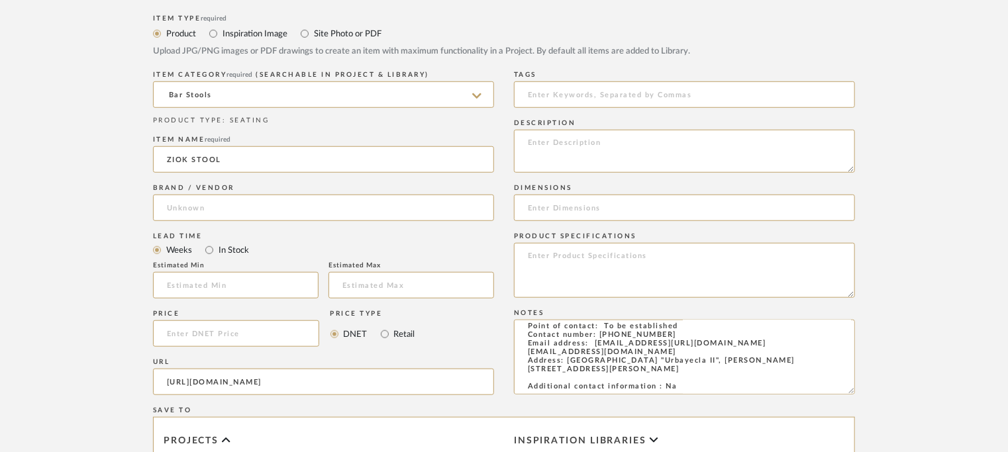
type input "BELTA & FRAJUMAR"
click at [206, 284] on input "text" at bounding box center [236, 285] width 166 height 26
type input "7"
click at [555, 137] on textarea at bounding box center [684, 151] width 341 height 43
paste textarea "Type: Stool - Ziok Designer : Arbel Dimensions : W 40 x D 45 x H 105cm/ SH75cm …"
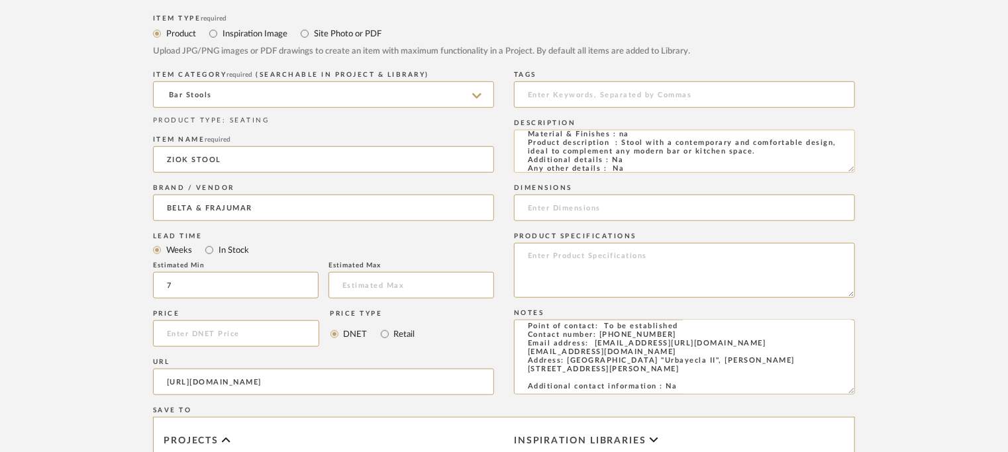
scroll to position [59, 0]
drag, startPoint x: 588, startPoint y: 167, endPoint x: 615, endPoint y: 166, distance: 27.8
click at [615, 166] on textarea "Type: Stool - Ziok Designer : Arbel Dimensions : W 40 x D 45 x H 105cm/ SH75cm …" at bounding box center [684, 151] width 341 height 43
type textarea "Type: Stool - Ziok Designer : Arbel Dimensions : W 40 x D 45 x H 105cm/ SH75cm …"
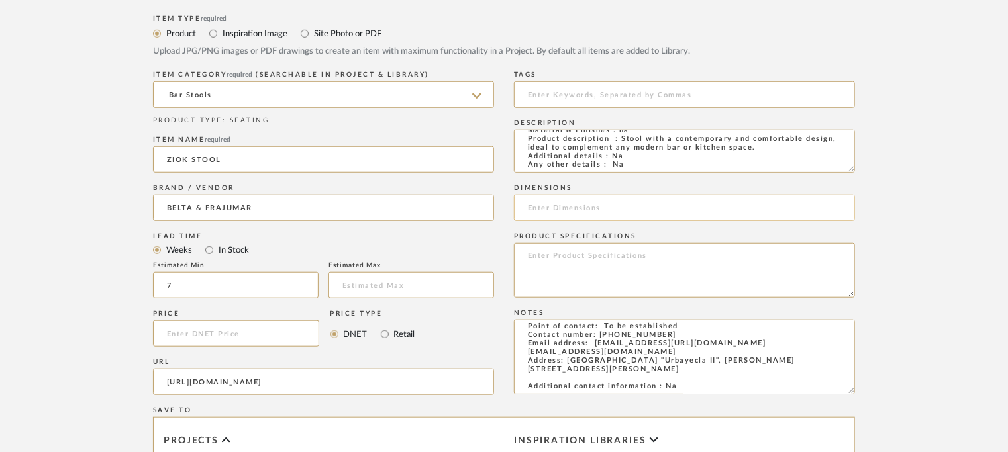
paste input "W 40 x D 45 x H 105cm/ SH75cm"
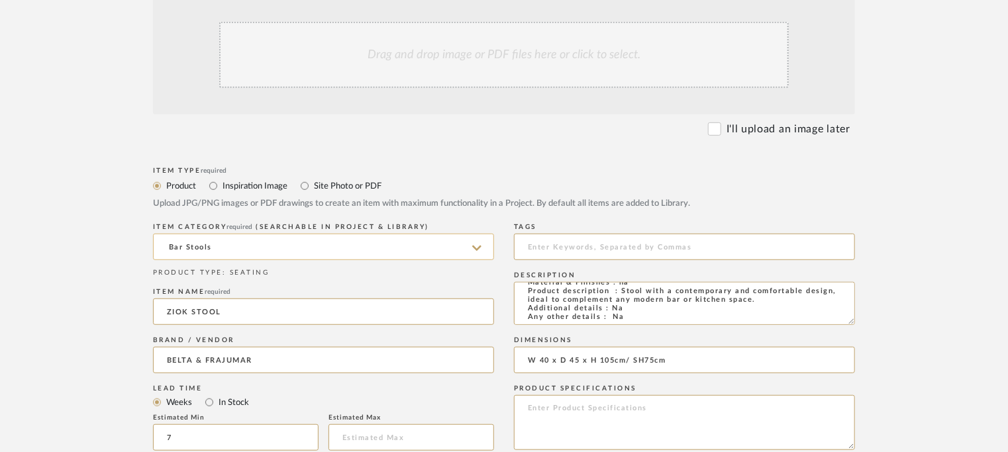
scroll to position [199, 0]
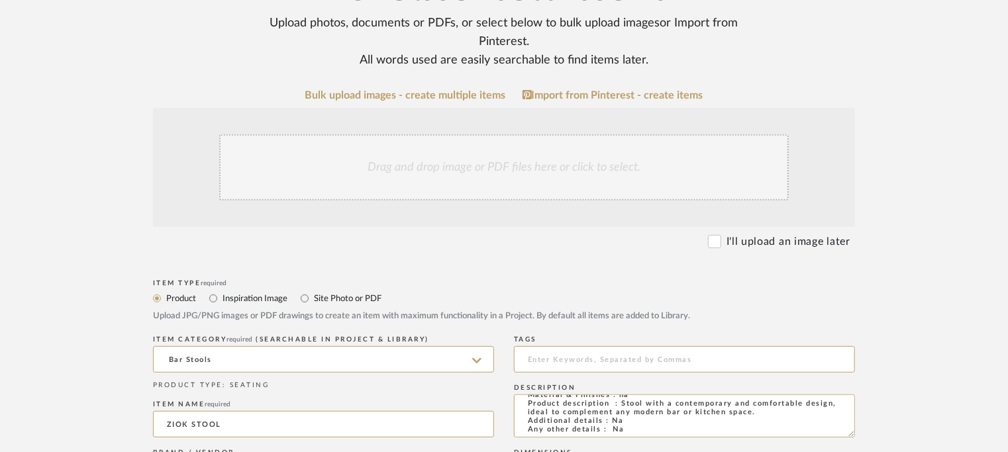
type input "W 40 x D 45 x H 105cm/ SH75cm"
click at [513, 169] on div "Drag and drop image or PDF files here or click to select." at bounding box center [504, 167] width 570 height 66
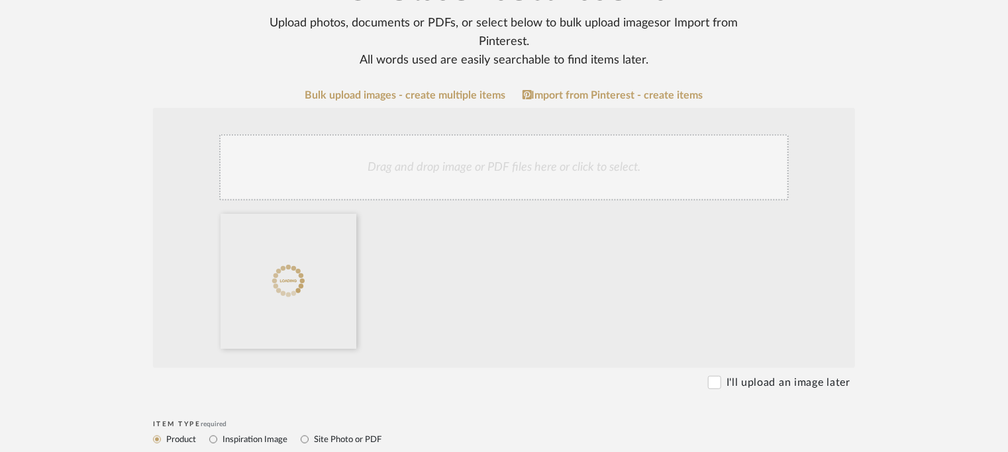
click at [490, 158] on div "Drag and drop image or PDF files here or click to select." at bounding box center [504, 167] width 570 height 66
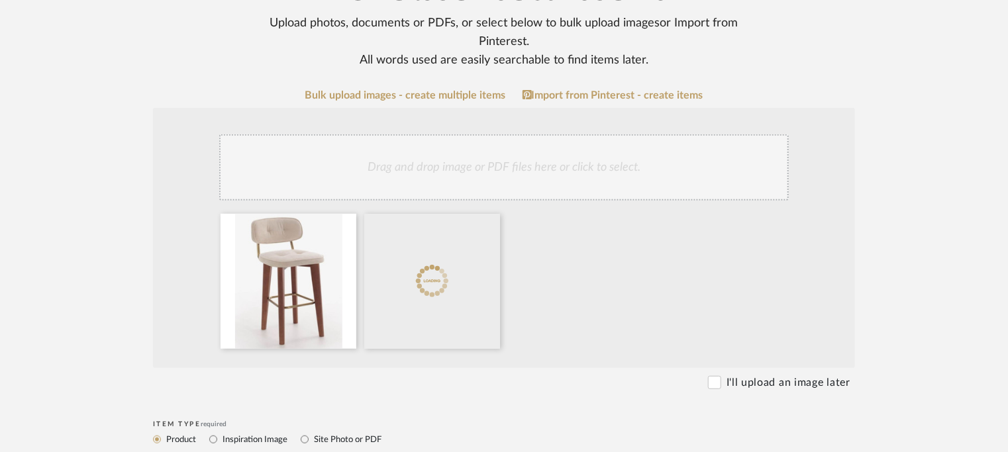
click at [408, 171] on div "Drag and drop image or PDF files here or click to select." at bounding box center [504, 167] width 570 height 66
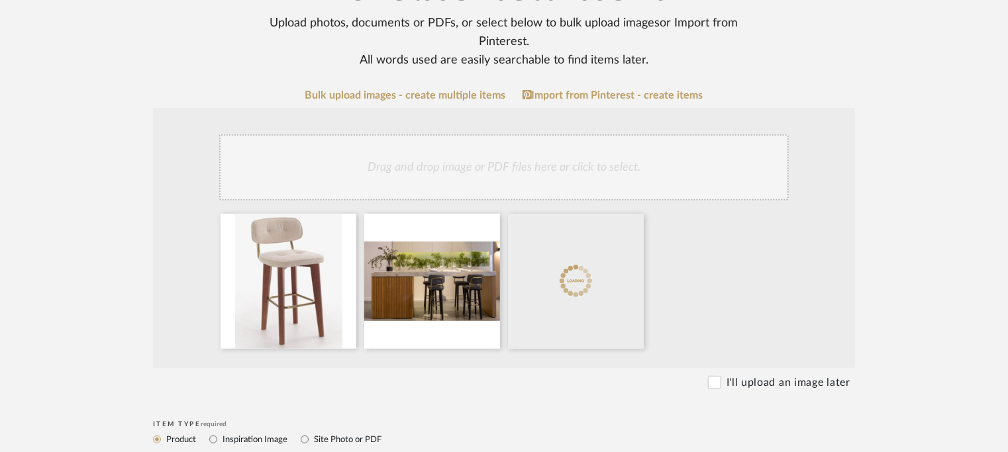
click at [517, 161] on div "Drag and drop image or PDF files here or click to select." at bounding box center [504, 167] width 570 height 66
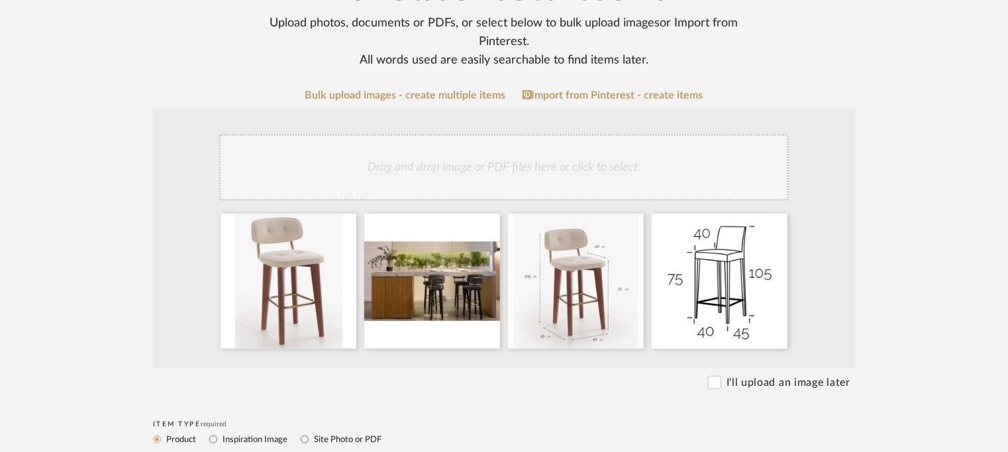
click at [500, 169] on div "Drag and drop image or PDF files here or click to select." at bounding box center [504, 167] width 570 height 66
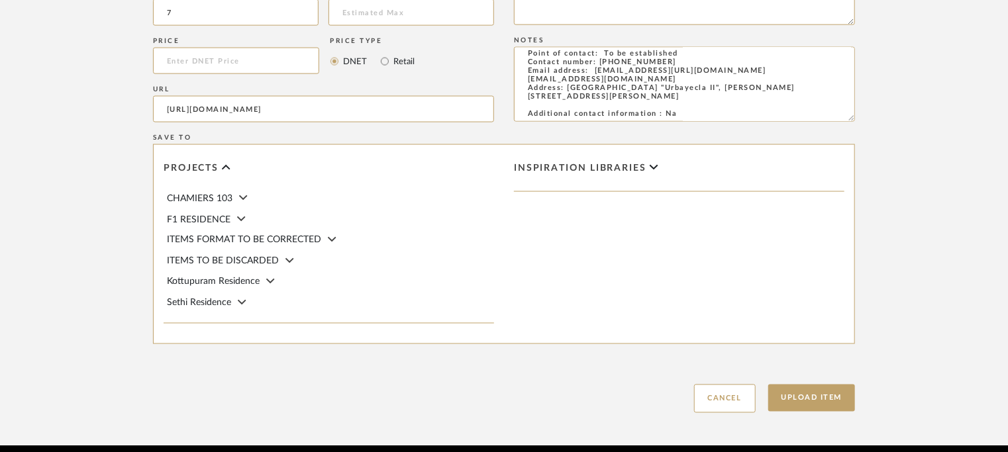
scroll to position [1073, 0]
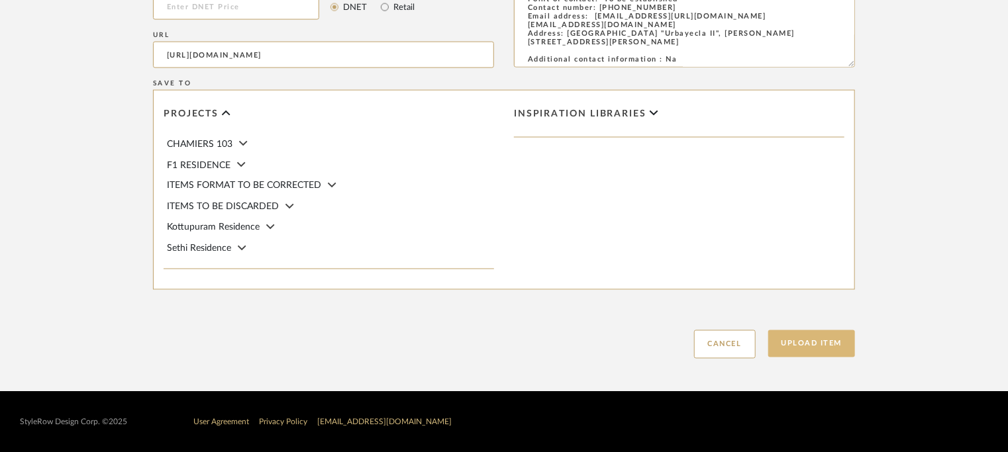
click at [808, 343] on button "Upload Item" at bounding box center [811, 344] width 87 height 27
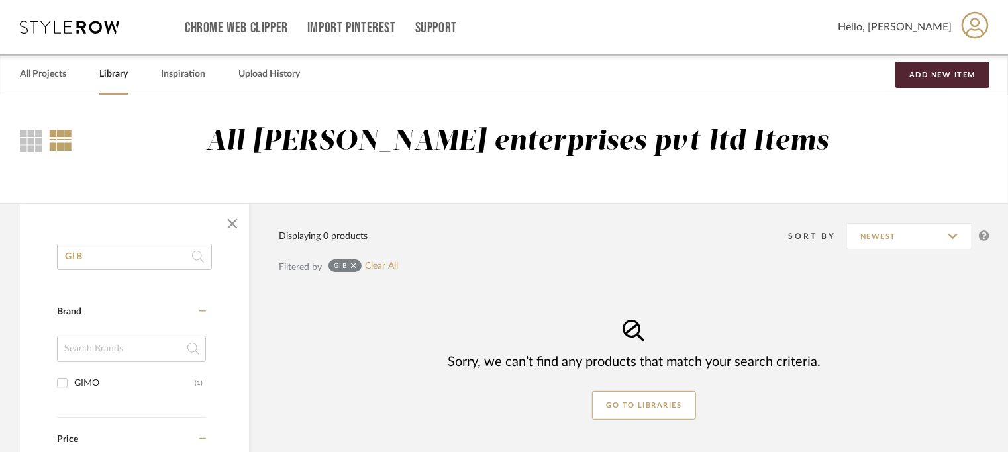
drag, startPoint x: 64, startPoint y: 272, endPoint x: 0, endPoint y: 247, distance: 68.2
click at [0, 247] on div "GIB Category Brand GIMO (1) Price 0 7,500 + 0 7500 Lead Time Weeks In Stock Dis…" at bounding box center [504, 435] width 1008 height 464
type input "IAME"
click at [392, 264] on link "Clear All" at bounding box center [388, 266] width 33 height 11
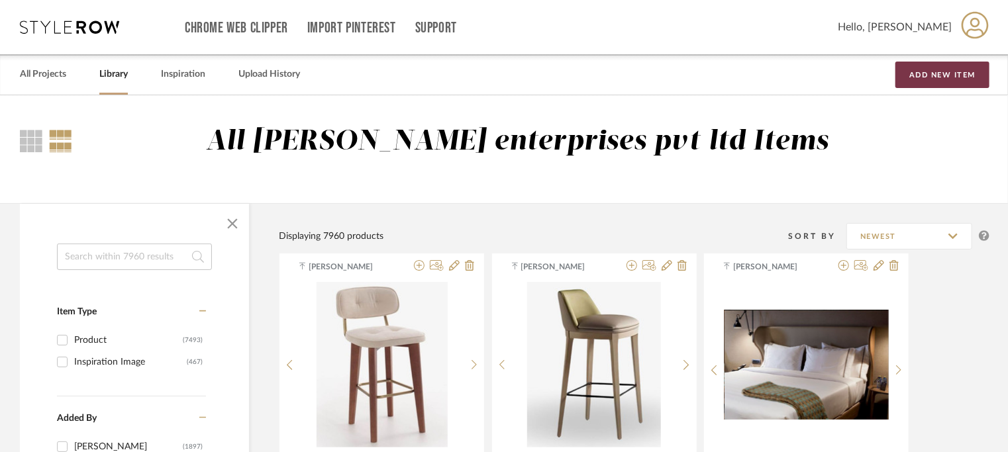
click at [936, 71] on button "Add New Item" at bounding box center [943, 75] width 94 height 26
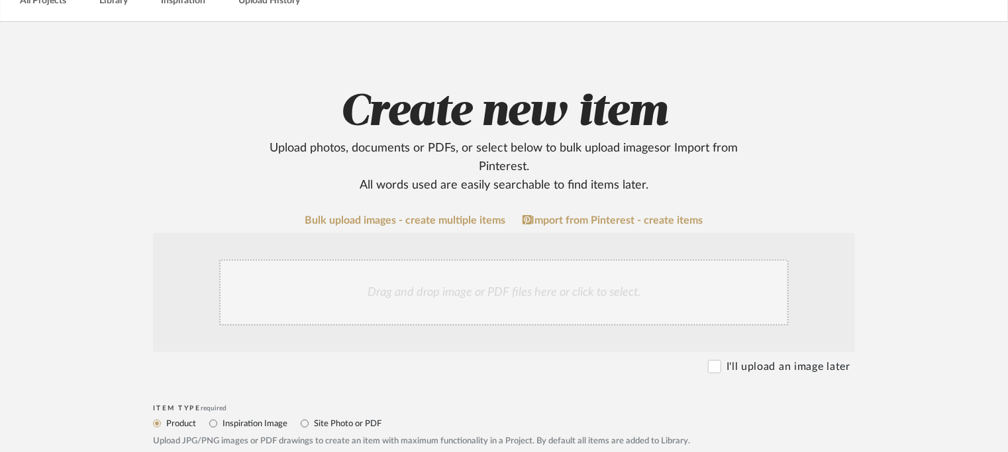
scroll to position [265, 0]
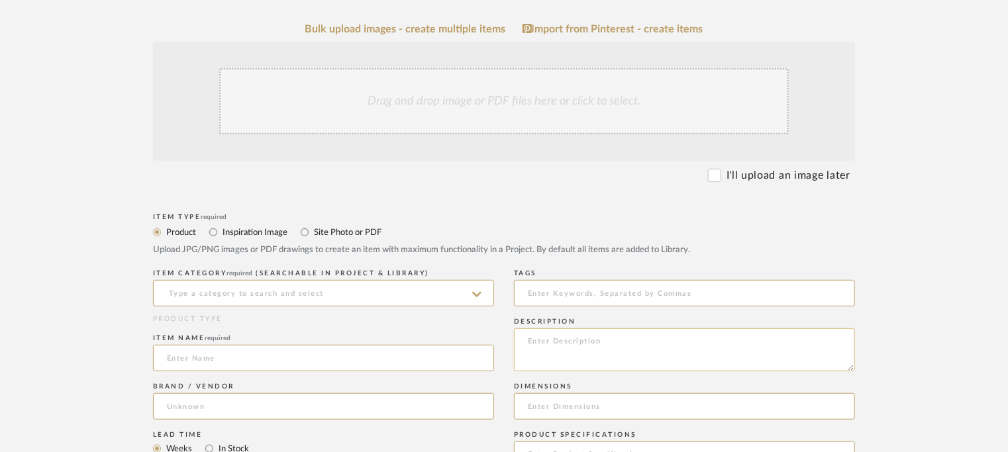
paste textarea "Type: Side Table -Iame Designer : Arbel Dimensions : Dia 110 x H 35cm Material …"
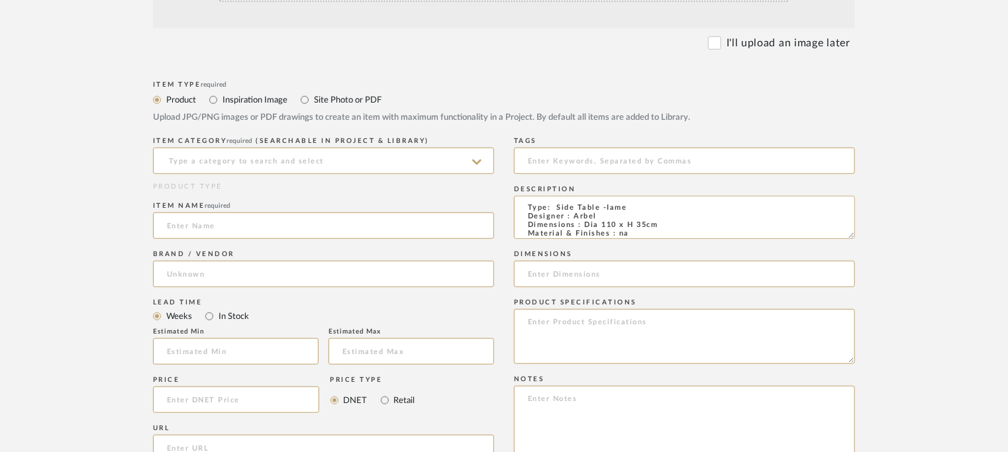
scroll to position [0, 0]
type textarea "Type: Side Table -Iame Designer : Arbel Dimensions : Dia 110 x H 35cm Material …"
click at [256, 160] on input at bounding box center [323, 161] width 341 height 26
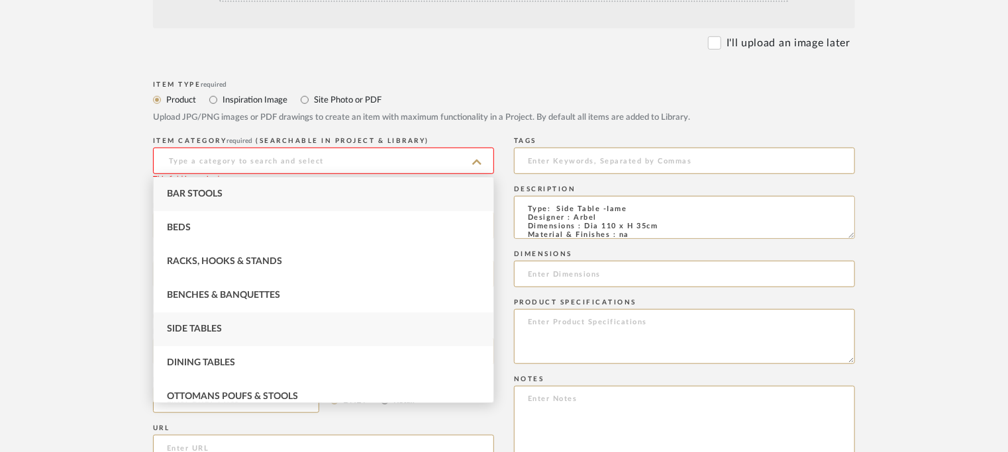
click at [216, 327] on span "Side Tables" at bounding box center [194, 329] width 55 height 9
type input "Side Tables"
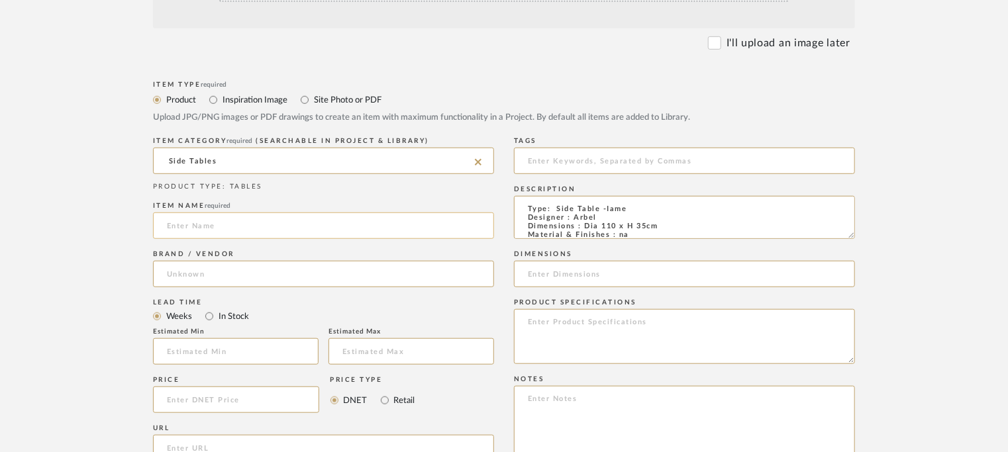
click at [254, 227] on input at bounding box center [323, 226] width 341 height 26
type input "IAME TABLE"
click at [212, 273] on input at bounding box center [323, 274] width 341 height 26
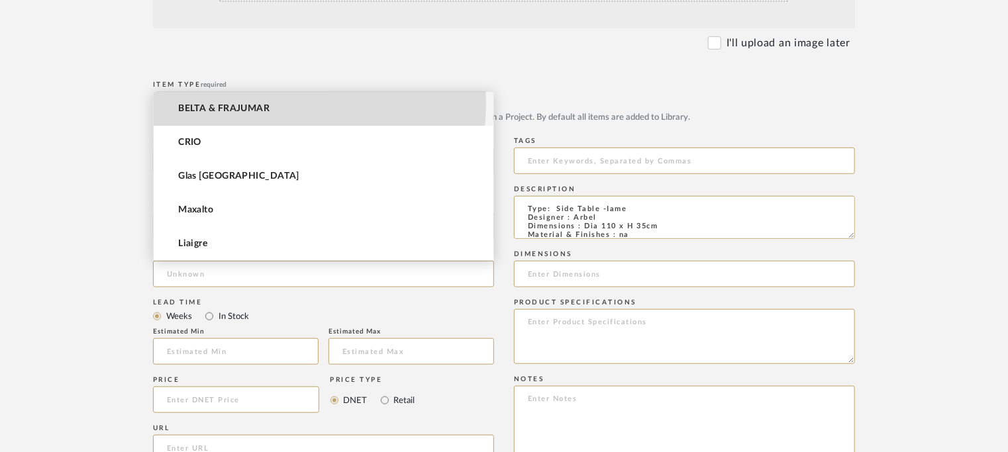
click at [237, 103] on span "BELTA & FRAJUMAR" at bounding box center [223, 108] width 91 height 11
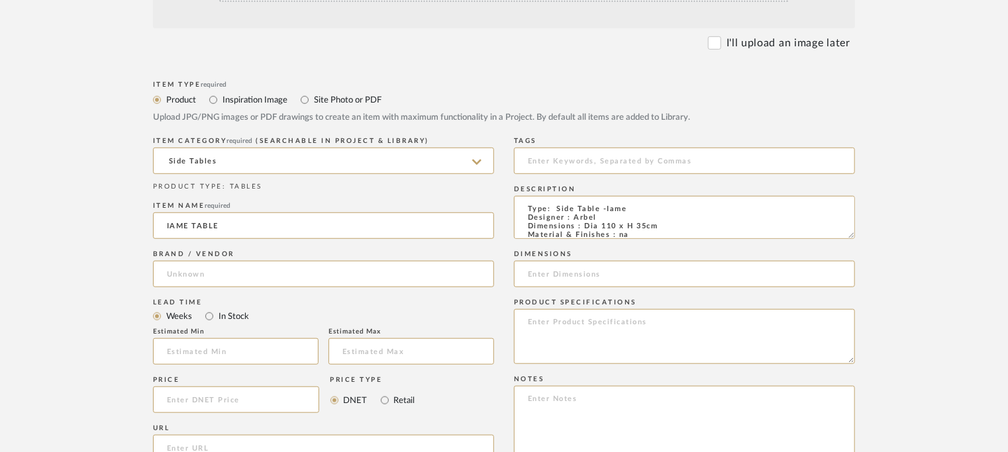
type input "BELTA & FRAJUMAR"
click at [223, 352] on input "text" at bounding box center [236, 352] width 166 height 26
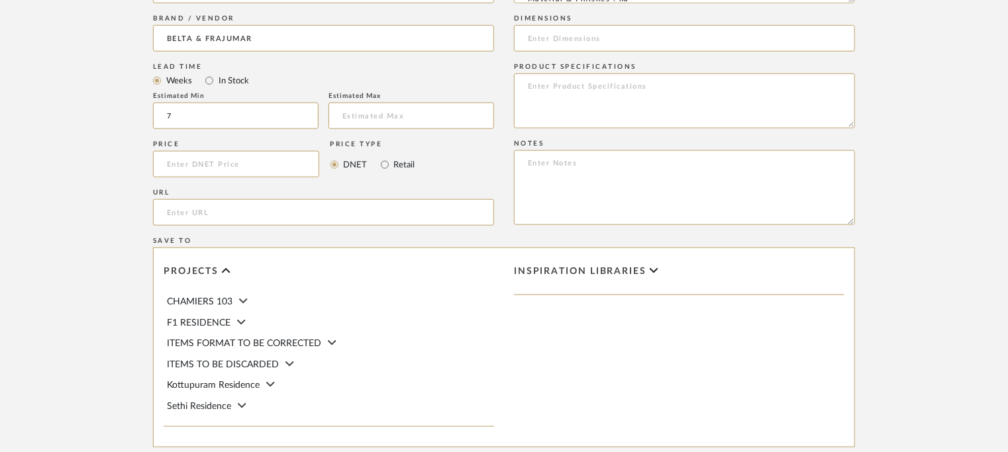
scroll to position [662, 0]
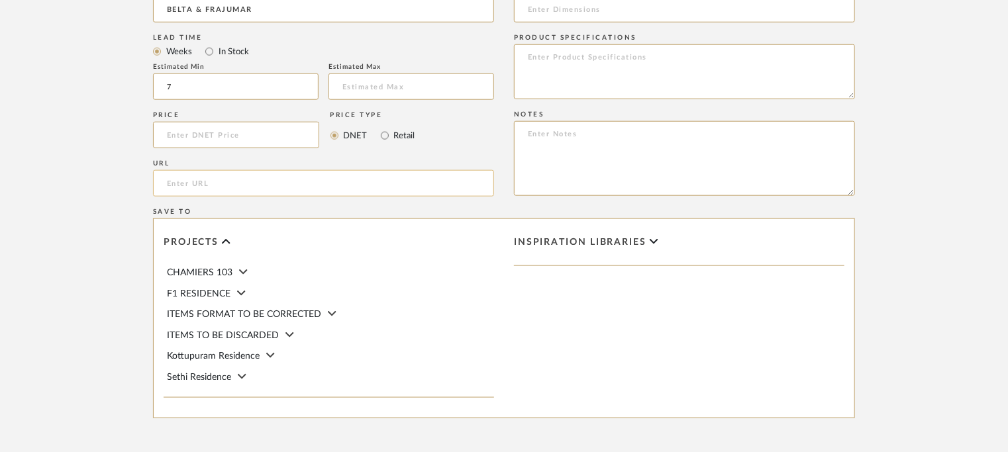
type input "7"
paste input "https://beltafrajumar.com/en/product/iame-table/"
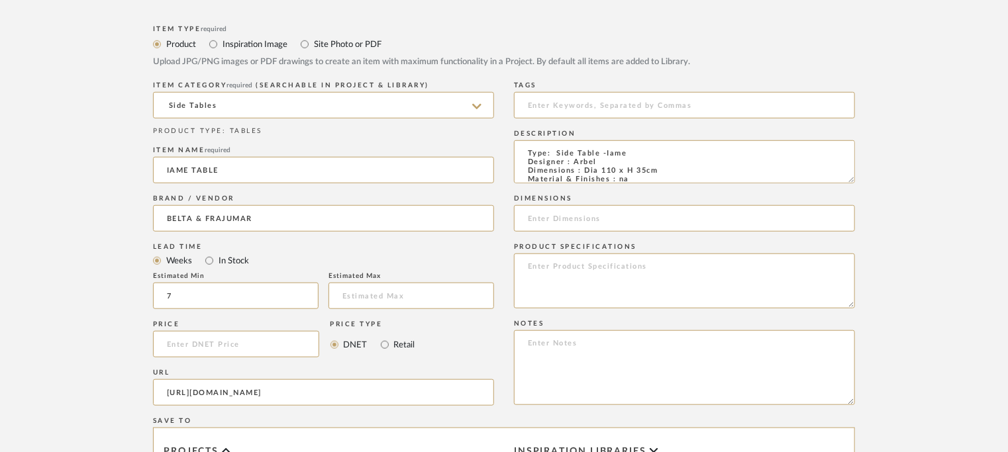
scroll to position [530, 0]
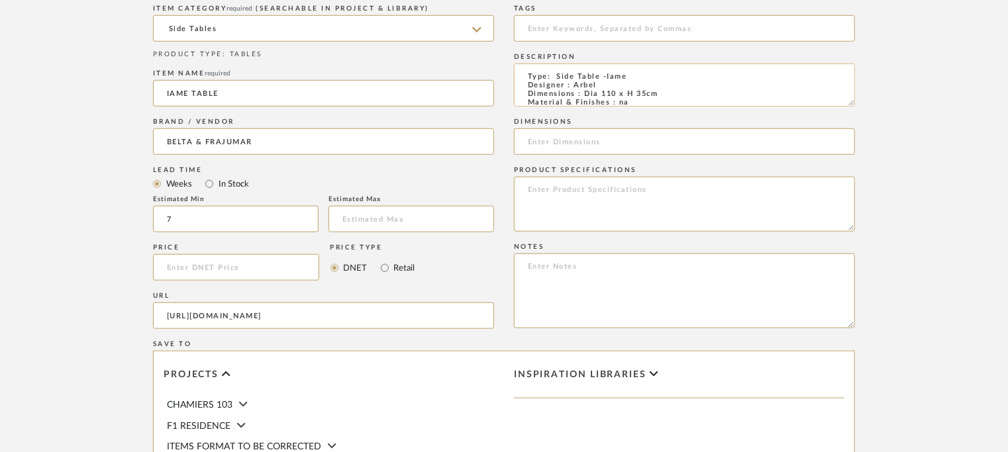
type input "https://beltafrajumar.com/en/product/iame-table/"
drag, startPoint x: 664, startPoint y: 92, endPoint x: 583, endPoint y: 92, distance: 80.8
click at [583, 92] on textarea "Type: Side Table -Iame Designer : Arbel Dimensions : Dia 110 x H 35cm Material …" at bounding box center [684, 85] width 341 height 43
paste input "Dia 110 x H 35cm"
type input "Dia 110 x H 35cm"
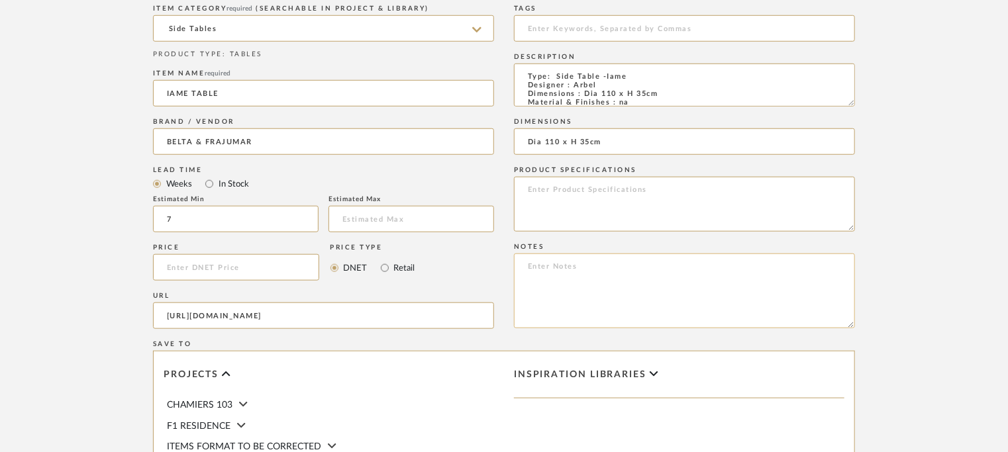
click at [805, 283] on textarea at bounding box center [684, 291] width 341 height 75
paste textarea "Price: Na Lead time: 45days. MOQ : Our products for Contract projects are manuf…"
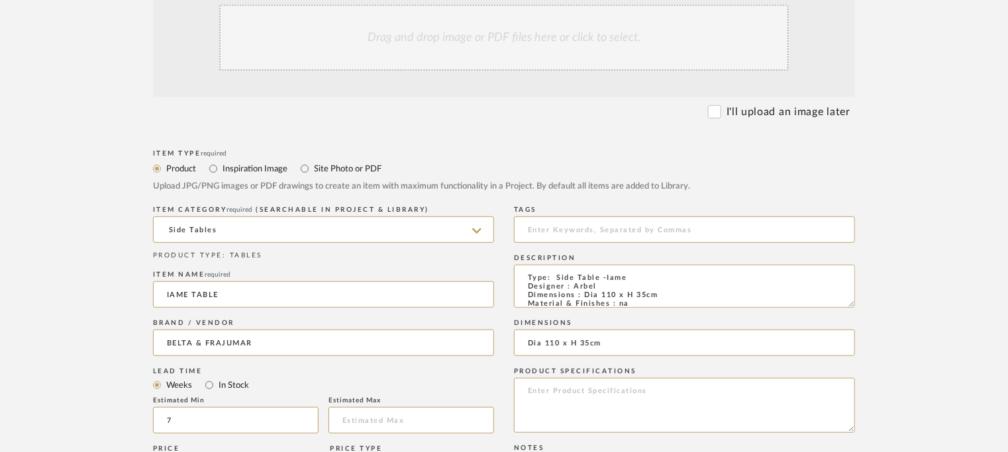
scroll to position [66, 0]
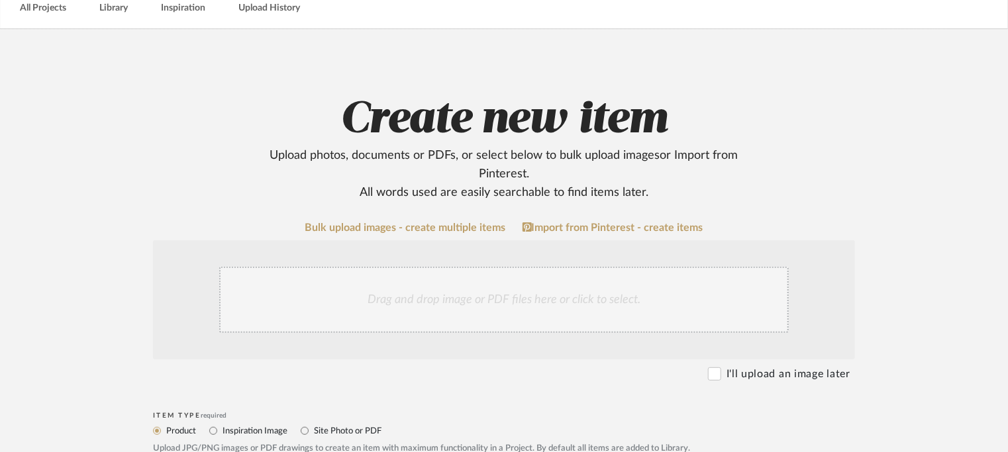
type textarea "Price: Na Lead time: 45days. MOQ : Our products for Contract projects are manuf…"
click at [488, 304] on div "Drag and drop image or PDF files here or click to select." at bounding box center [504, 300] width 570 height 66
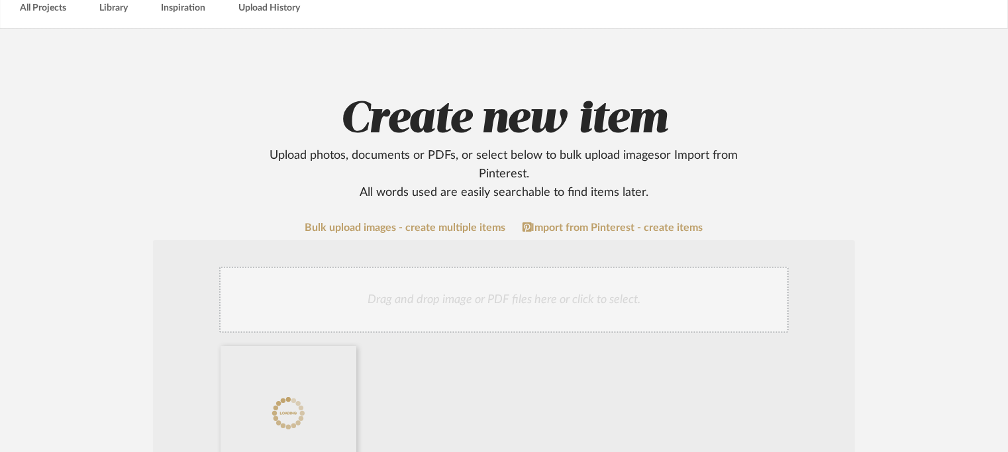
click at [450, 292] on div "Drag and drop image or PDF files here or click to select." at bounding box center [504, 300] width 570 height 66
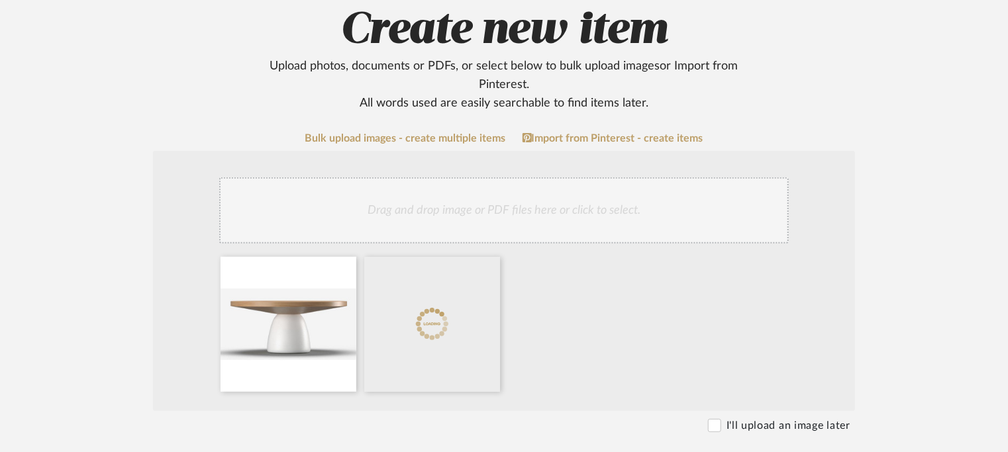
scroll to position [265, 0]
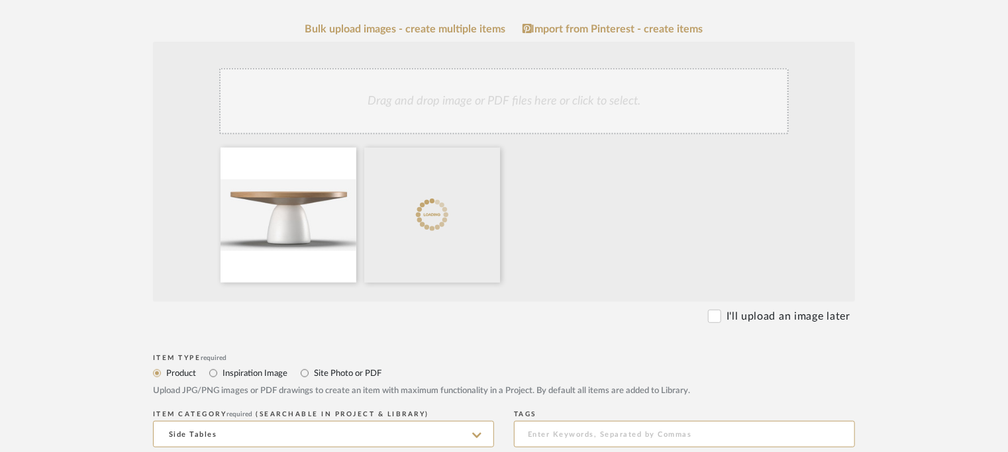
click at [539, 113] on div "Drag and drop image or PDF files here or click to select." at bounding box center [504, 101] width 570 height 66
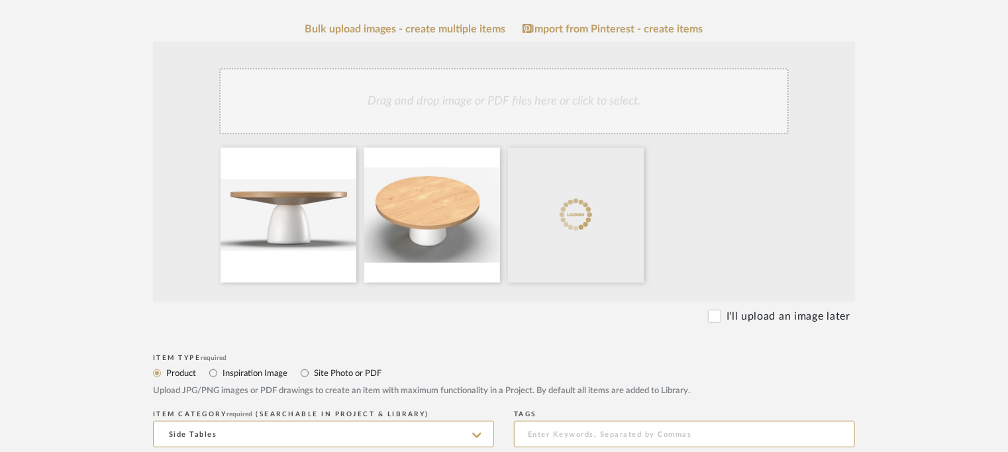
click at [615, 92] on div "Drag and drop image or PDF files here or click to select." at bounding box center [504, 101] width 570 height 66
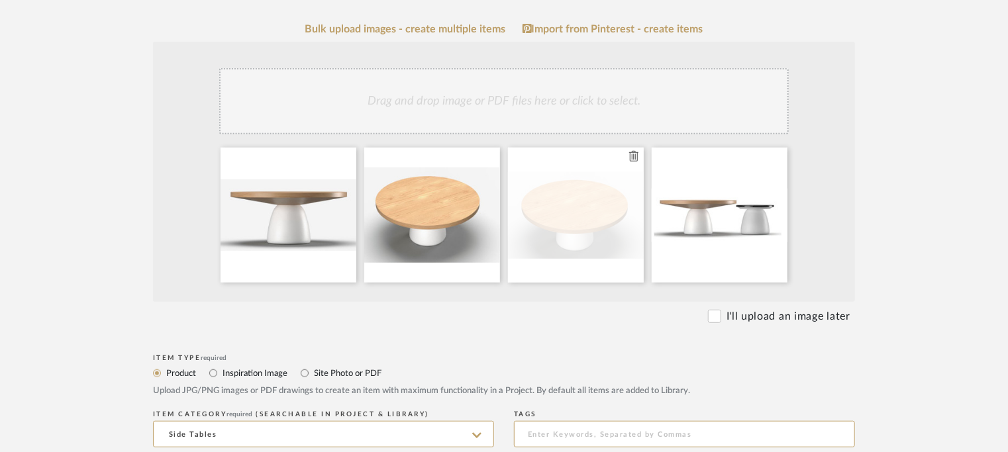
click at [634, 153] on icon at bounding box center [633, 156] width 9 height 11
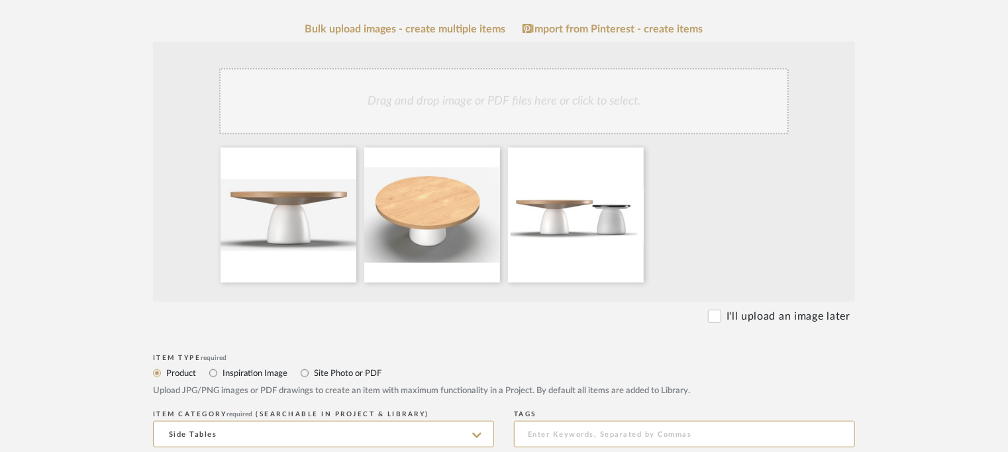
click at [641, 107] on div "Drag and drop image or PDF files here or click to select." at bounding box center [504, 101] width 570 height 66
click at [602, 103] on div "Drag and drop image or PDF files here or click to select." at bounding box center [504, 101] width 570 height 66
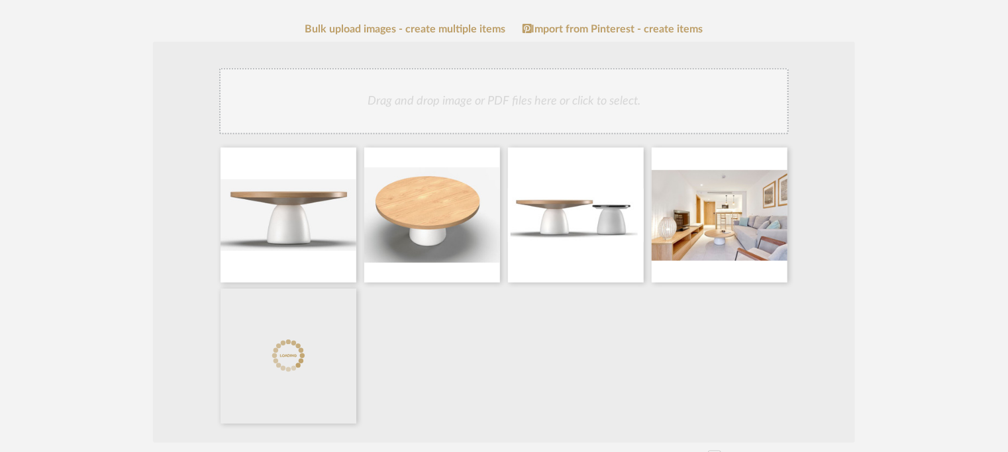
click at [592, 81] on div "Drag and drop image or PDF files here or click to select." at bounding box center [504, 101] width 570 height 66
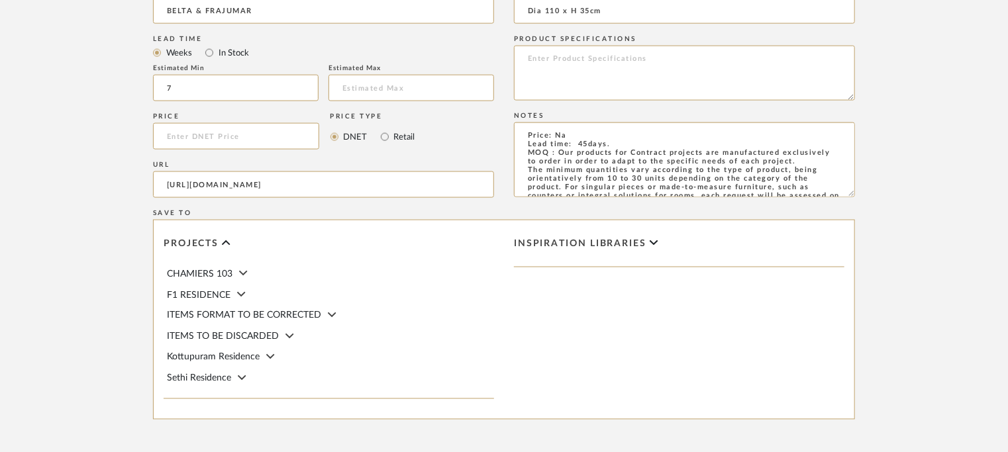
scroll to position [994, 0]
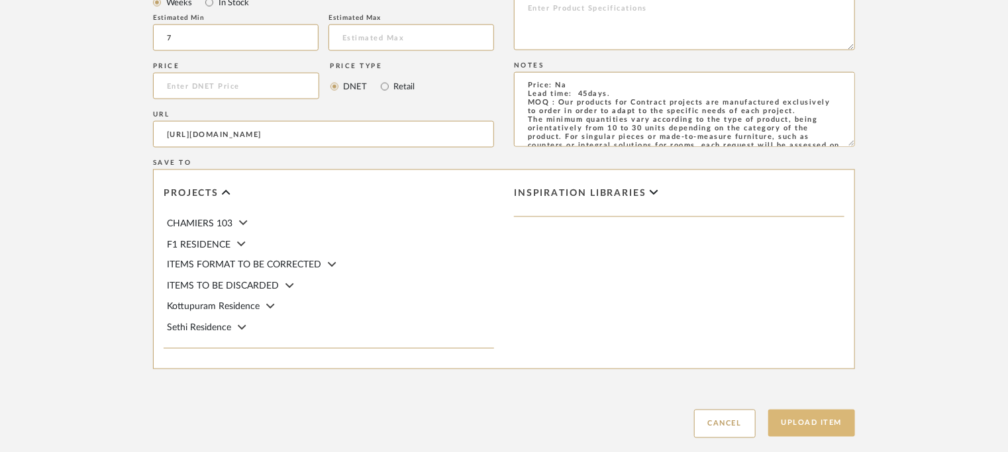
click at [824, 422] on button "Upload Item" at bounding box center [811, 423] width 87 height 27
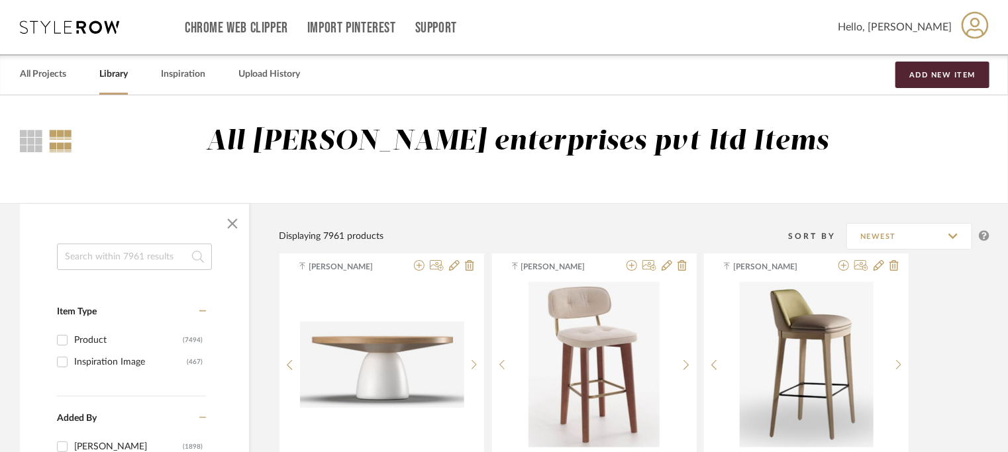
click at [151, 249] on input at bounding box center [134, 257] width 155 height 26
type input "U"
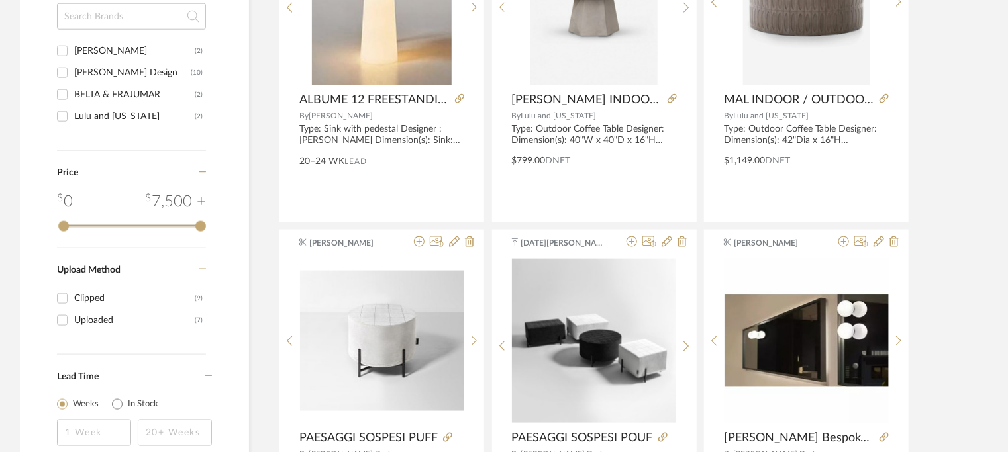
scroll to position [729, 0]
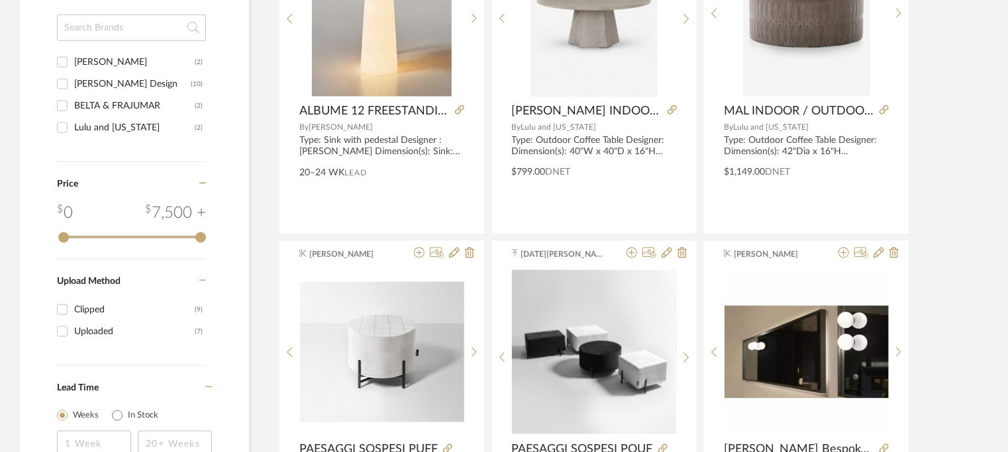
type input "LUKA"
click at [61, 105] on input "BELTA & FRAJUMAR (2)" at bounding box center [62, 105] width 21 height 21
checkbox input "true"
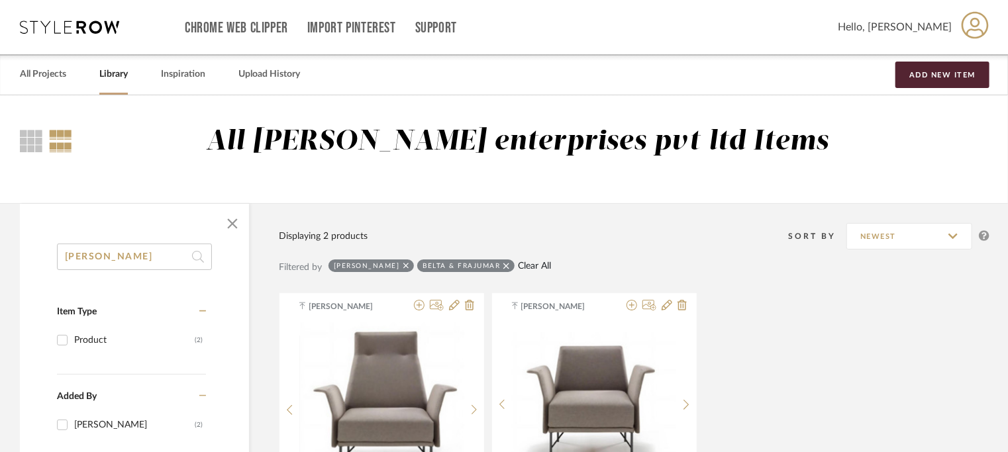
click at [518, 264] on link "Clear All" at bounding box center [534, 266] width 33 height 11
checkbox input "false"
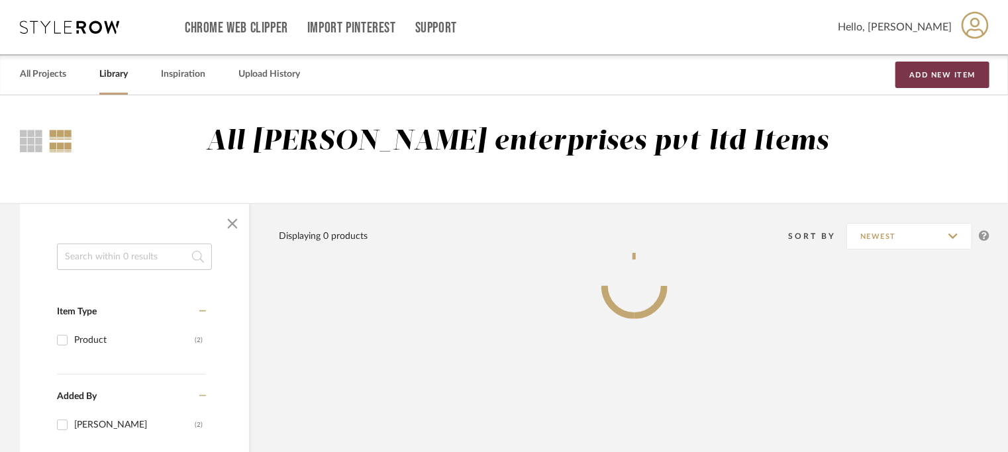
click at [946, 76] on button "Add New Item" at bounding box center [943, 75] width 94 height 26
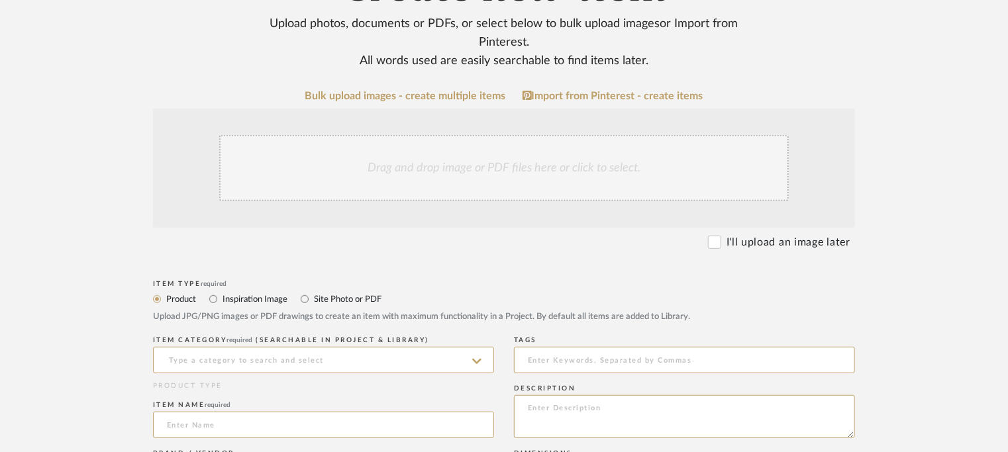
scroll to position [331, 0]
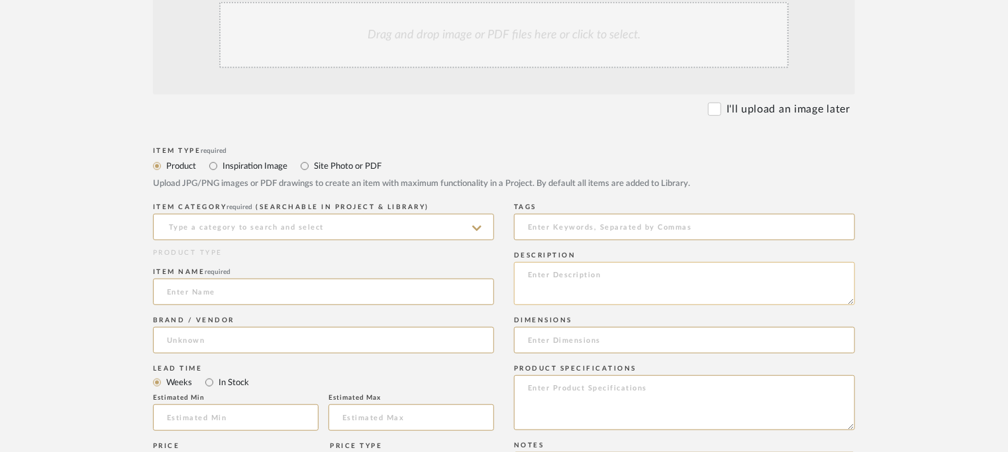
paste textarea "Type: Side Table -Iame Designer : Jorge Pensi Dimensions : L142 x W66 x 10 x H …"
type textarea "Type: Side Table -Iame Designer : Jorge Pensi Dimensions : L142 x W66 x 10 x H …"
paste input "L142 x W66 x 10 x H 33cm"
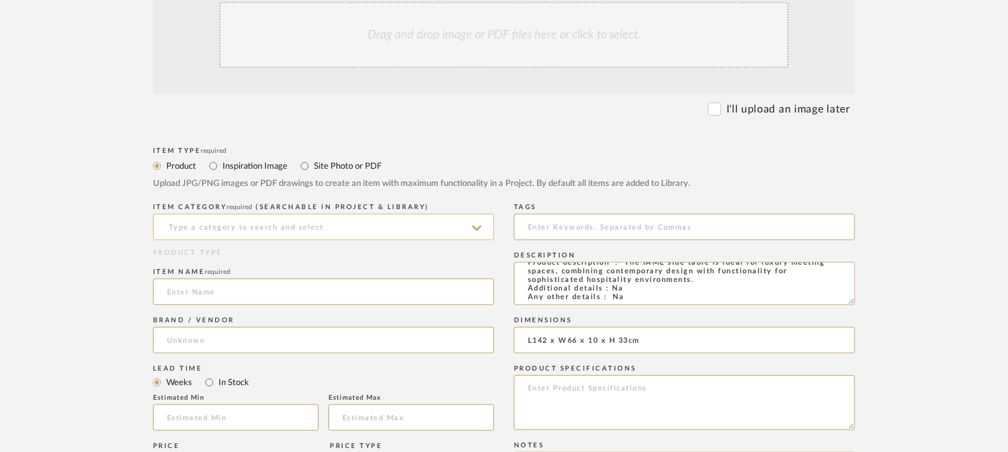
type input "L142 x W66 x 10 x H 33cm"
click at [355, 226] on input at bounding box center [323, 227] width 341 height 26
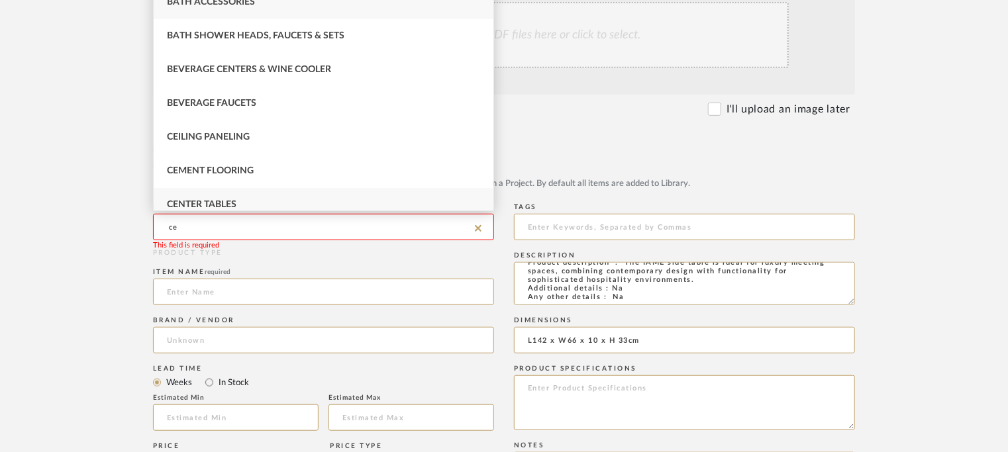
click at [212, 204] on span "Center Tables" at bounding box center [202, 204] width 70 height 9
type input "Center Tables"
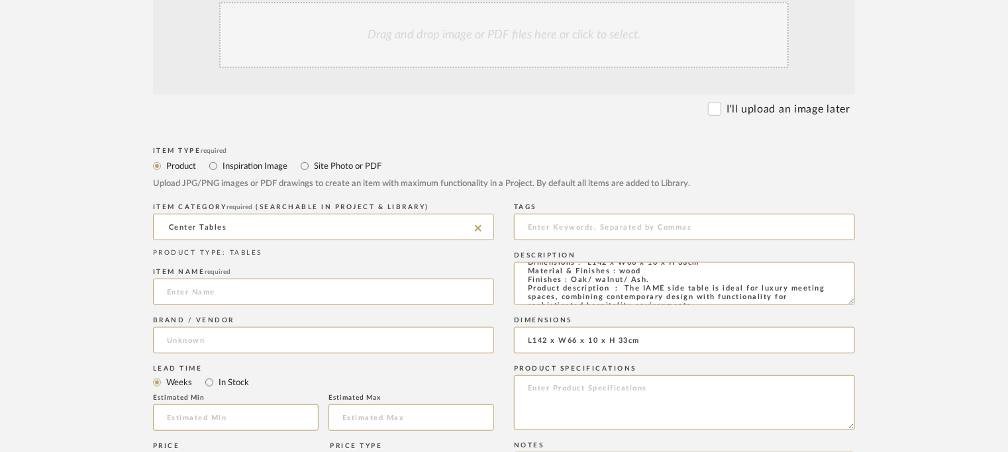
scroll to position [0, 0]
click at [572, 274] on textarea "Type: Side Table -Iame Designer : Jorge Pensi Dimensions : L142 x W66 x 10 x H …" at bounding box center [684, 283] width 341 height 43
click at [563, 276] on textarea "Type: Side Table -Iame Designer : Jorge Pensi Dimensions : L142 x W66 x 10 x H …" at bounding box center [684, 283] width 341 height 43
click at [562, 276] on textarea "Type: Side Table -Iame Designer : Jorge Pensi Dimensions : L142 x W66 x 10 x H …" at bounding box center [684, 283] width 341 height 43
type textarea "Type: centre Table -Iame Designer : Jorge Pensi Dimensions : L142 x W66 x 10 x …"
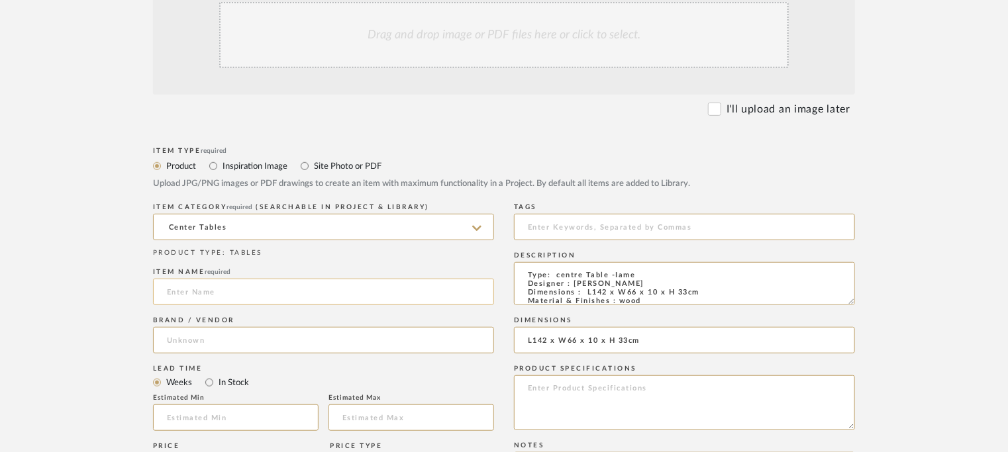
click at [202, 295] on input at bounding box center [323, 292] width 341 height 26
type input "LUKA TABLE"
click at [190, 338] on input at bounding box center [323, 340] width 341 height 26
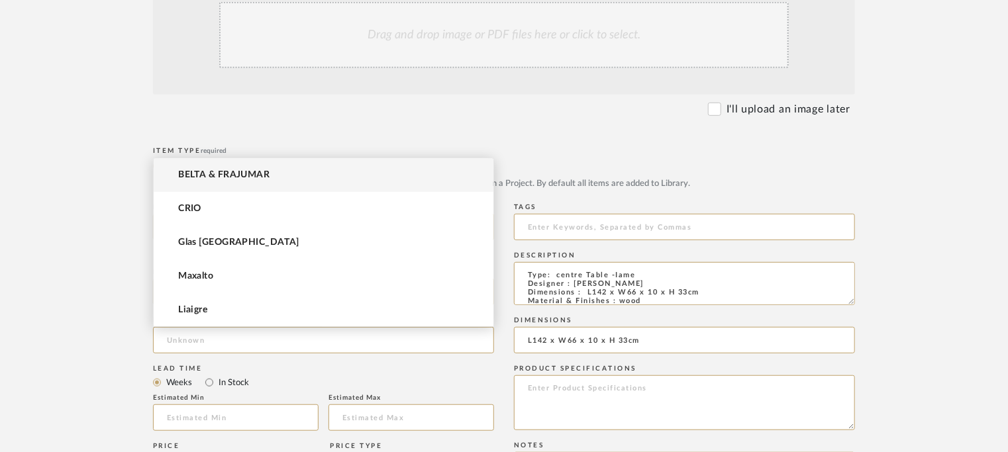
click at [218, 172] on span "BELTA & FRAJUMAR" at bounding box center [223, 175] width 91 height 11
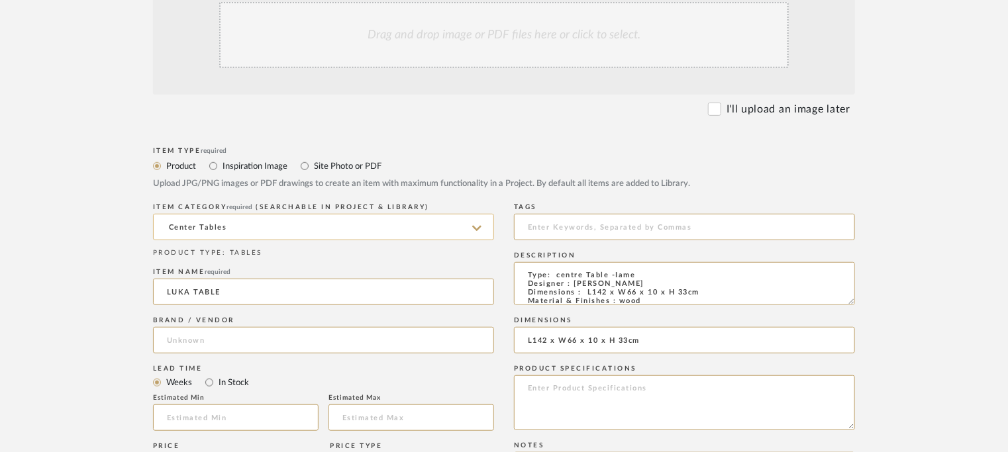
type input "BELTA & FRAJUMAR"
click at [204, 411] on input "text" at bounding box center [236, 418] width 166 height 26
type input "7"
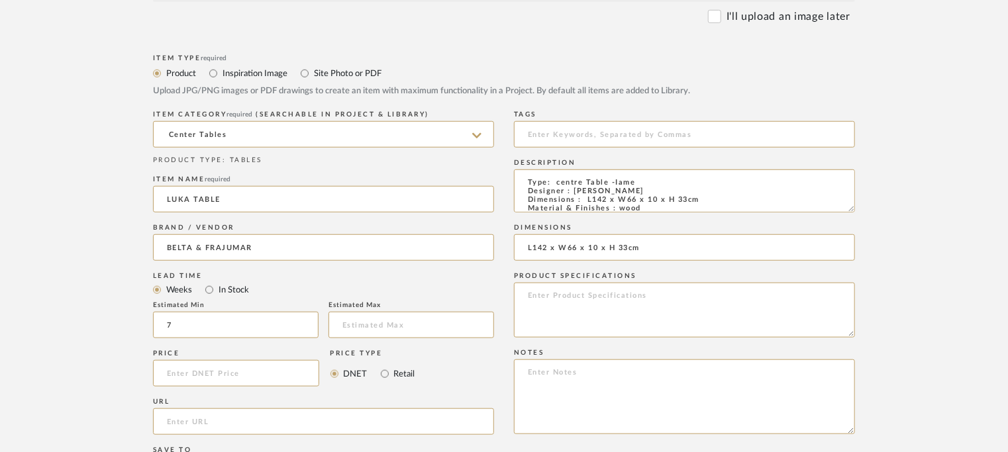
scroll to position [662, 0]
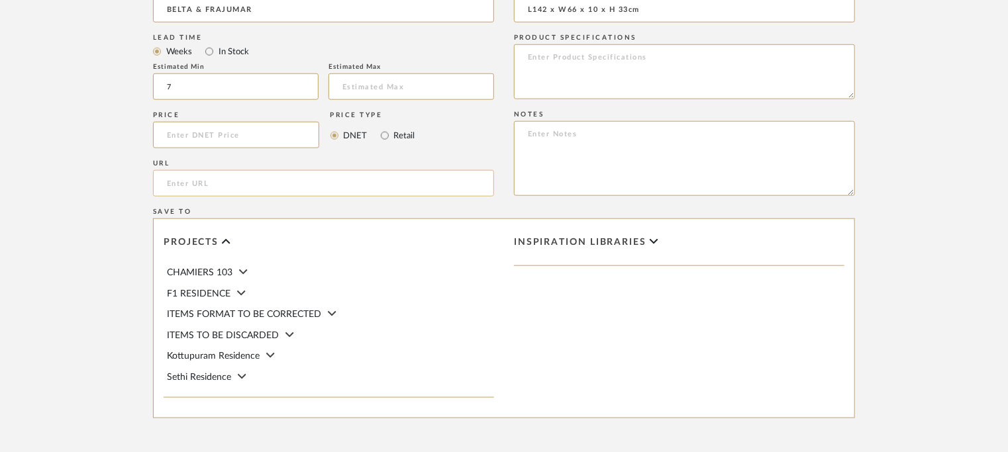
click at [238, 182] on input "url" at bounding box center [323, 183] width 341 height 26
paste input "https://beltafrajumar.com/en/product/luka-table/"
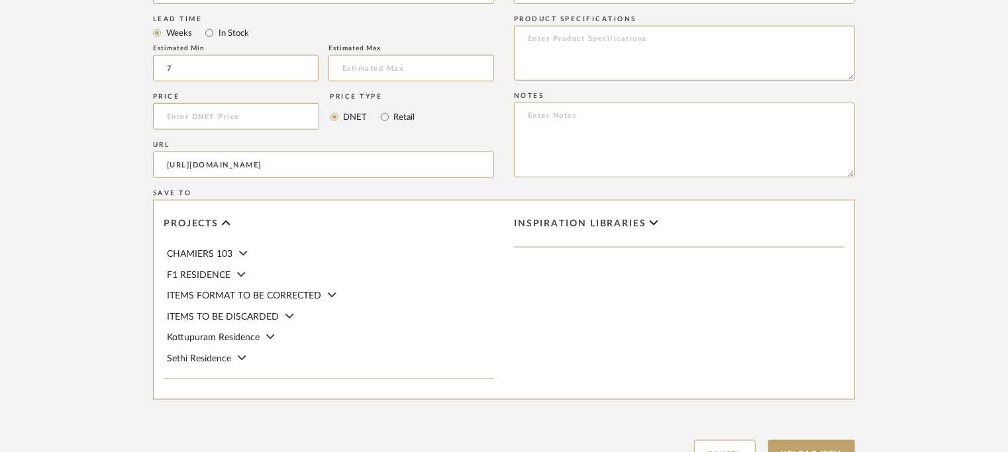
scroll to position [729, 0]
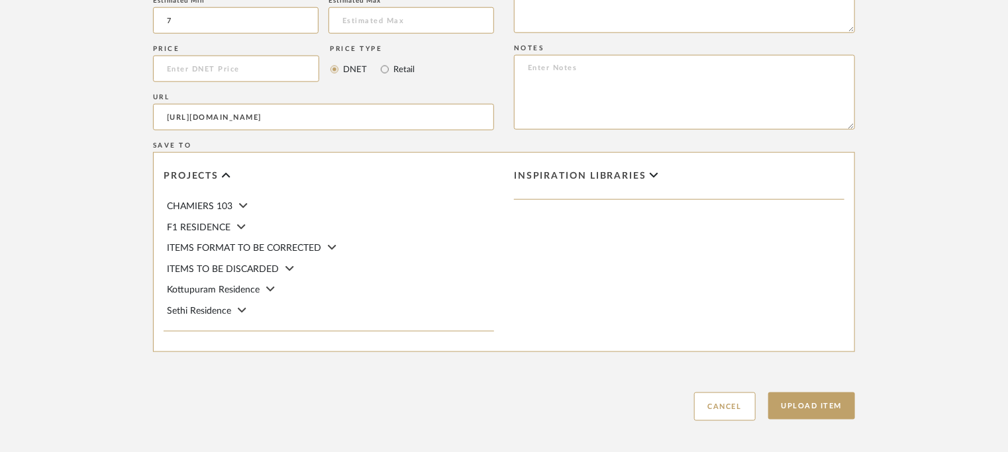
type input "https://beltafrajumar.com/en/product/luka-table/"
paste textarea "Type: Side Table -Iame Designer : Jorge Pensi Dimensions : L142 x W66 x 10 x H …"
type textarea "Type: Side Table -Iame Designer : Jorge Pensi Dimensions : L142 x W66 x 10 x H …"
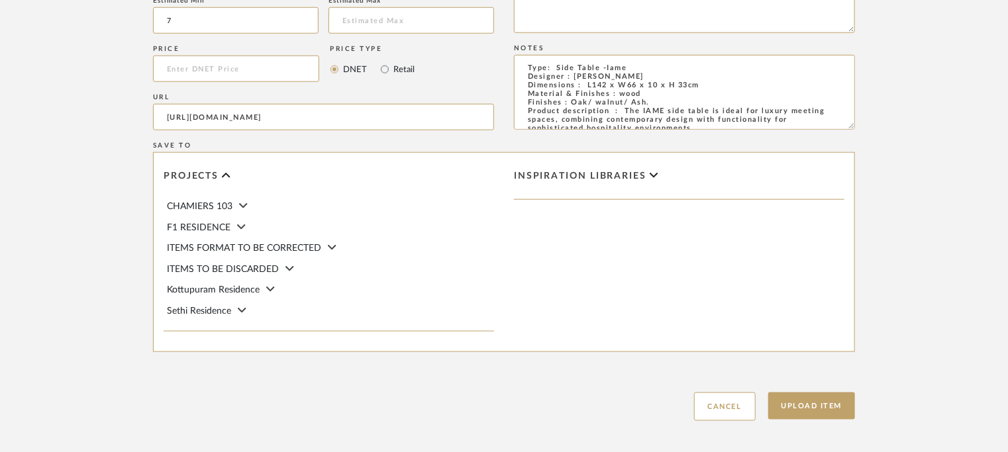
scroll to position [36, 0]
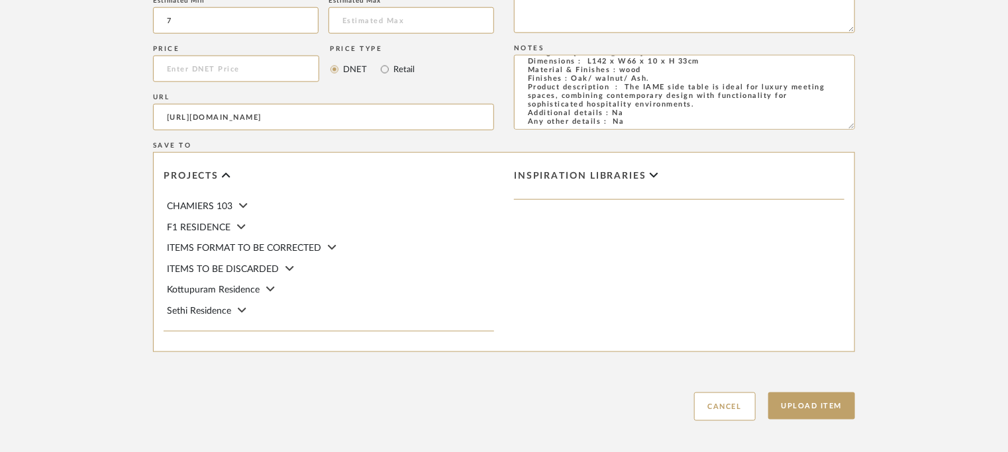
drag, startPoint x: 522, startPoint y: 62, endPoint x: 750, endPoint y: 258, distance: 301.1
click at [744, 261] on div "Item Type required Product Inspiration Image Site Photo or PDF Upload JPG/PNG i…" at bounding box center [504, 83] width 702 height 675
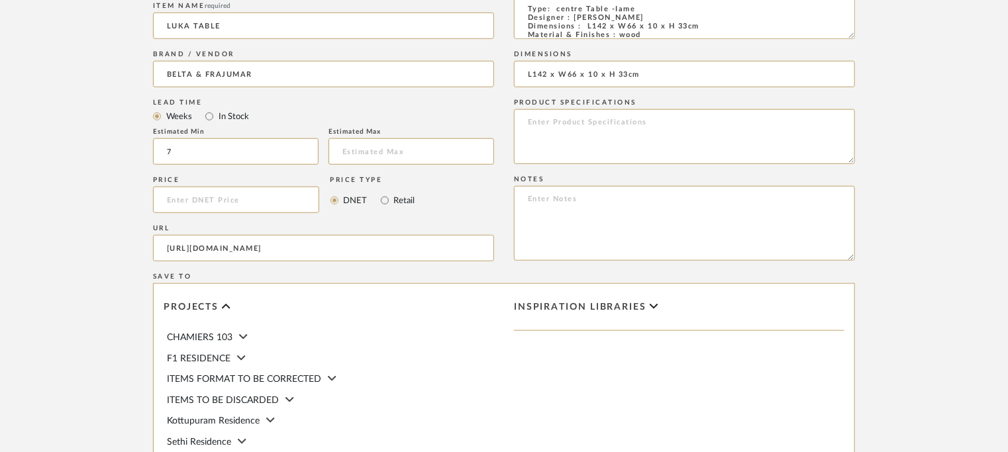
scroll to position [530, 0]
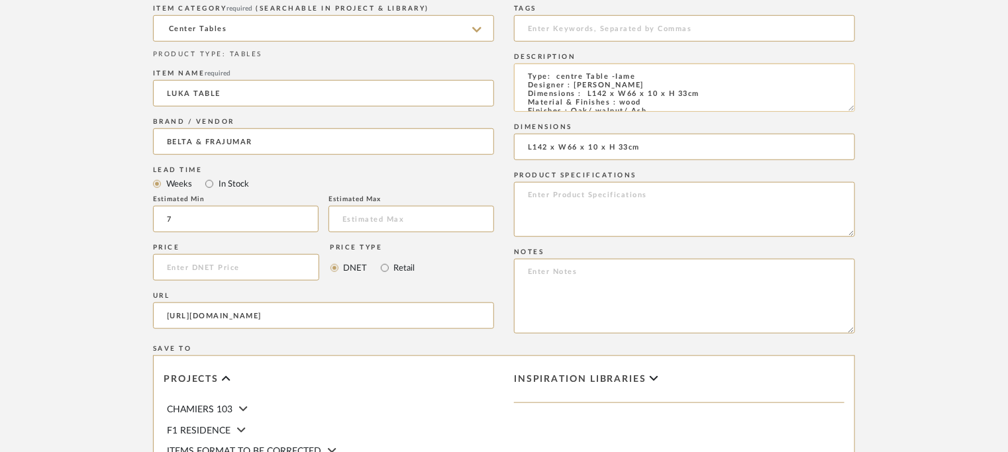
click at [855, 108] on textarea "Type: centre Table -Iame Designer : Jorge Pensi Dimensions : L142 x W66 x 10 x …" at bounding box center [684, 88] width 341 height 48
click at [615, 74] on textarea "Type: centre Table -Iame Designer : Jorge Pensi Dimensions : L142 x W66 x 10 x …" at bounding box center [684, 88] width 341 height 48
type textarea "Type: Centre Table - Luka Designer : Jorge Pensi Dimensions : L142 x W66 x 10 x…"
paste textarea "Price: Na Lead time: 45days. MOQ : Our products for Contract projects are manuf…"
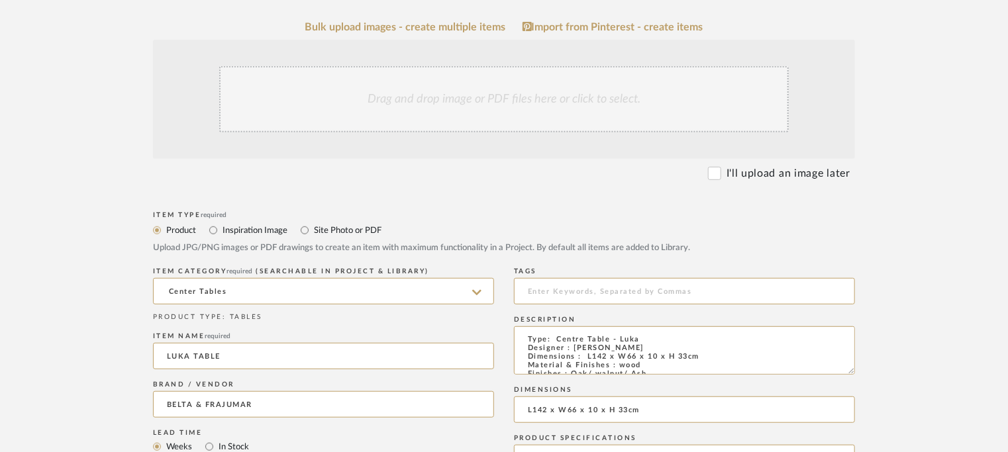
scroll to position [265, 0]
type textarea "Price: Na Lead time: 45days. MOQ : Our products for Contract projects are manuf…"
click at [549, 97] on div "Drag and drop image or PDF files here or click to select." at bounding box center [504, 101] width 570 height 66
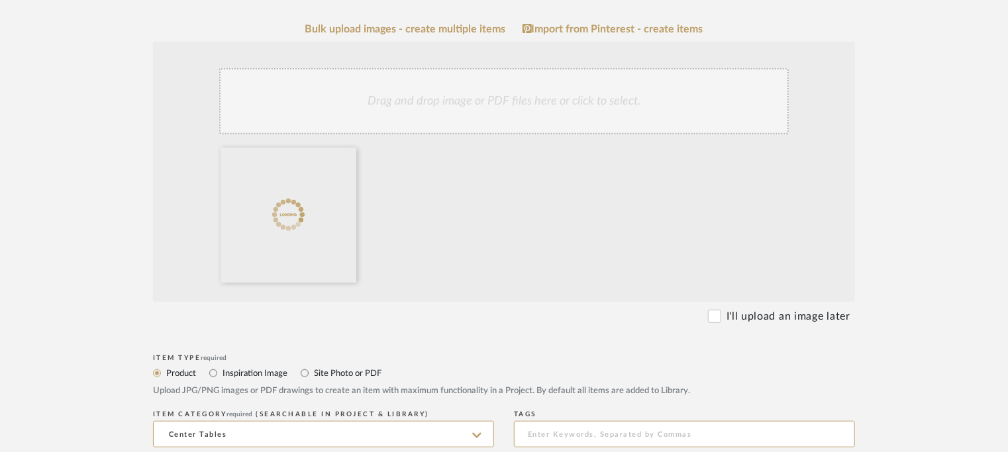
click at [574, 113] on div "Drag and drop image or PDF files here or click to select." at bounding box center [504, 101] width 570 height 66
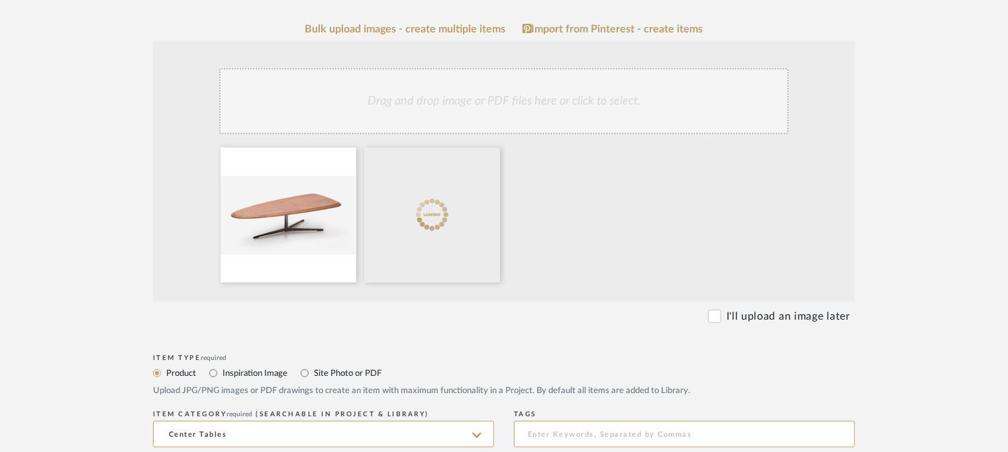
drag, startPoint x: 684, startPoint y: 89, endPoint x: 708, endPoint y: 87, distance: 23.9
click at [700, 87] on div "Drag and drop image or PDF files here or click to select." at bounding box center [504, 101] width 570 height 66
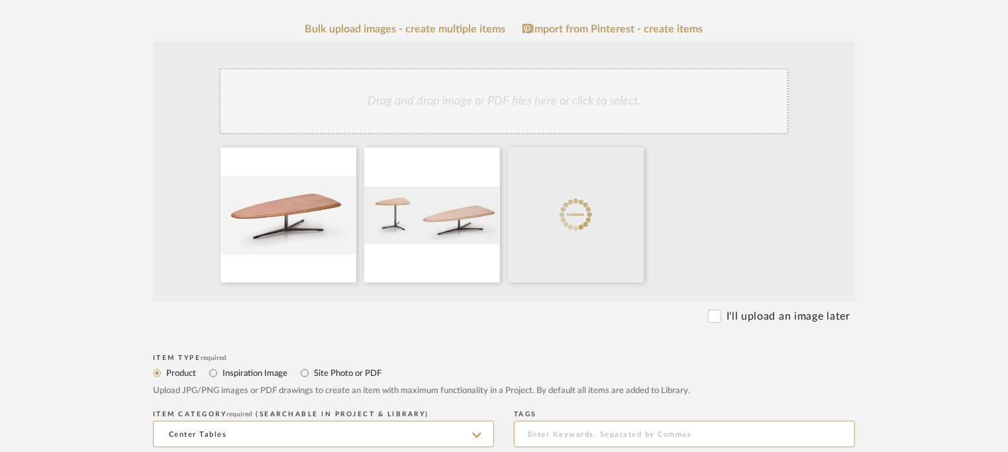
click at [500, 92] on div "Drag and drop image or PDF files here or click to select." at bounding box center [504, 101] width 570 height 66
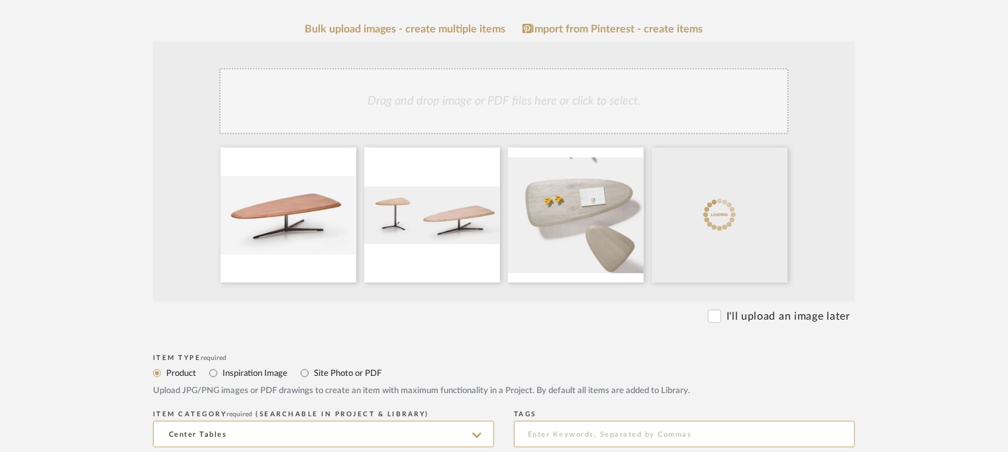
click at [544, 99] on div "Drag and drop image or PDF files here or click to select." at bounding box center [504, 101] width 570 height 66
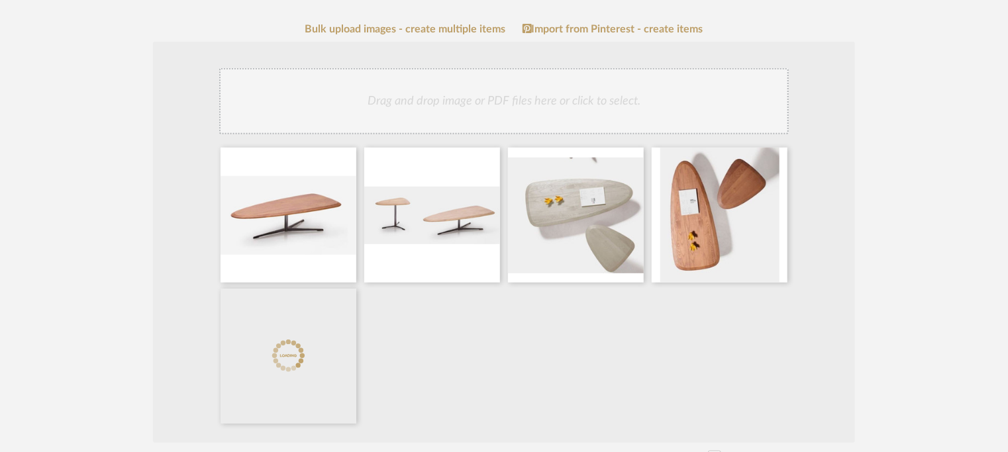
click at [558, 113] on div "Drag and drop image or PDF files here or click to select." at bounding box center [504, 101] width 570 height 66
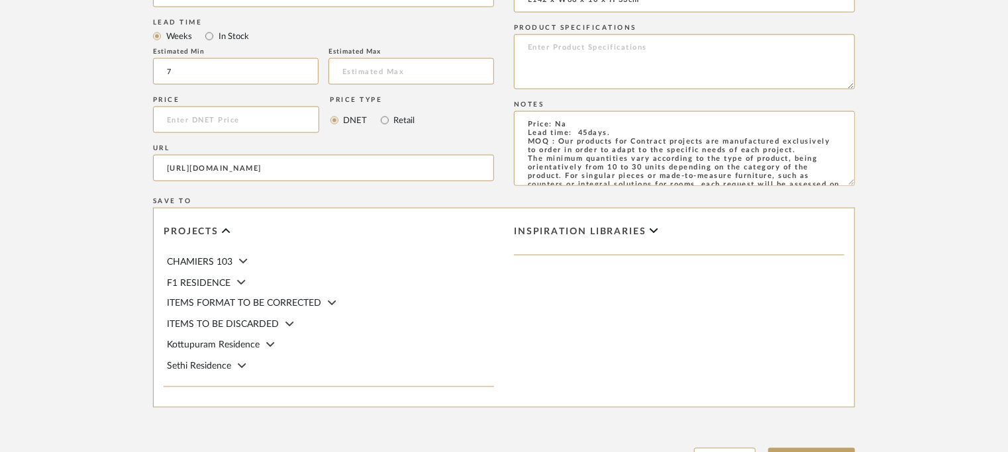
scroll to position [1078, 0]
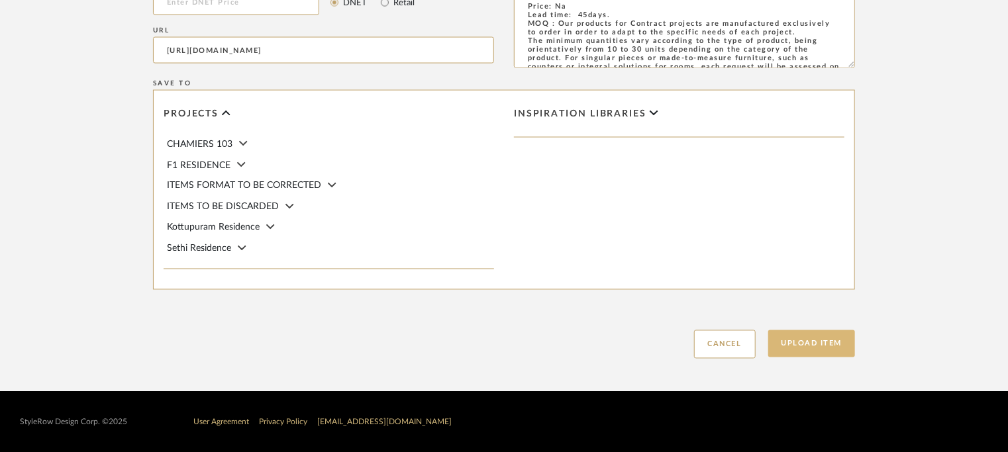
click at [827, 354] on button "Upload Item" at bounding box center [811, 344] width 87 height 27
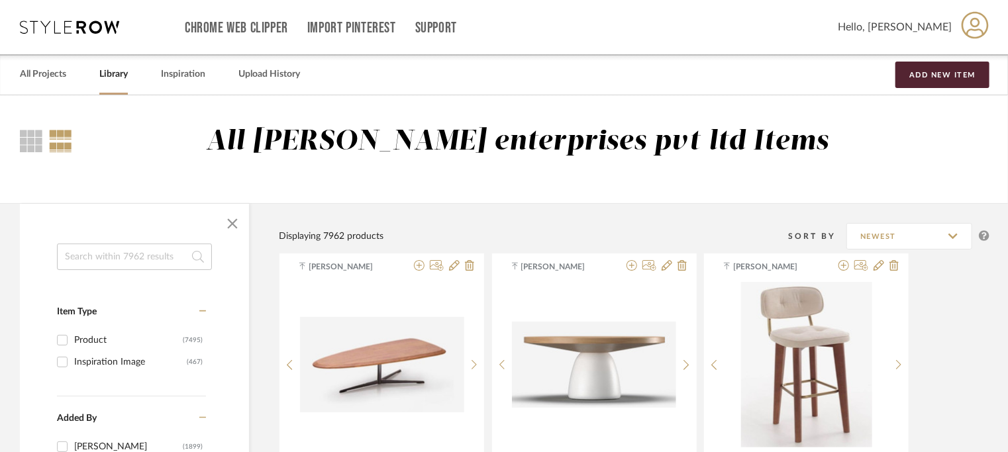
click at [113, 258] on input at bounding box center [134, 257] width 155 height 26
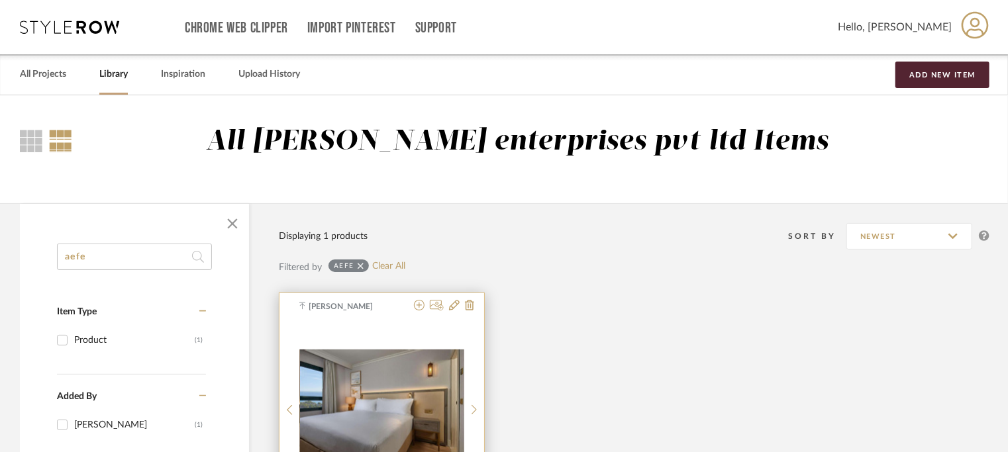
type input "aefe"
drag, startPoint x: 109, startPoint y: 254, endPoint x: 10, endPoint y: 254, distance: 99.4
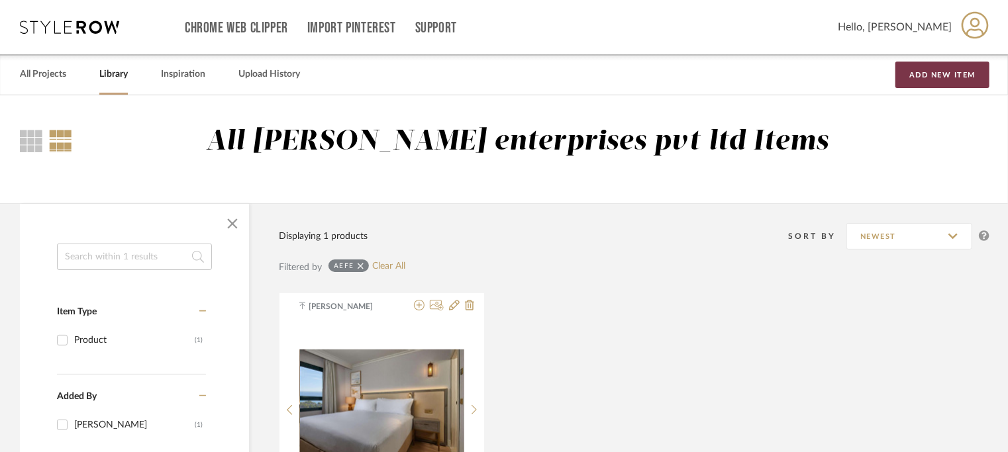
click at [965, 78] on button "Add New Item" at bounding box center [943, 75] width 94 height 26
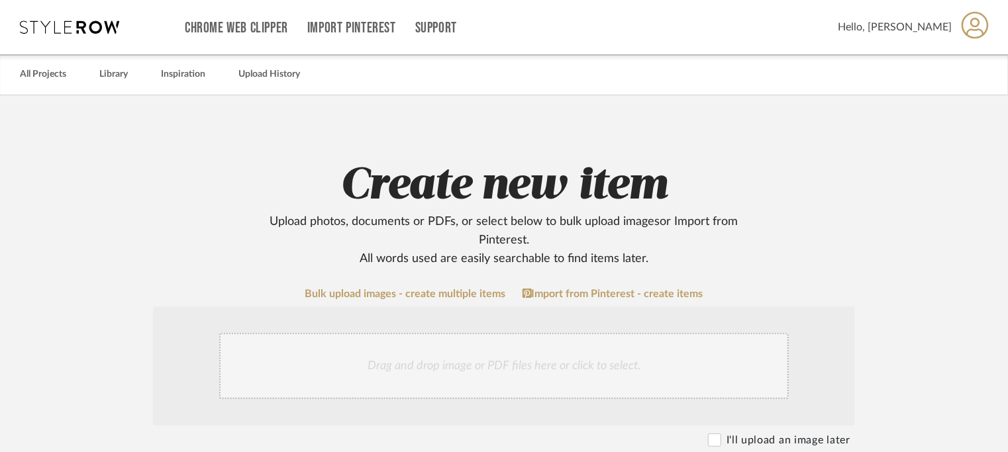
scroll to position [199, 0]
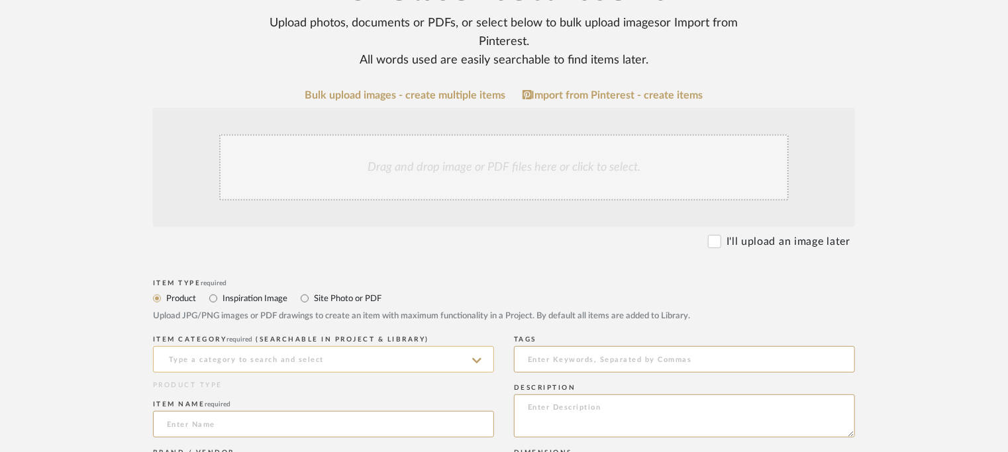
drag, startPoint x: 198, startPoint y: 358, endPoint x: 207, endPoint y: 354, distance: 9.8
click at [198, 357] on input at bounding box center [323, 359] width 341 height 26
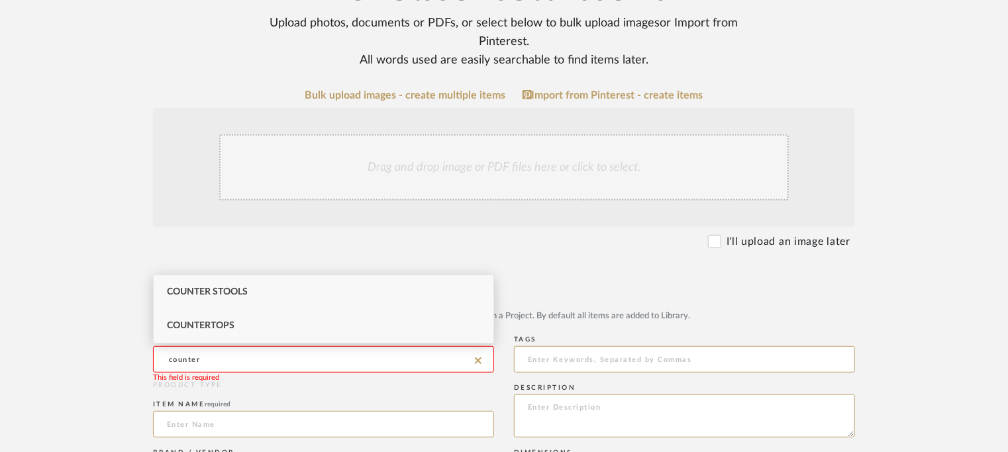
click at [252, 321] on div "Countertops" at bounding box center [324, 326] width 340 height 34
type input "Countertops"
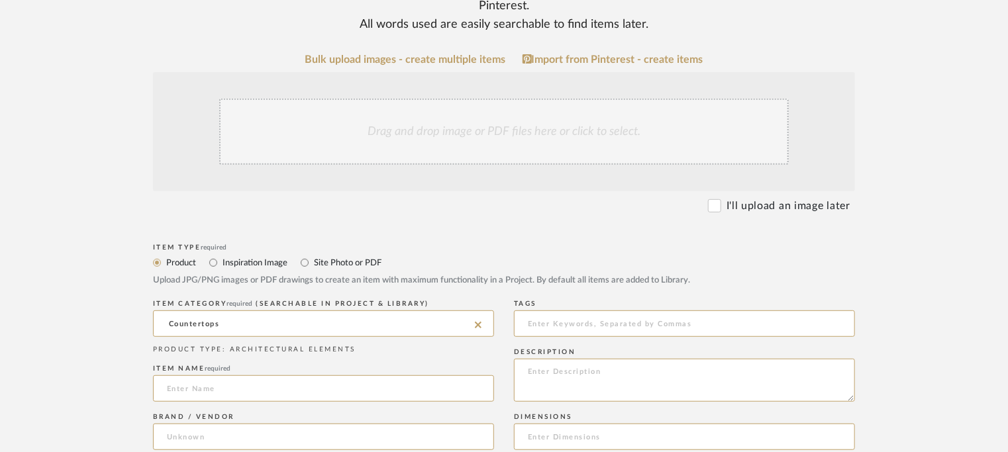
scroll to position [331, 0]
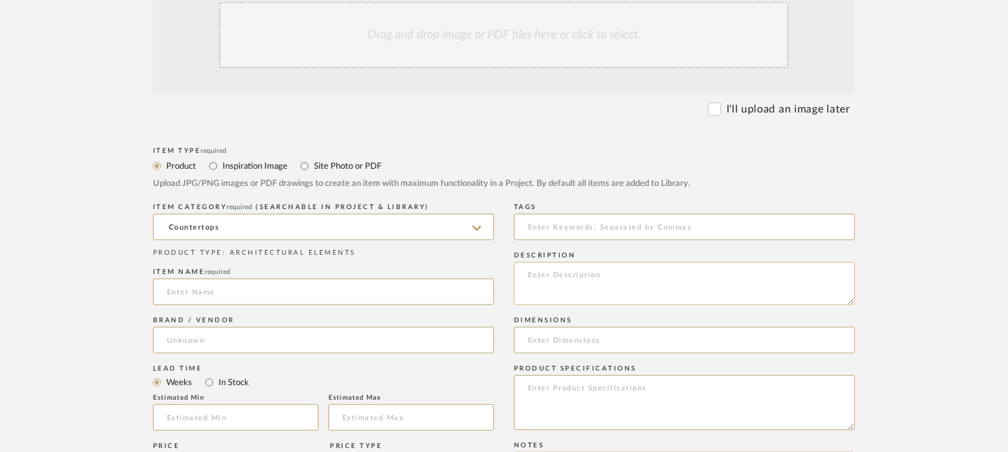
paste textarea "Type: cabinet - Thea Designer : Arbel Dimensions : L 400 x D 60 x H110cm Materi…"
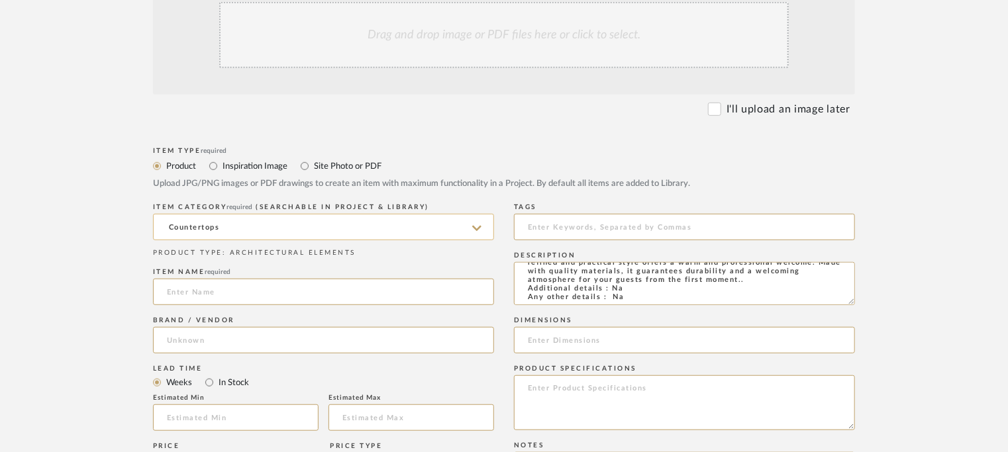
type textarea "Type: cabinet - Thea Designer : Arbel Dimensions : L 400 x D 60 x H110cm Materi…"
drag, startPoint x: 237, startPoint y: 217, endPoint x: 123, endPoint y: 215, distance: 114.0
click at [131, 219] on form "Bulk upload images - create multiple items Import from Pinterest - create items…" at bounding box center [504, 388] width 844 height 862
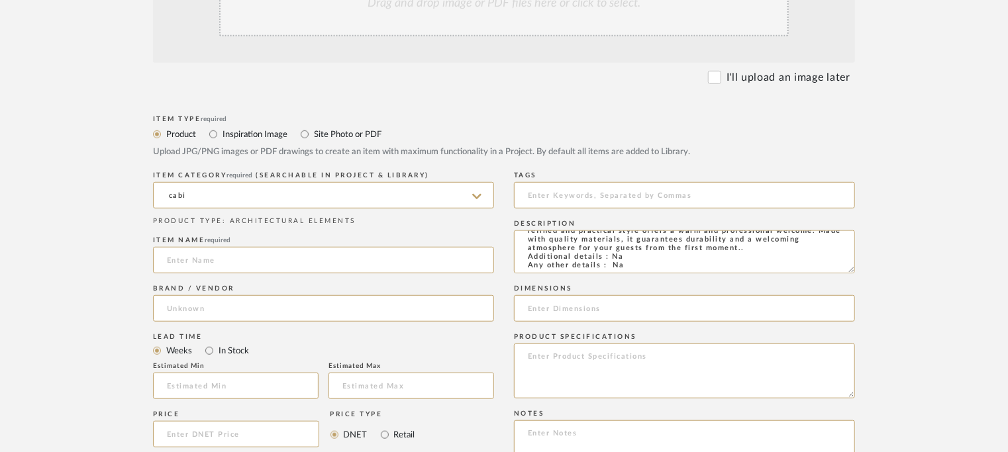
scroll to position [397, 0]
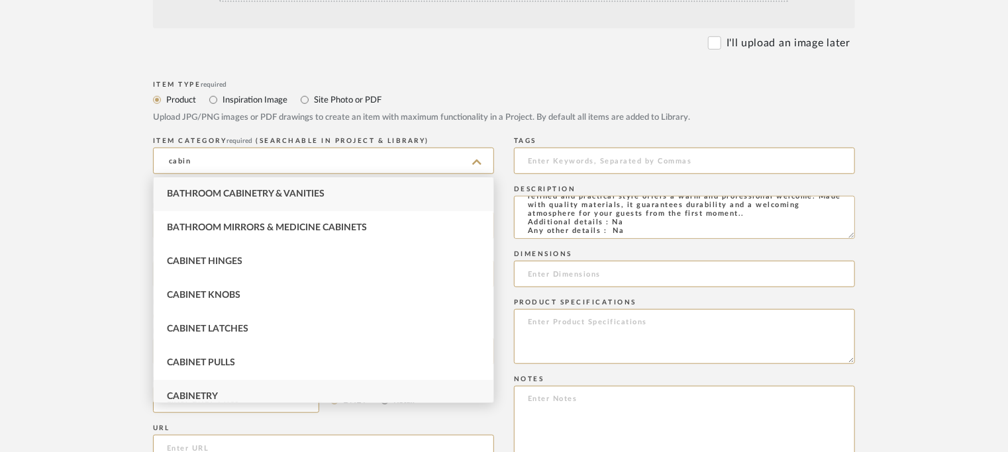
click at [223, 392] on div "Cabinetry" at bounding box center [324, 397] width 340 height 34
type input "Cabinetry"
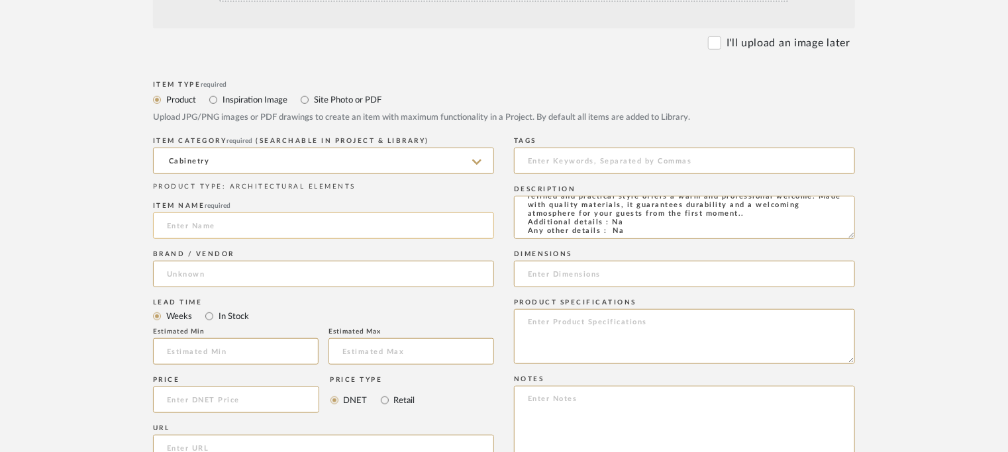
click at [209, 231] on input at bounding box center [323, 226] width 341 height 26
type input "THEA COUNTER"
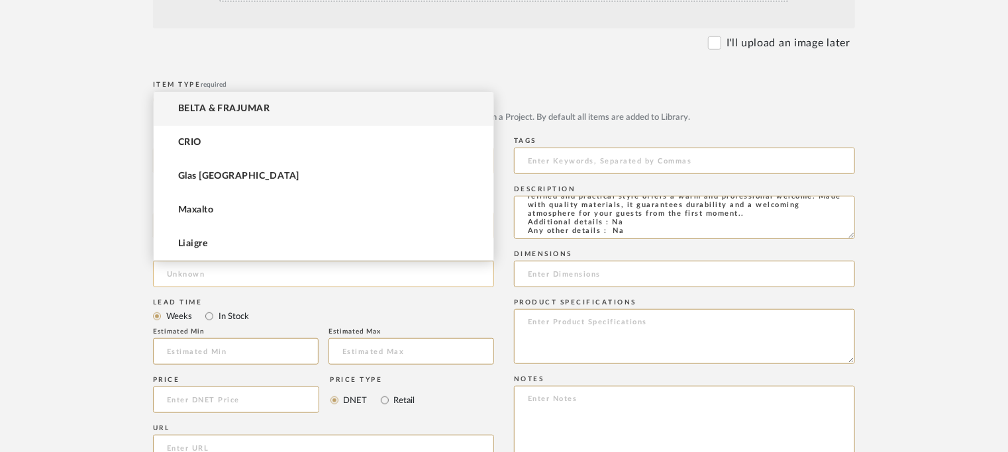
click at [215, 282] on input at bounding box center [323, 274] width 341 height 26
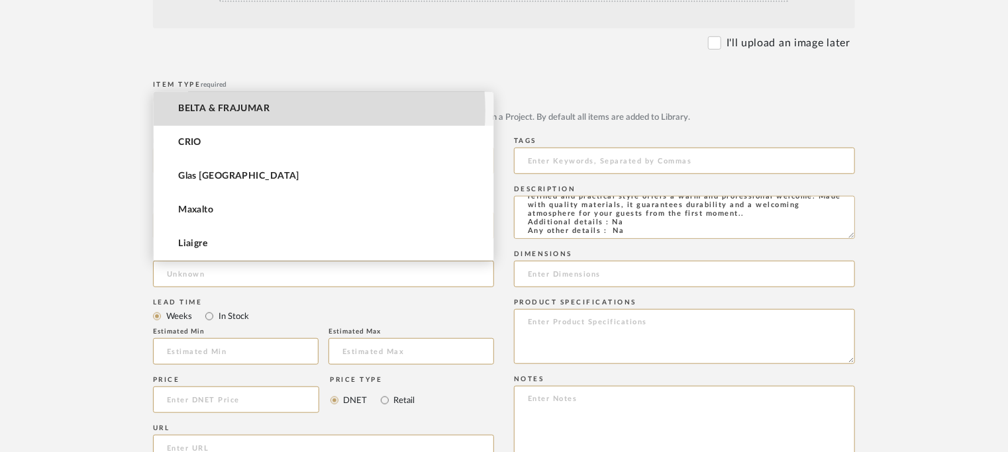
click at [252, 111] on span "BELTA & FRAJUMAR" at bounding box center [223, 108] width 91 height 11
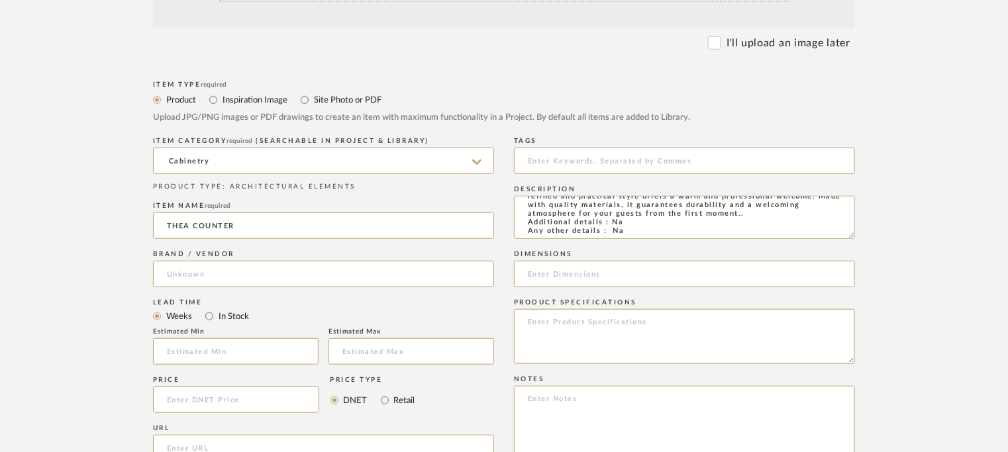
type input "BELTA & FRAJUMAR"
click at [229, 350] on input at bounding box center [236, 352] width 166 height 26
type input "7"
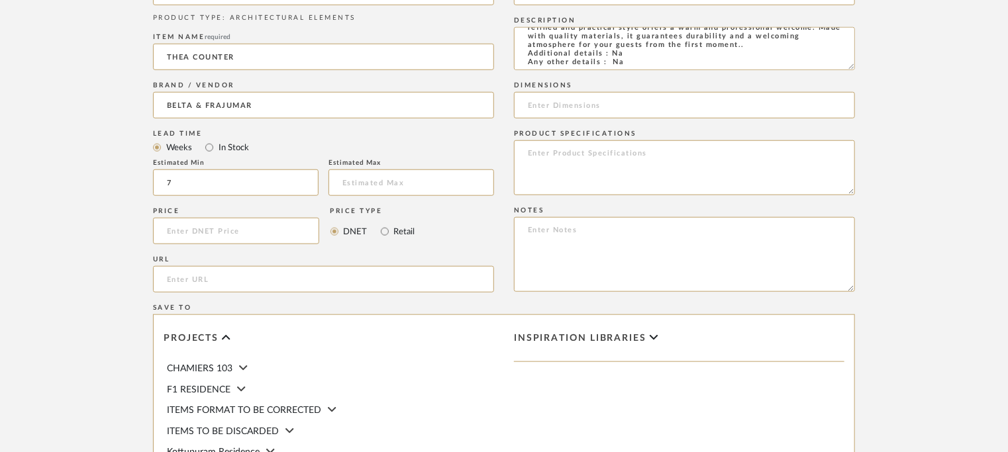
scroll to position [596, 0]
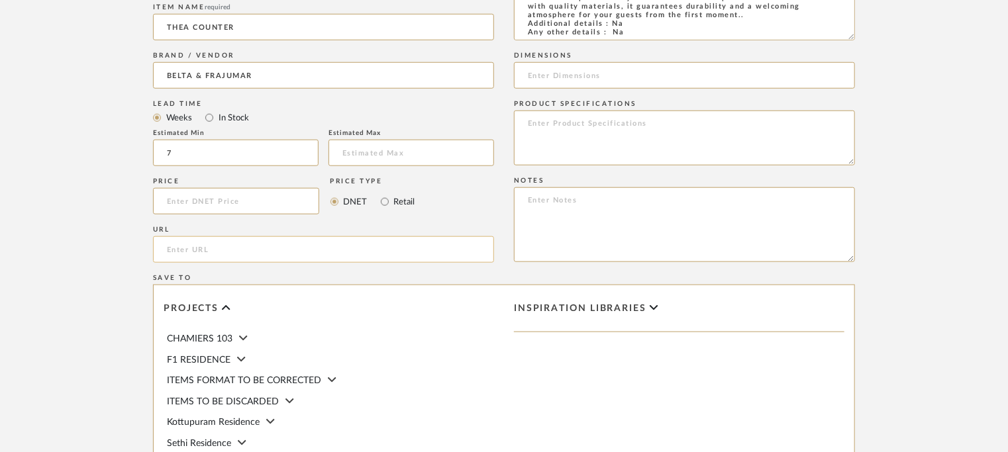
click at [211, 251] on input "url" at bounding box center [323, 250] width 341 height 26
paste input "https://beltafrajumar.com/en/product/thea-counter/"
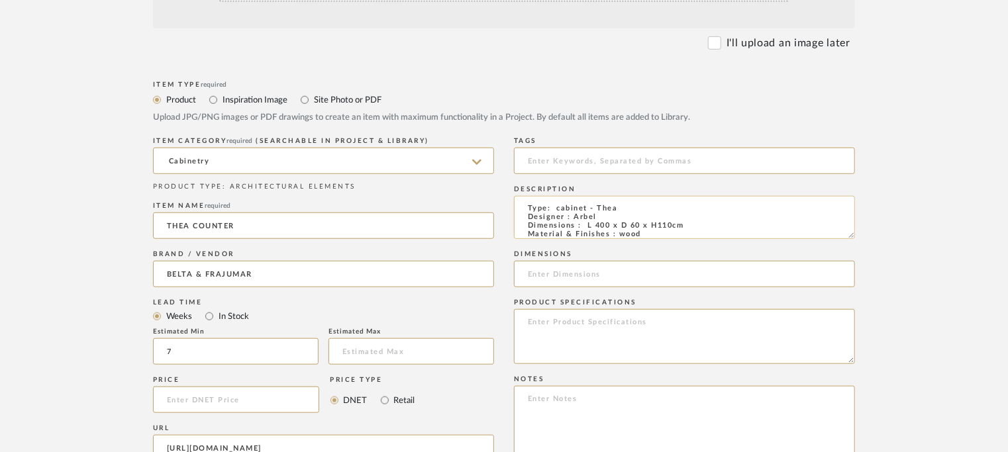
scroll to position [0, 0]
type input "https://beltafrajumar.com/en/product/thea-counter/"
drag, startPoint x: 586, startPoint y: 225, endPoint x: 692, endPoint y: 223, distance: 105.3
click at [692, 223] on textarea "Type: cabinet - Thea Designer : Arbel Dimensions : L 400 x D 60 x H110cm Materi…" at bounding box center [684, 217] width 341 height 43
paste input "L 400 x D 60 x H110cm"
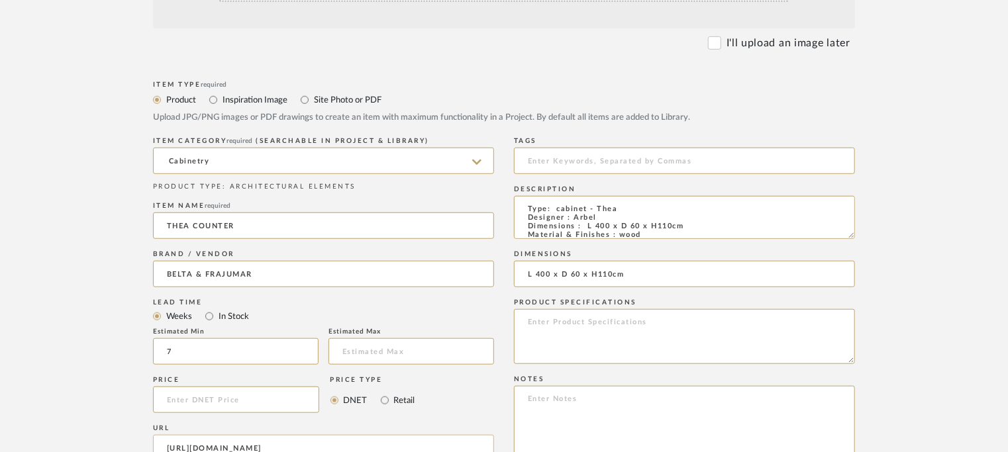
type input "L 400 x D 60 x H110cm"
paste textarea "Price: Na Lead time: 45days. MOQ : Our products for Contract projects are manuf…"
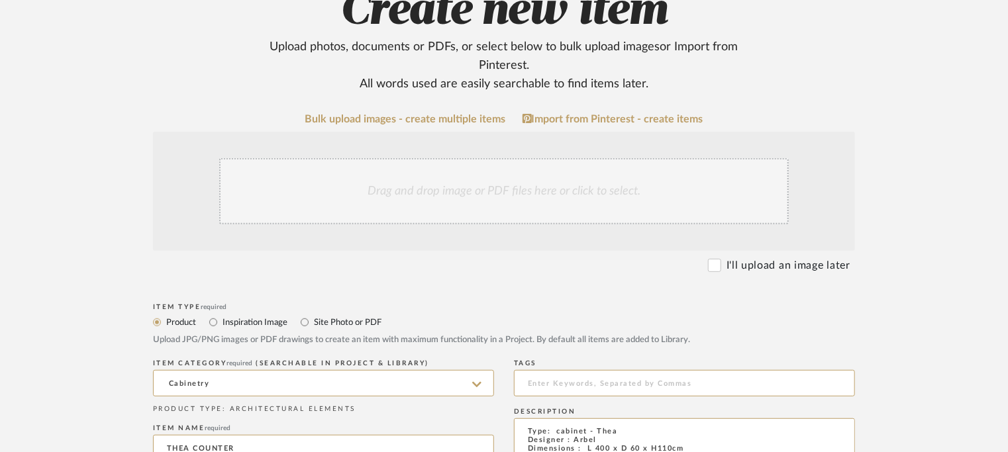
scroll to position [74, 0]
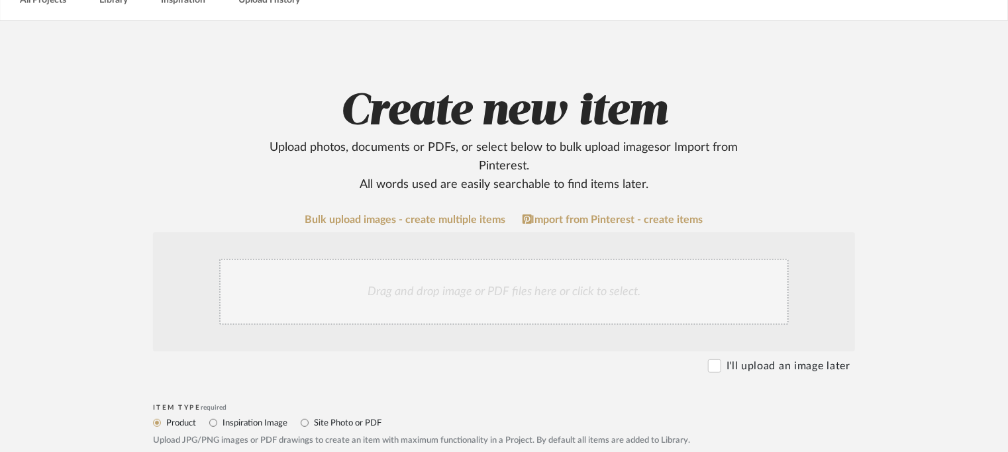
type textarea "Price: Na Lead time: 45days. MOQ : Our products for Contract projects are manuf…"
click at [442, 307] on div "Drag and drop image or PDF files here or click to select." at bounding box center [504, 292] width 570 height 66
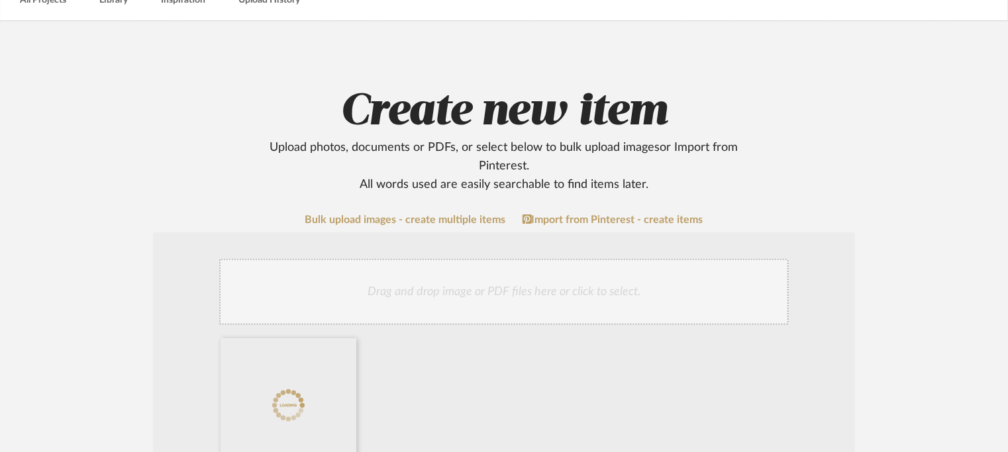
click at [554, 274] on div "Drag and drop image or PDF files here or click to select." at bounding box center [504, 292] width 570 height 66
click at [419, 297] on div "Drag and drop image or PDF files here or click to select." at bounding box center [504, 292] width 570 height 66
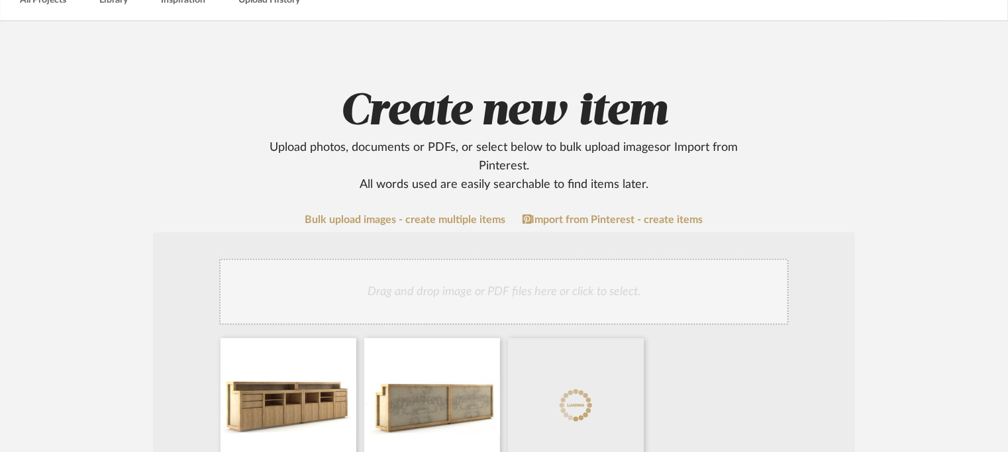
click at [596, 280] on div "Drag and drop image or PDF files here or click to select." at bounding box center [504, 292] width 570 height 66
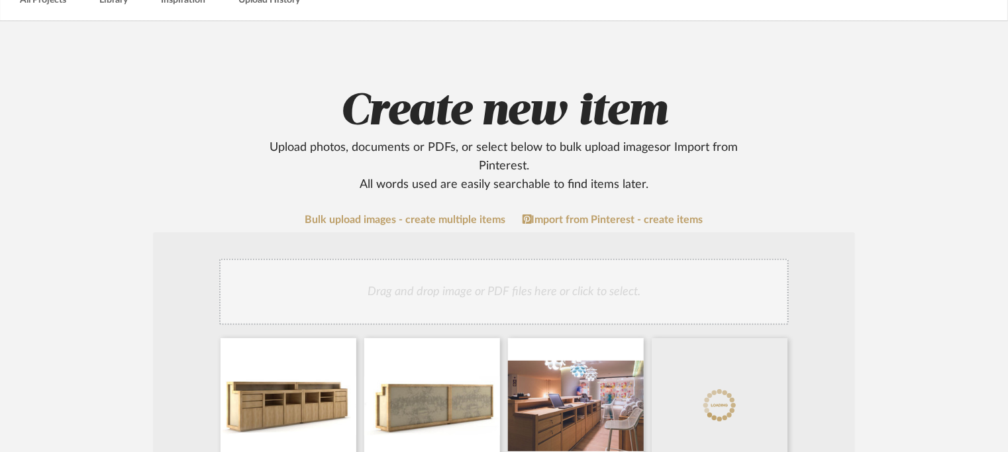
click at [596, 288] on div "Drag and drop image or PDF files here or click to select." at bounding box center [504, 292] width 570 height 66
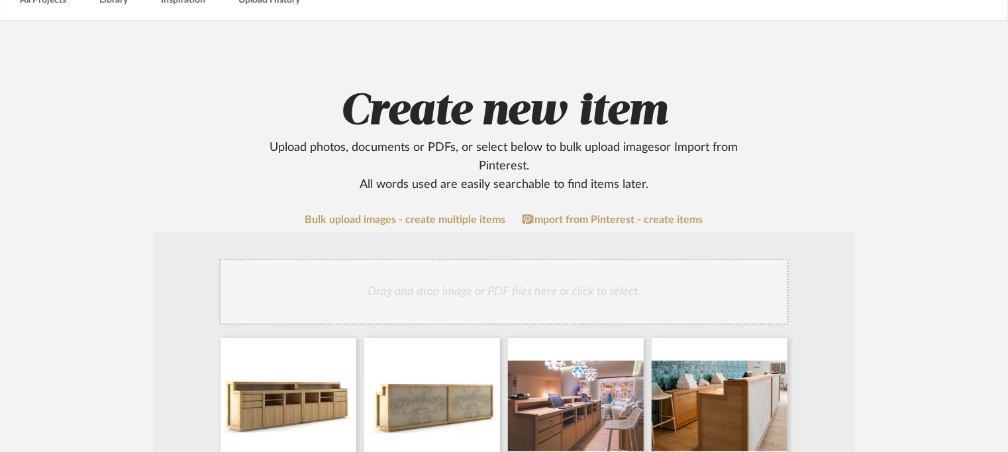
click at [598, 290] on div "Drag and drop image or PDF files here or click to select." at bounding box center [504, 292] width 570 height 66
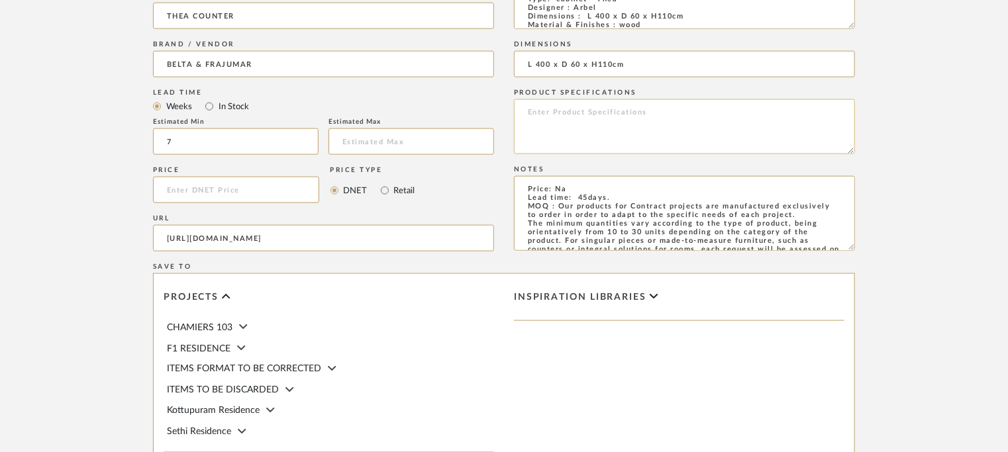
scroll to position [1073, 0]
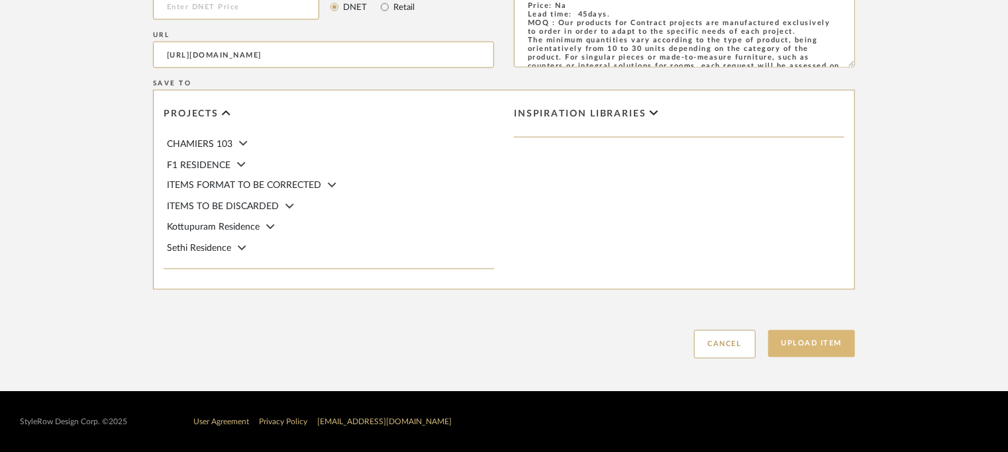
click at [819, 345] on button "Upload Item" at bounding box center [811, 344] width 87 height 27
